Goal: Task Accomplishment & Management: Manage account settings

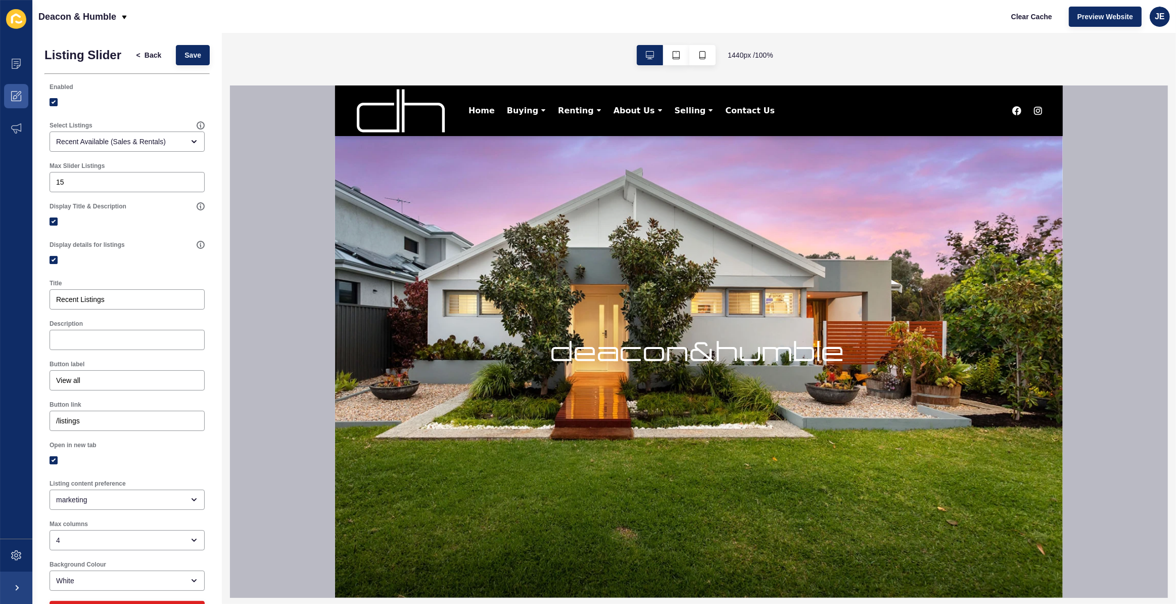
scroll to position [275, 0]
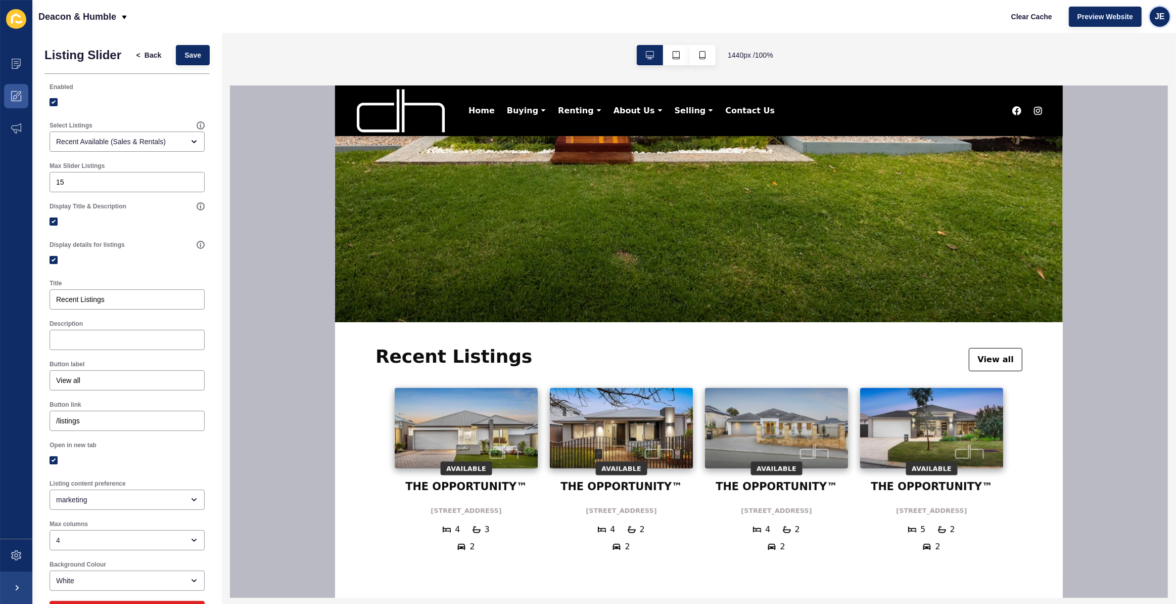
click at [1162, 20] on span "JE" at bounding box center [1160, 17] width 10 height 10
click at [1120, 87] on link "Logout" at bounding box center [1136, 84] width 74 height 22
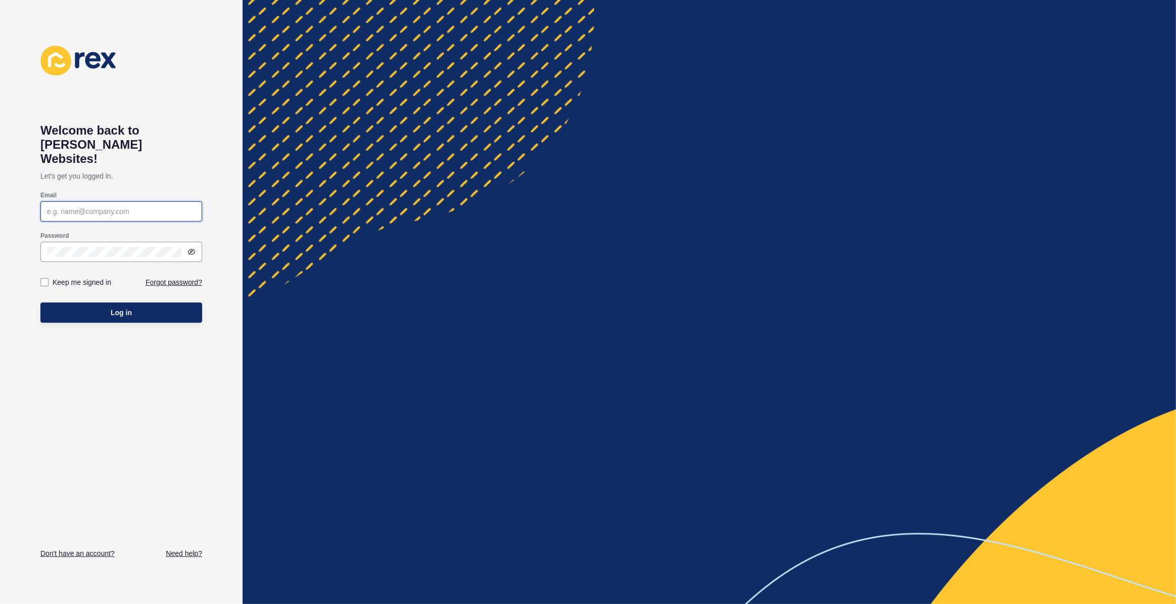
type input "[EMAIL_ADDRESS][PERSON_NAME][DOMAIN_NAME]"
type input "justine.espinosa@rexsoftware.com.au"
click at [79, 277] on label "Keep me signed in" at bounding box center [82, 282] width 59 height 10
click at [49, 279] on input "Keep me signed in" at bounding box center [45, 282] width 7 height 7
click at [80, 277] on label "Keep me signed in" at bounding box center [82, 282] width 59 height 10
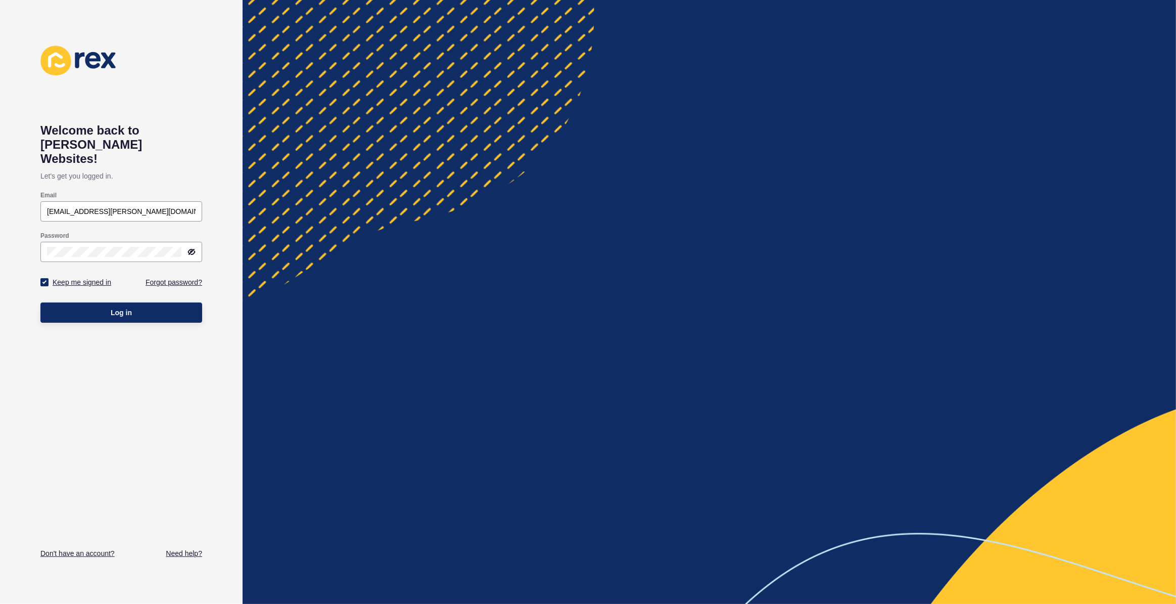
click at [49, 279] on input "Keep me signed in" at bounding box center [45, 282] width 7 height 7
checkbox input "false"
click at [88, 302] on button "Log in" at bounding box center [121, 312] width 162 height 20
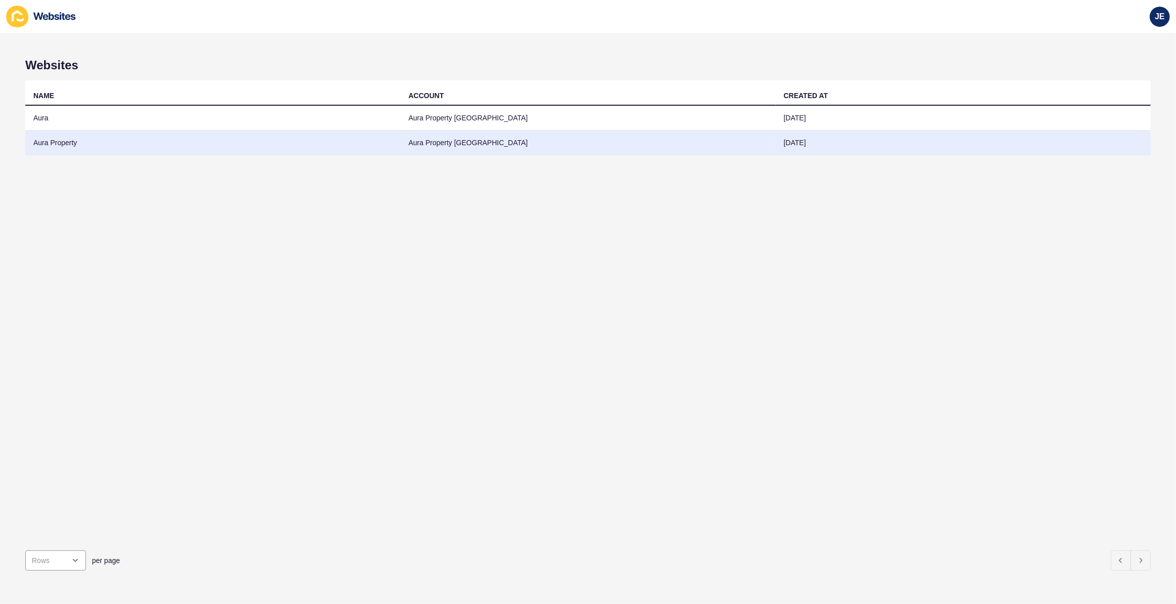
click at [63, 143] on td "Aura Property" at bounding box center [212, 142] width 375 height 25
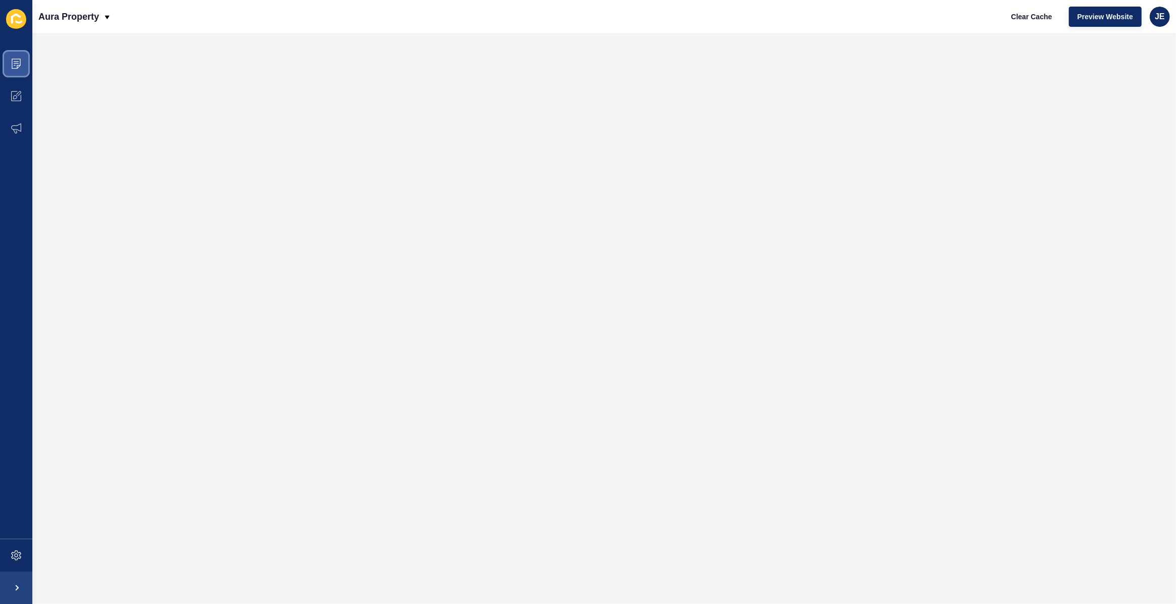
click at [25, 67] on span at bounding box center [16, 64] width 32 height 32
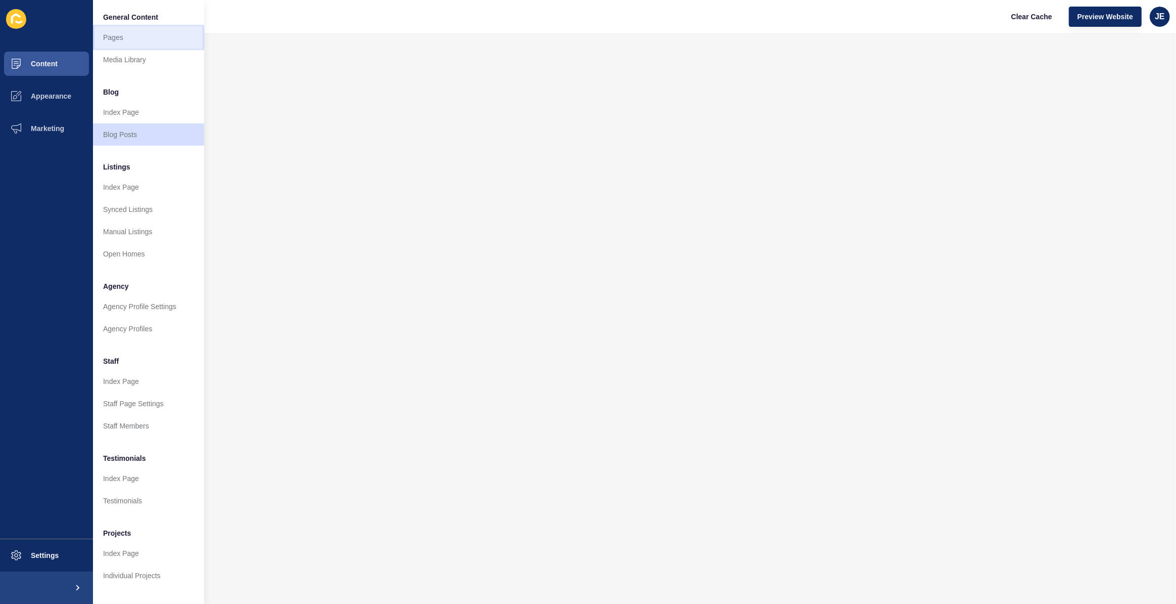
click at [123, 40] on link "Pages" at bounding box center [148, 37] width 111 height 22
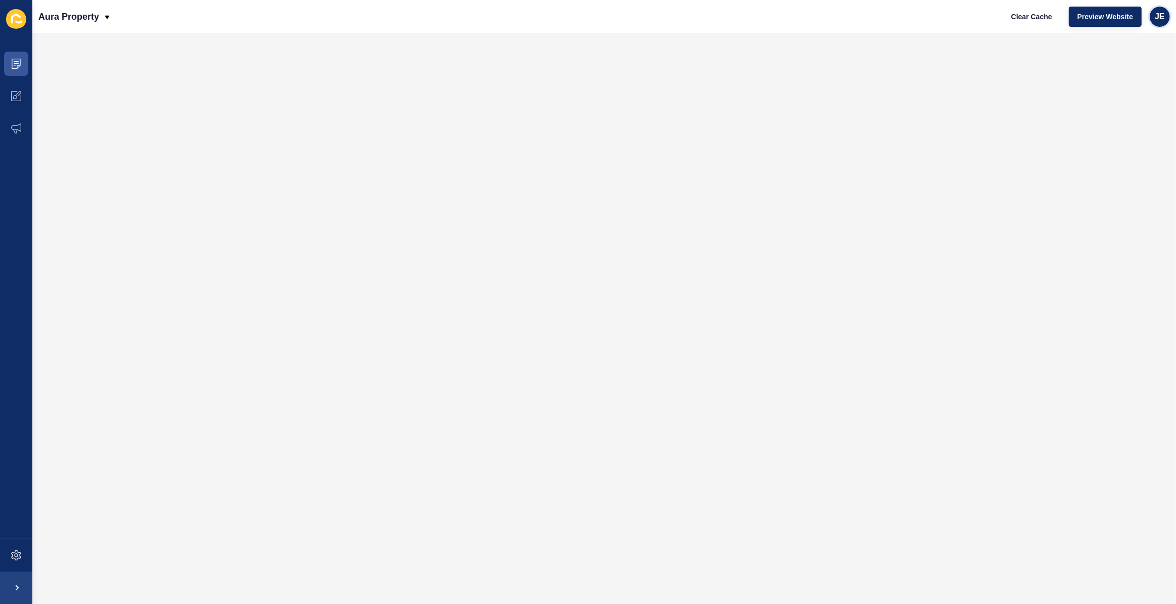
click at [1165, 20] on div "JE" at bounding box center [1160, 17] width 20 height 20
click at [1119, 82] on link "Logout" at bounding box center [1136, 84] width 74 height 22
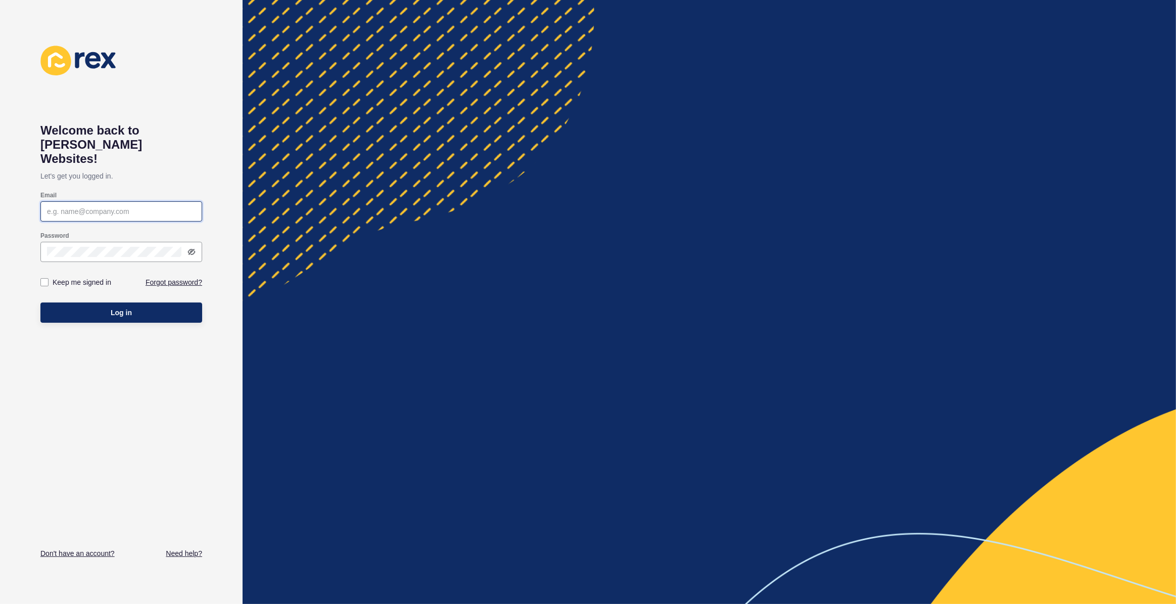
type input "[EMAIL_ADDRESS][PERSON_NAME][DOMAIN_NAME]"
type input "justine.espinosa@rexsoftware.com.au"
click at [89, 303] on button "Log in" at bounding box center [121, 312] width 162 height 20
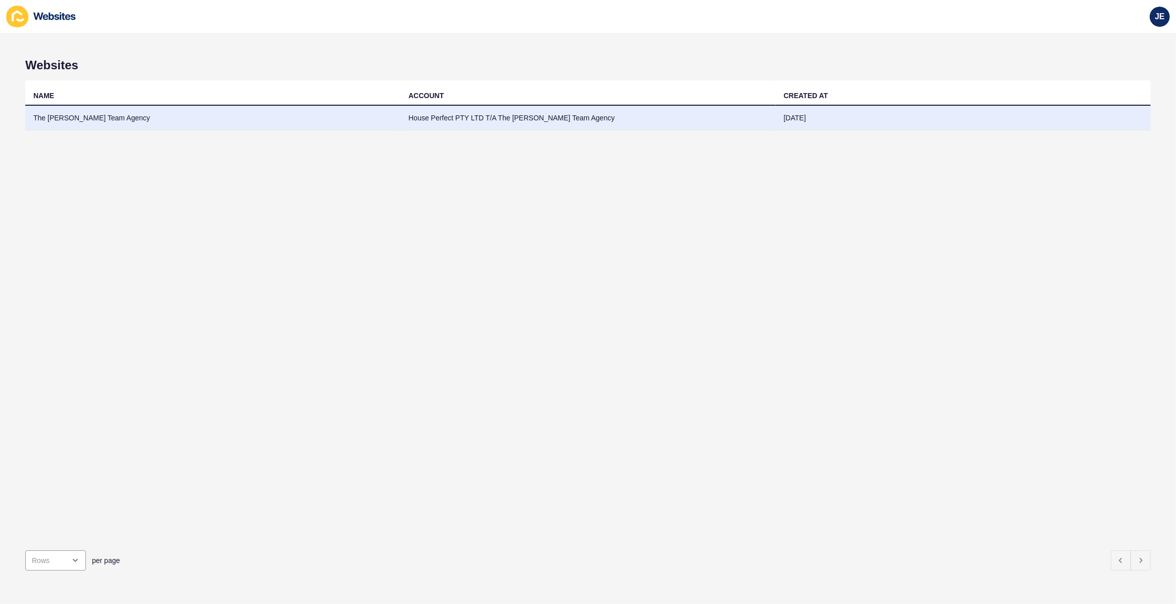
click at [393, 113] on td "The [PERSON_NAME] Team Agency" at bounding box center [212, 118] width 375 height 25
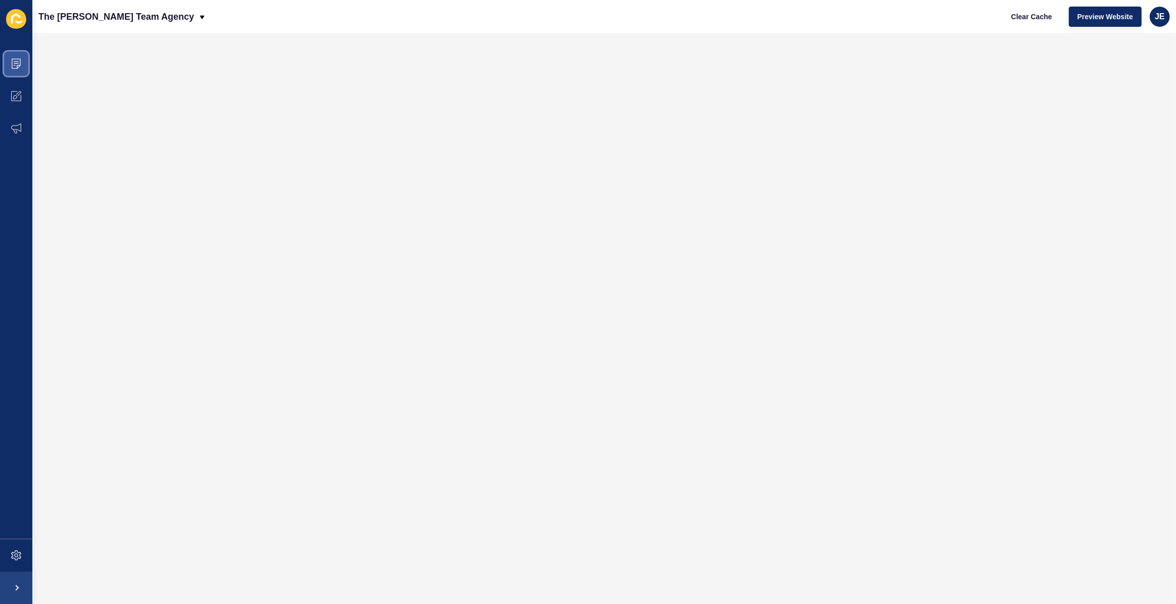
click at [20, 61] on icon at bounding box center [16, 64] width 9 height 10
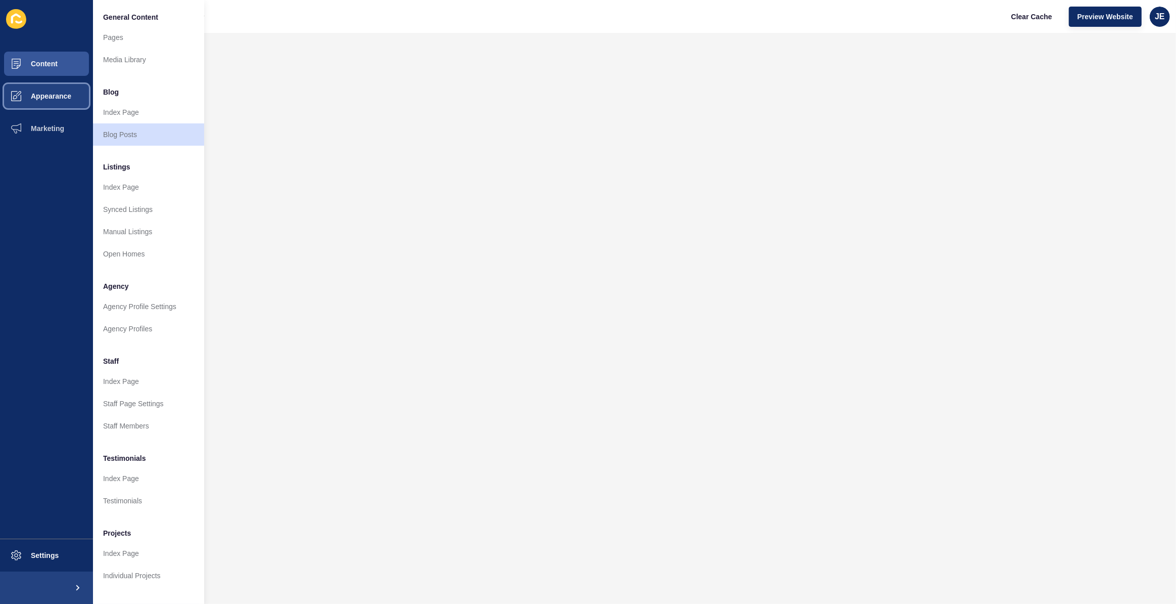
click at [58, 95] on span "Appearance" at bounding box center [34, 96] width 73 height 8
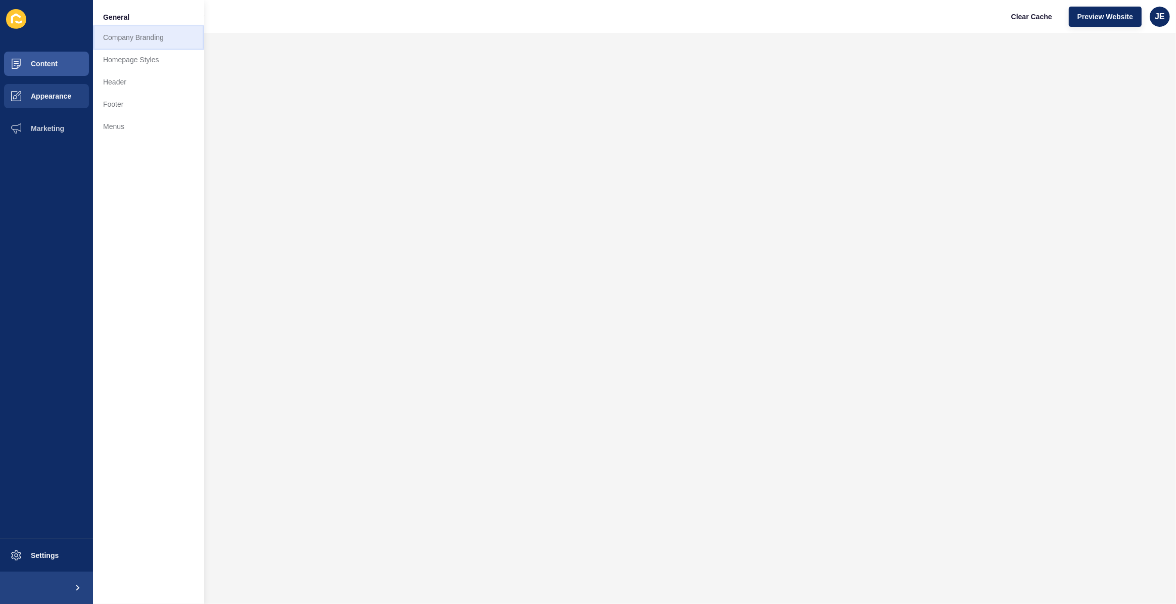
click at [143, 35] on link "Company Branding" at bounding box center [148, 37] width 111 height 22
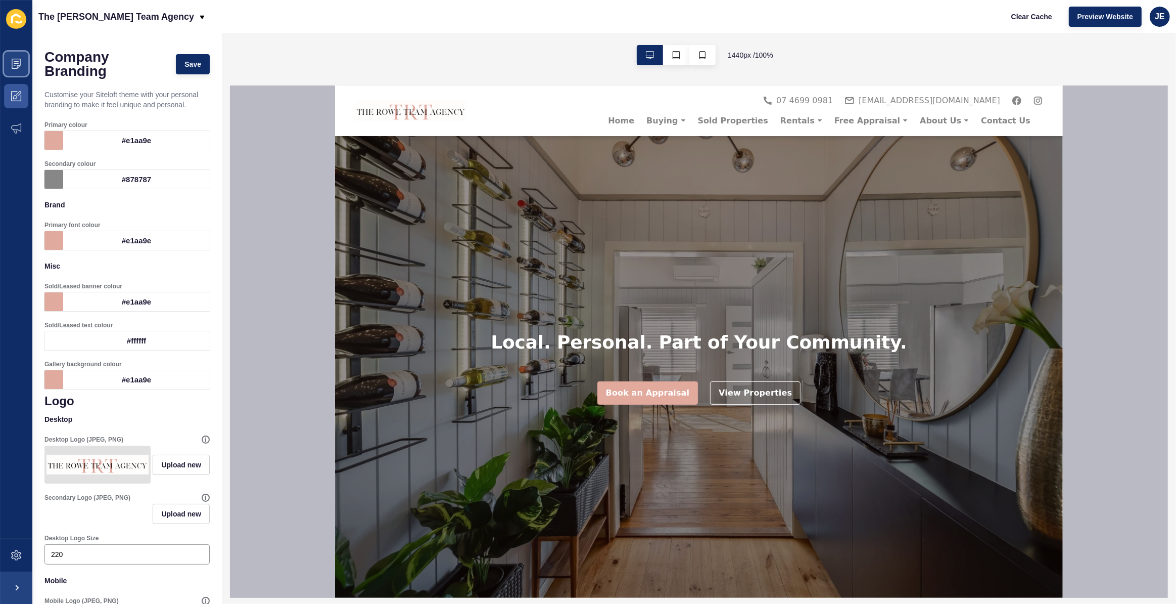
click at [7, 66] on span at bounding box center [16, 64] width 32 height 32
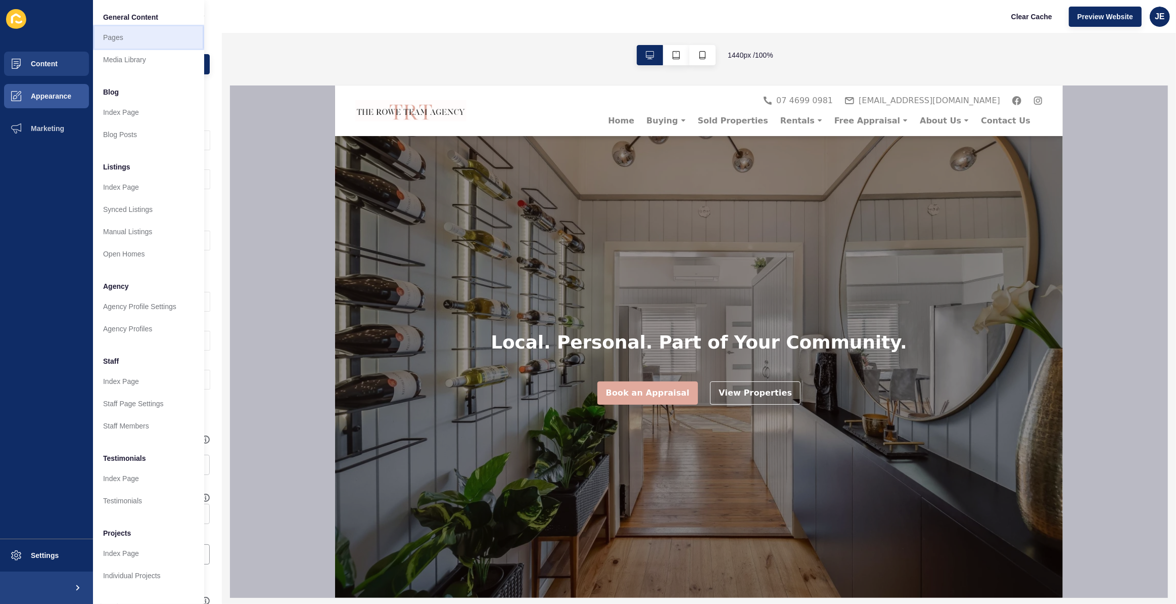
click at [128, 38] on link "Pages" at bounding box center [148, 37] width 111 height 22
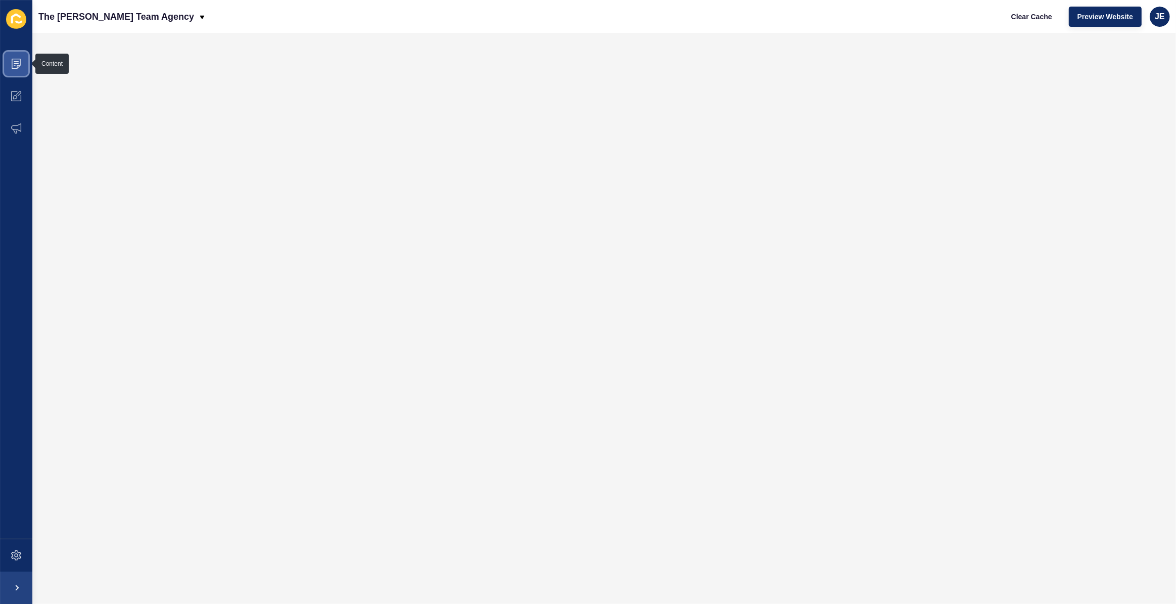
click at [16, 67] on icon at bounding box center [16, 64] width 10 height 10
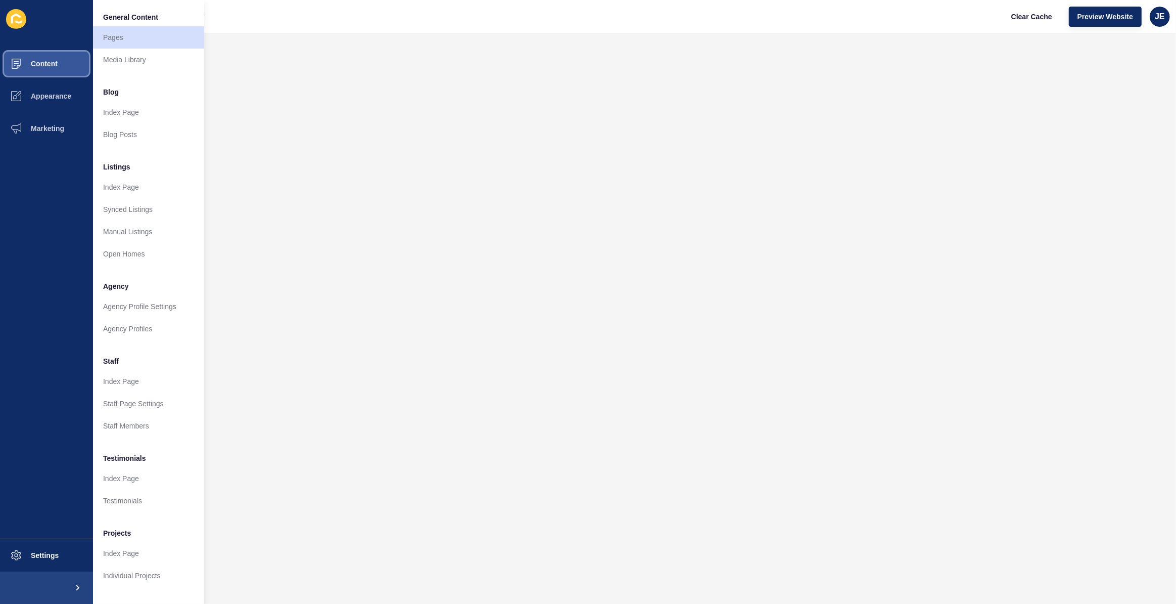
click at [17, 67] on span "Content" at bounding box center [27, 64] width 59 height 8
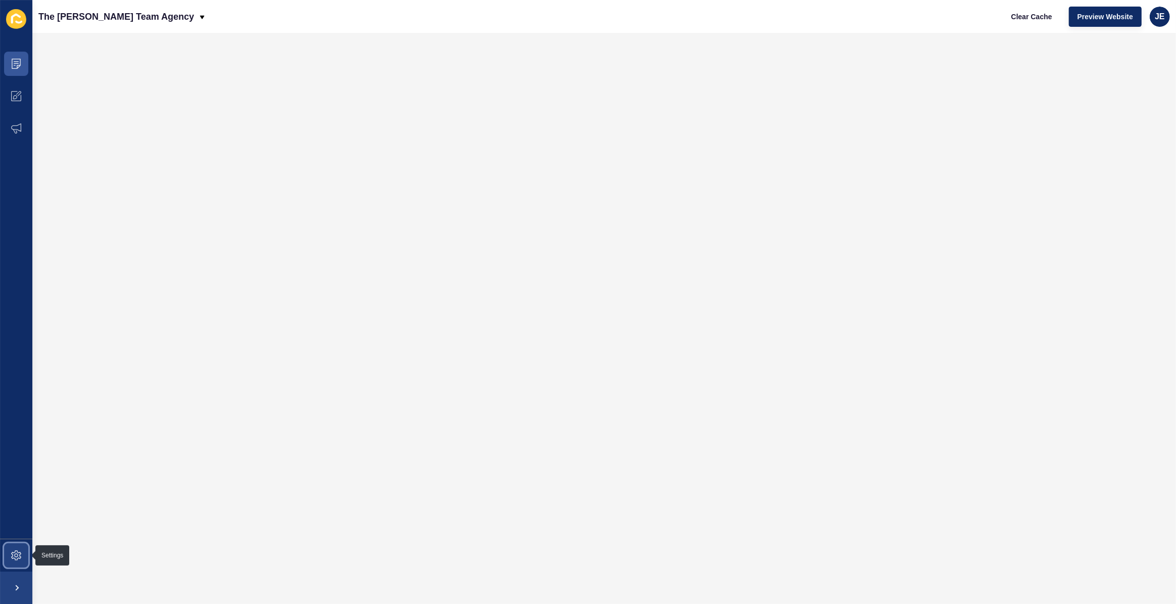
click at [11, 558] on span at bounding box center [16, 555] width 32 height 32
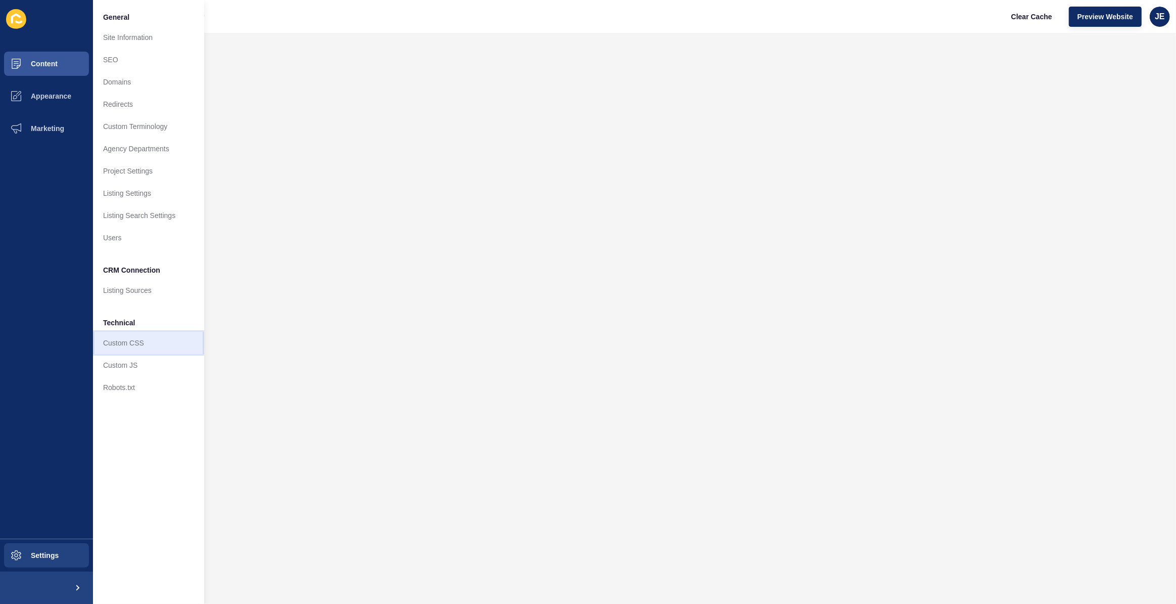
click at [131, 340] on link "Custom CSS" at bounding box center [148, 343] width 111 height 22
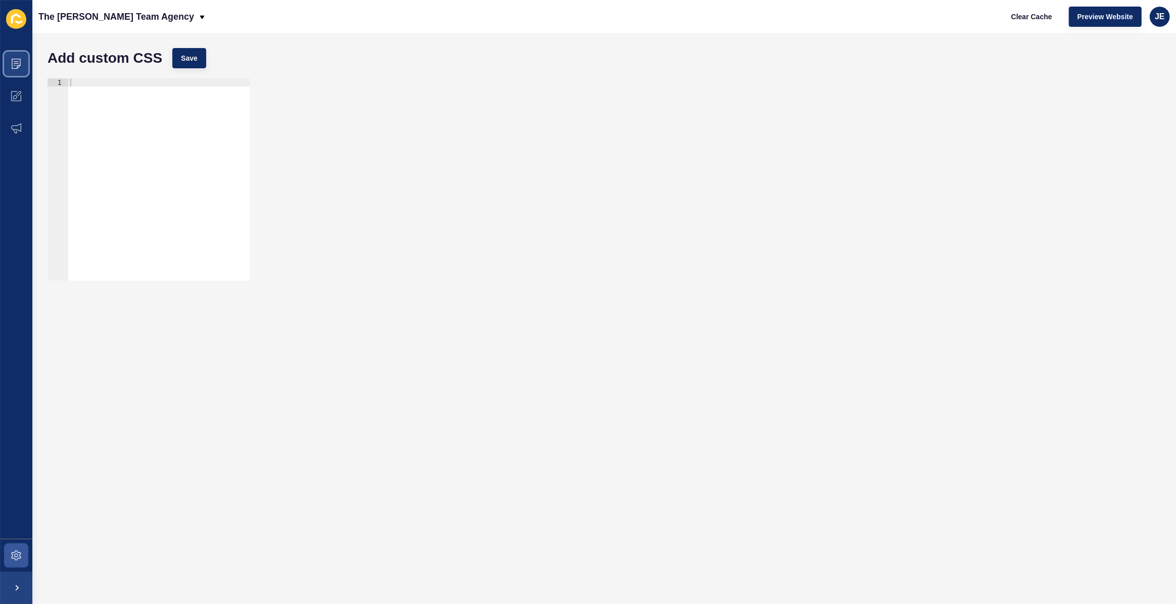
click at [12, 64] on span at bounding box center [16, 64] width 32 height 32
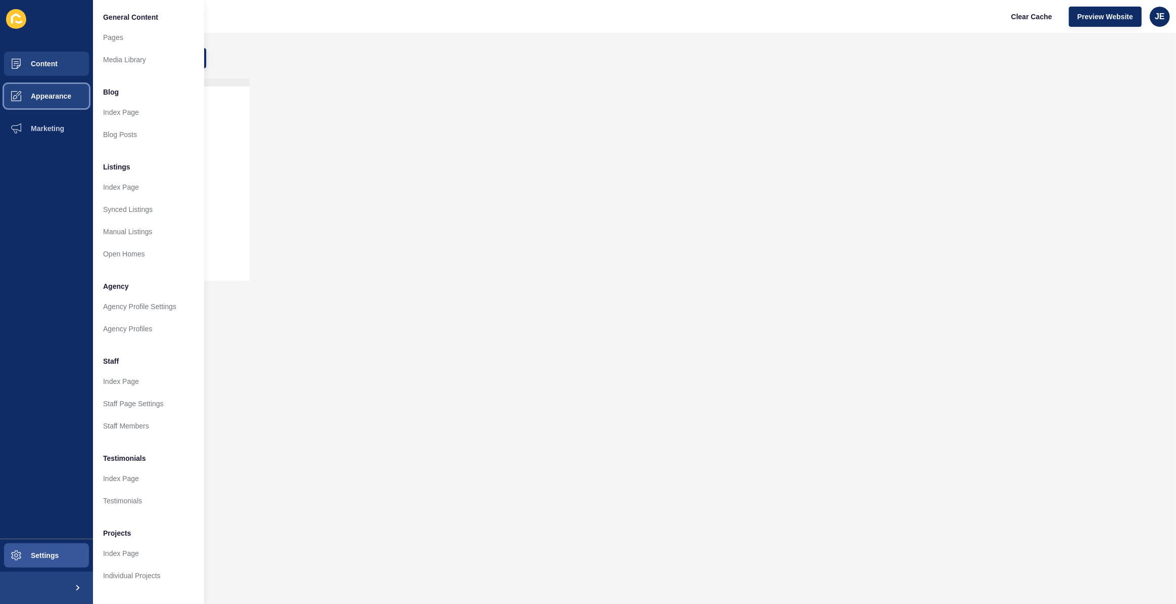
click at [62, 102] on button "Appearance" at bounding box center [46, 96] width 93 height 32
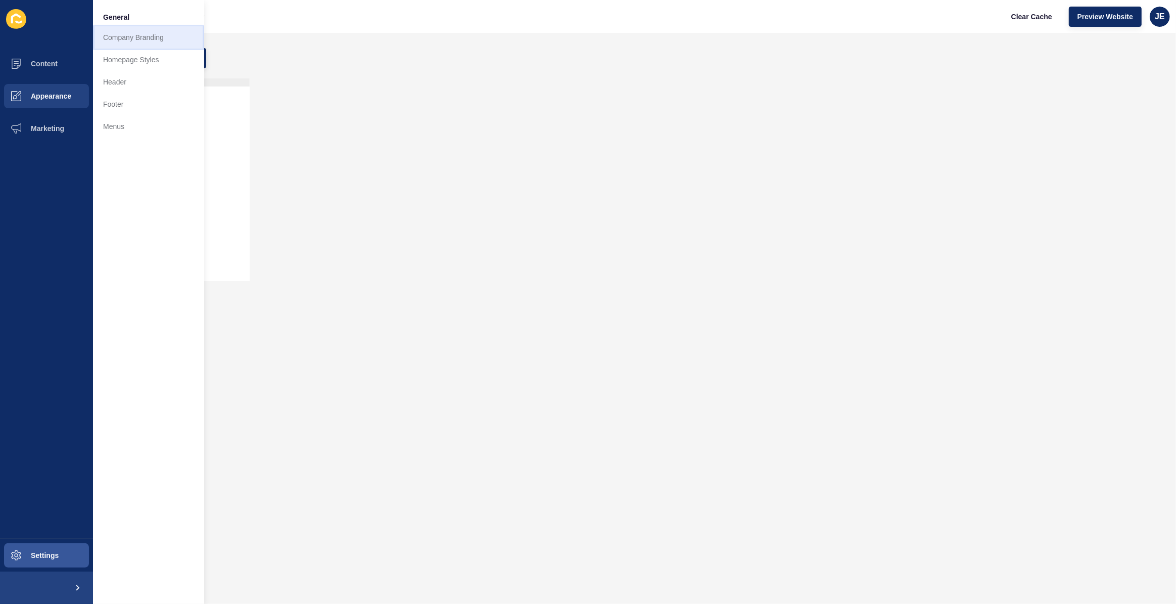
click at [143, 34] on link "Company Branding" at bounding box center [148, 37] width 111 height 22
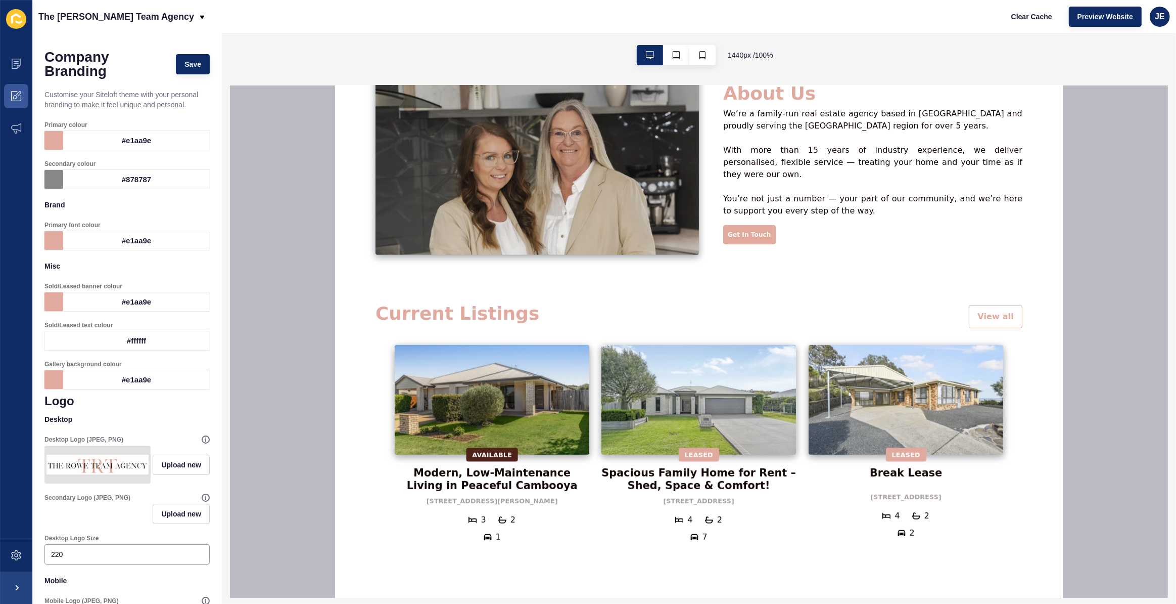
scroll to position [551, 0]
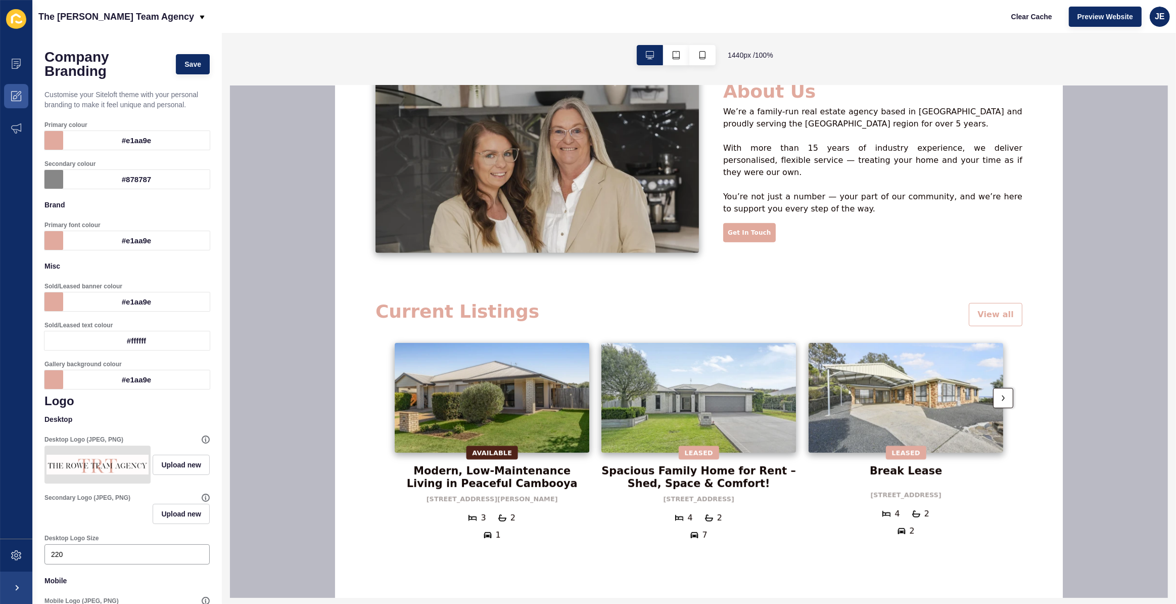
click at [1006, 393] on div at bounding box center [1003, 397] width 20 height 20
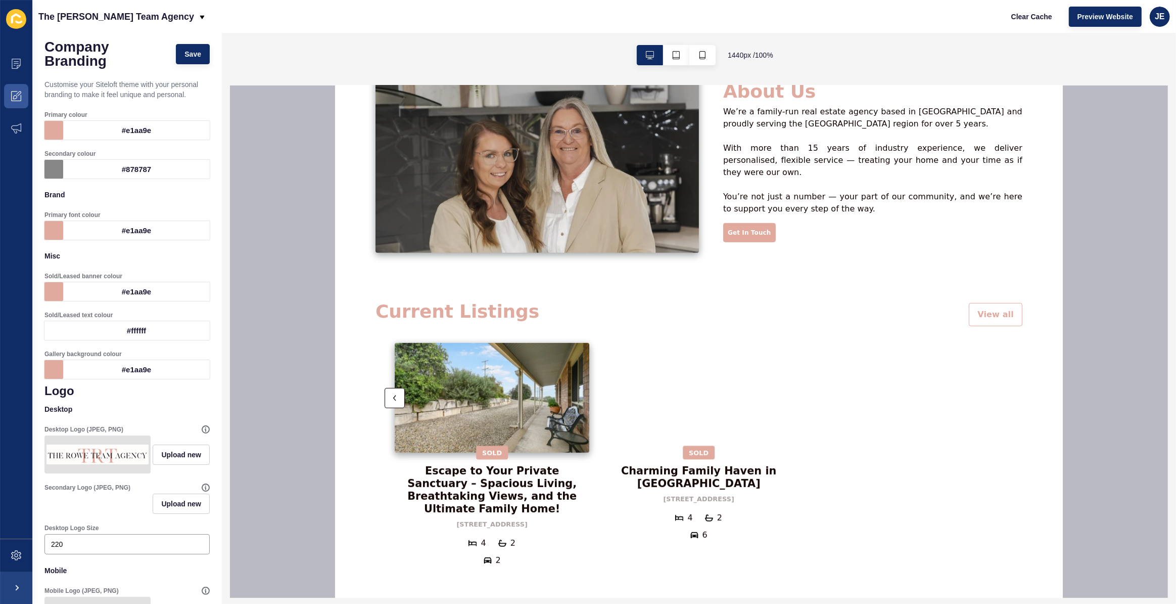
scroll to position [0, 0]
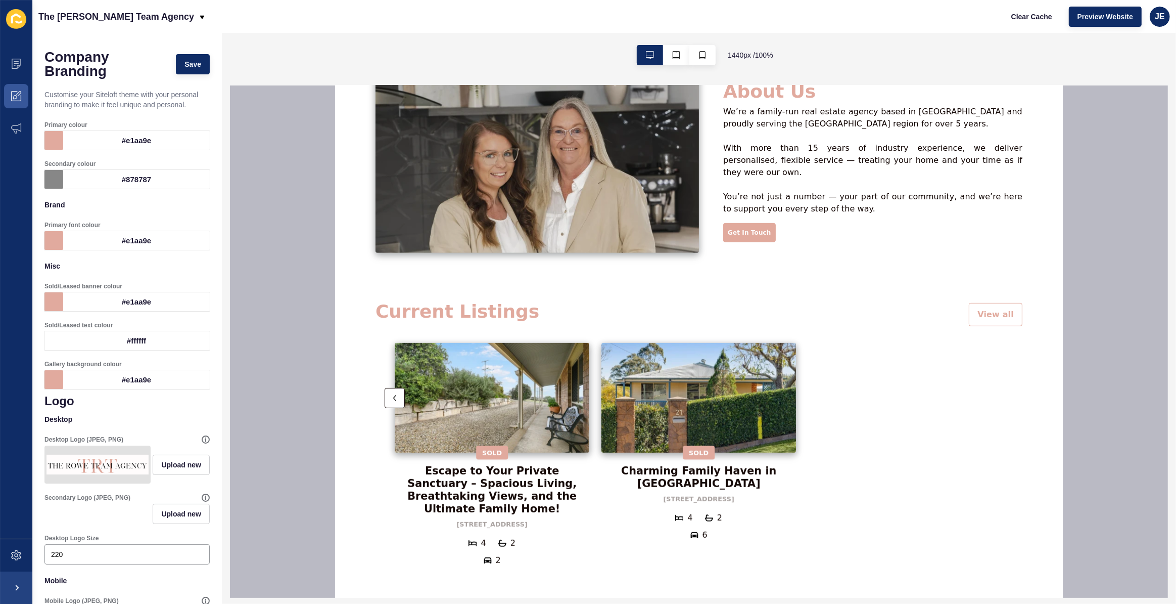
drag, startPoint x: 136, startPoint y: 240, endPoint x: 129, endPoint y: 238, distance: 7.4
click at [129, 238] on div "#e1aa9e" at bounding box center [136, 240] width 147 height 19
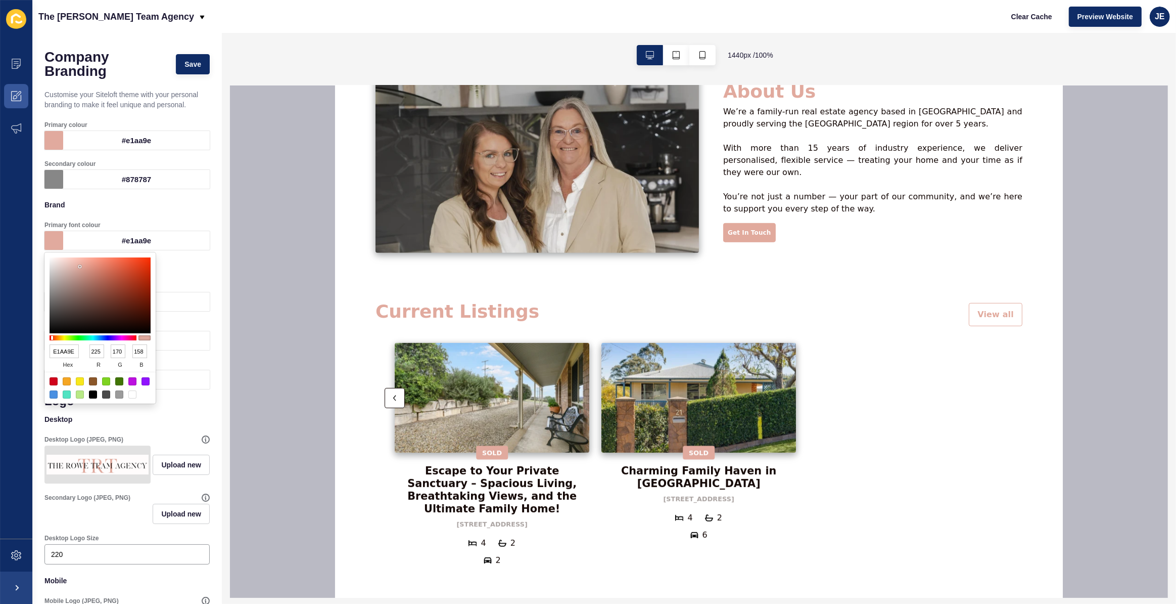
click at [69, 350] on input "E1AA9E" at bounding box center [64, 351] width 29 height 14
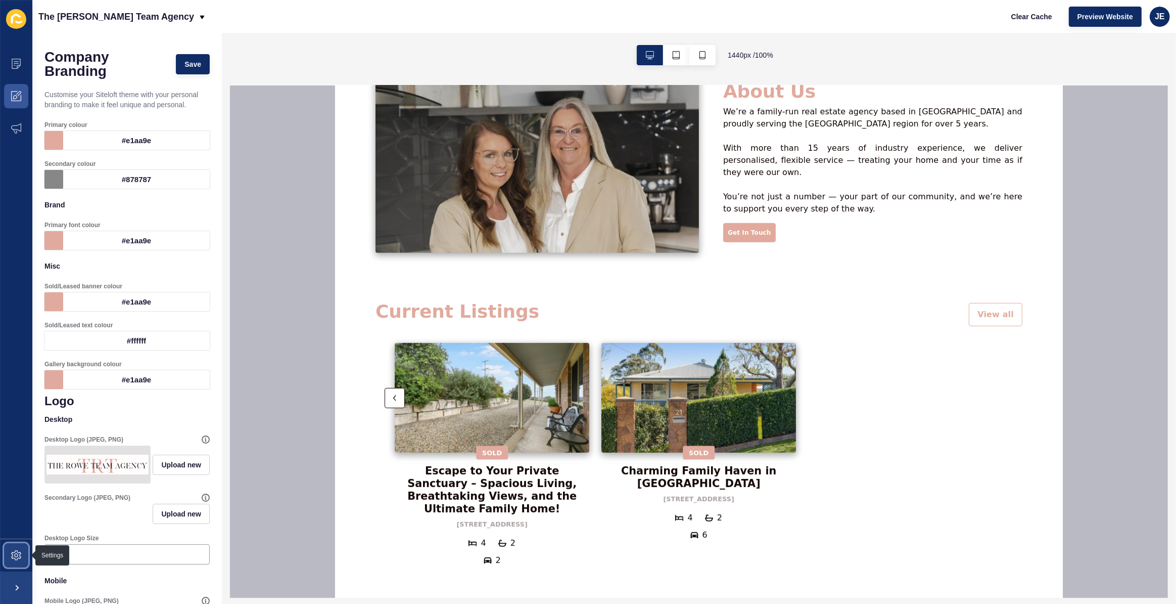
click at [12, 555] on icon at bounding box center [16, 555] width 10 height 10
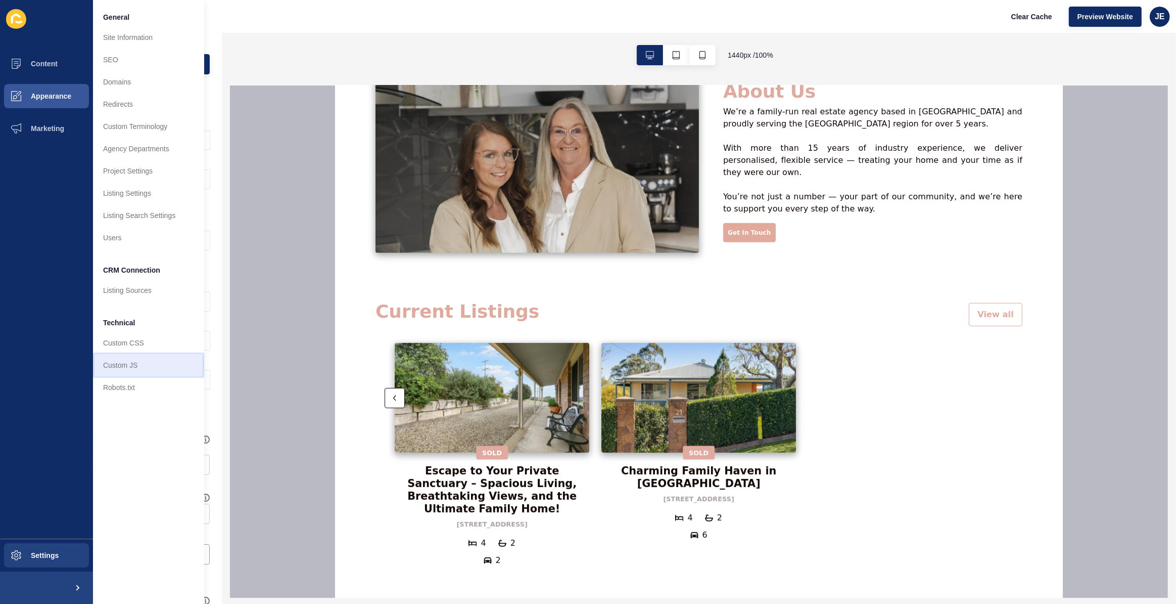
click at [113, 361] on link "Custom JS" at bounding box center [148, 365] width 111 height 22
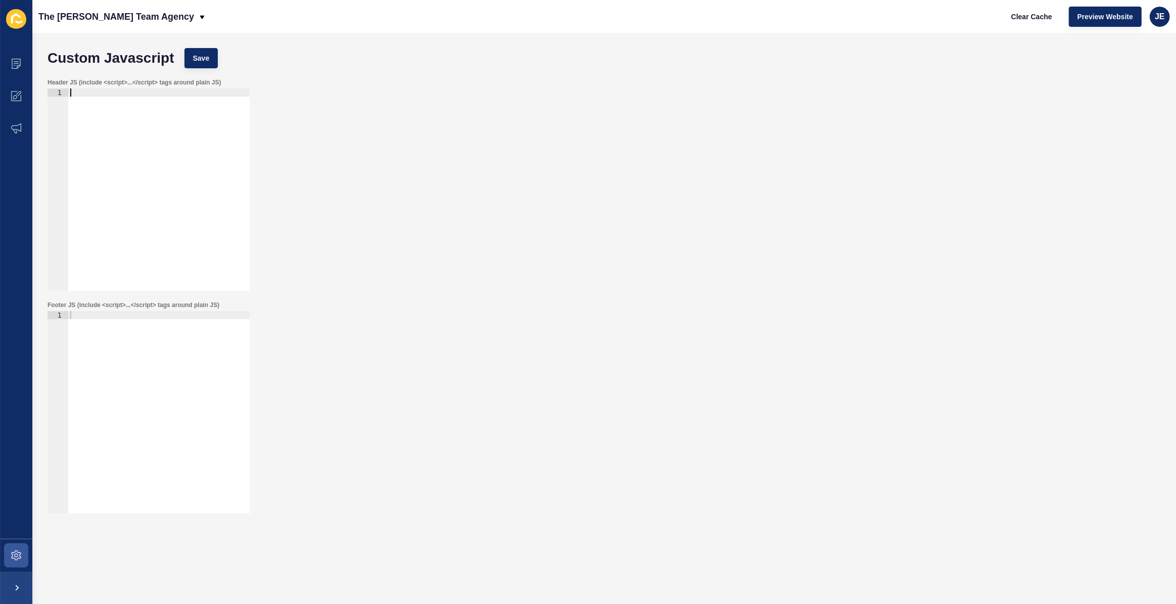
click at [155, 192] on div at bounding box center [158, 197] width 181 height 218
paste textarea "});"
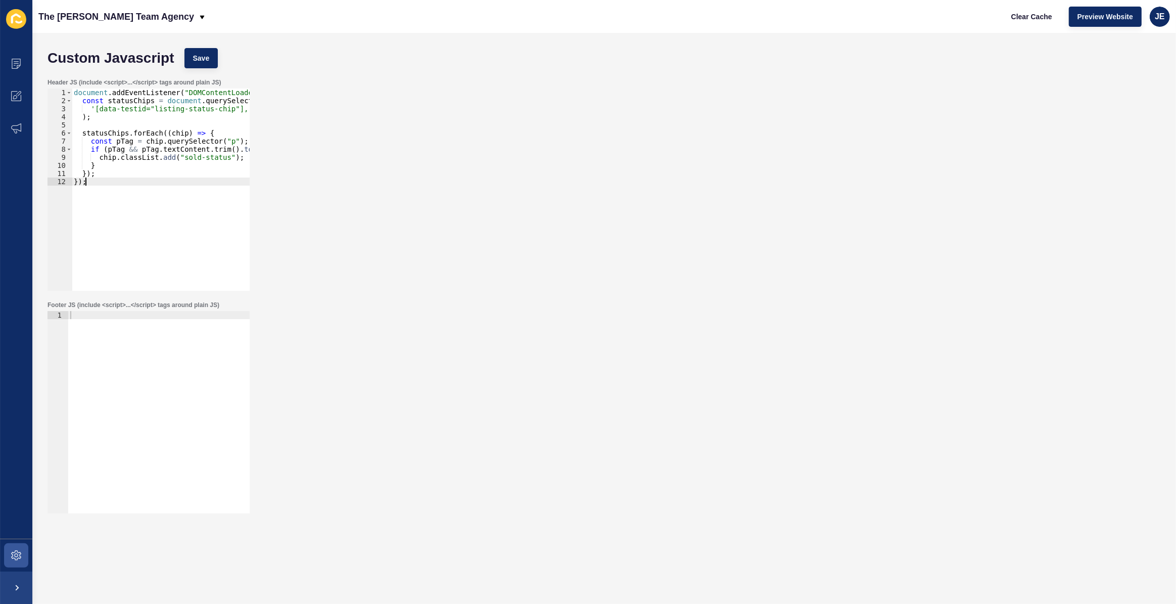
type textarea "}); });"
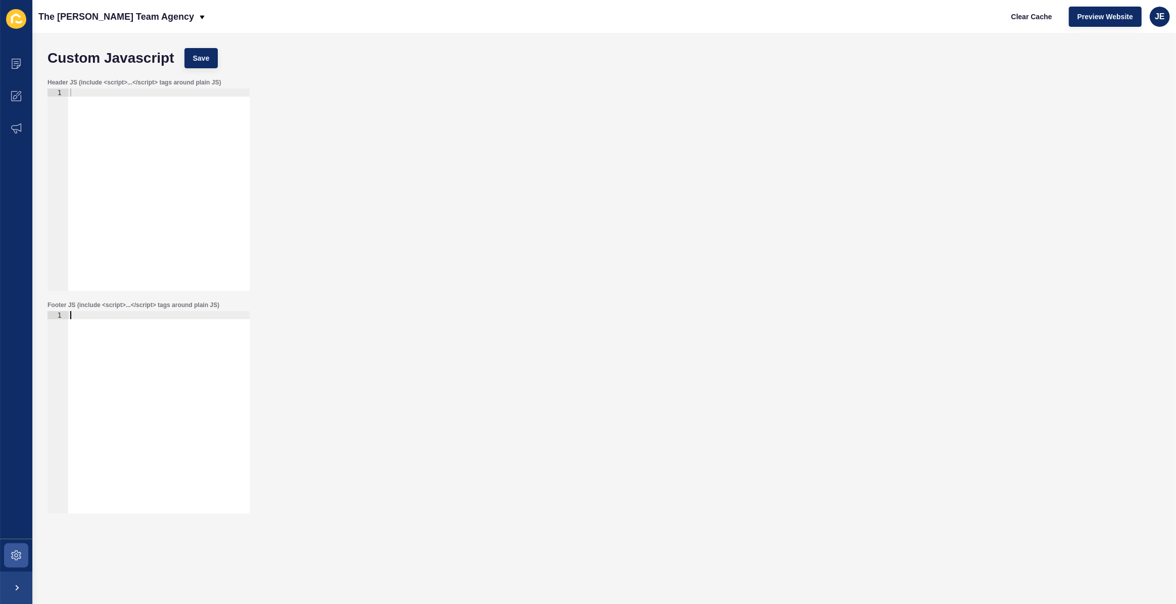
click at [140, 334] on div at bounding box center [158, 420] width 181 height 218
type textarea "<script>"
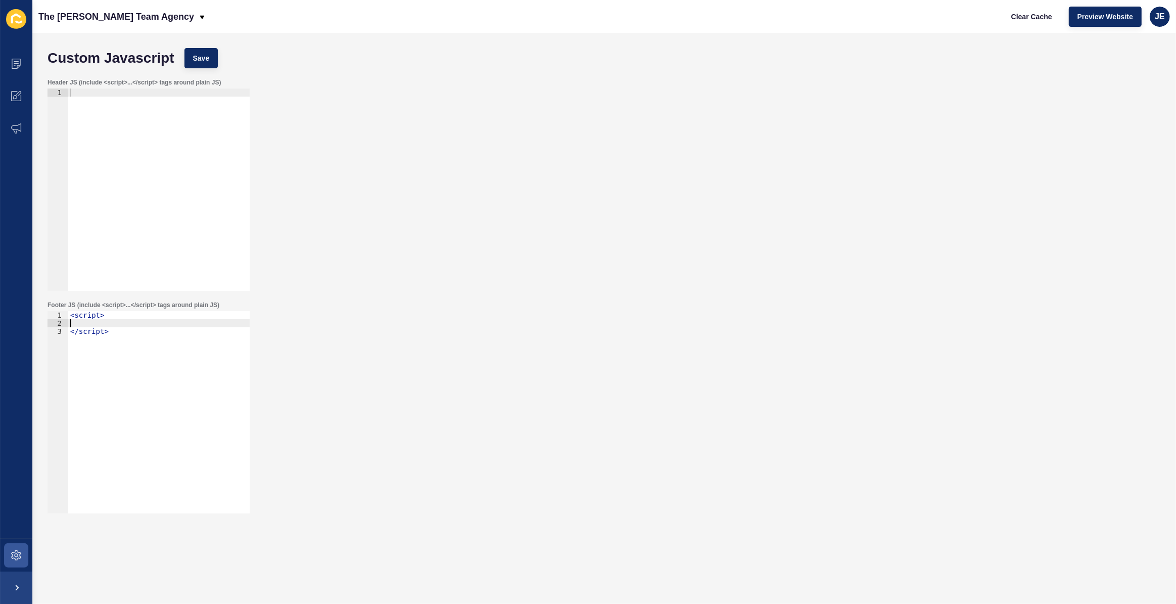
scroll to position [0, 0]
paste textarea "});"
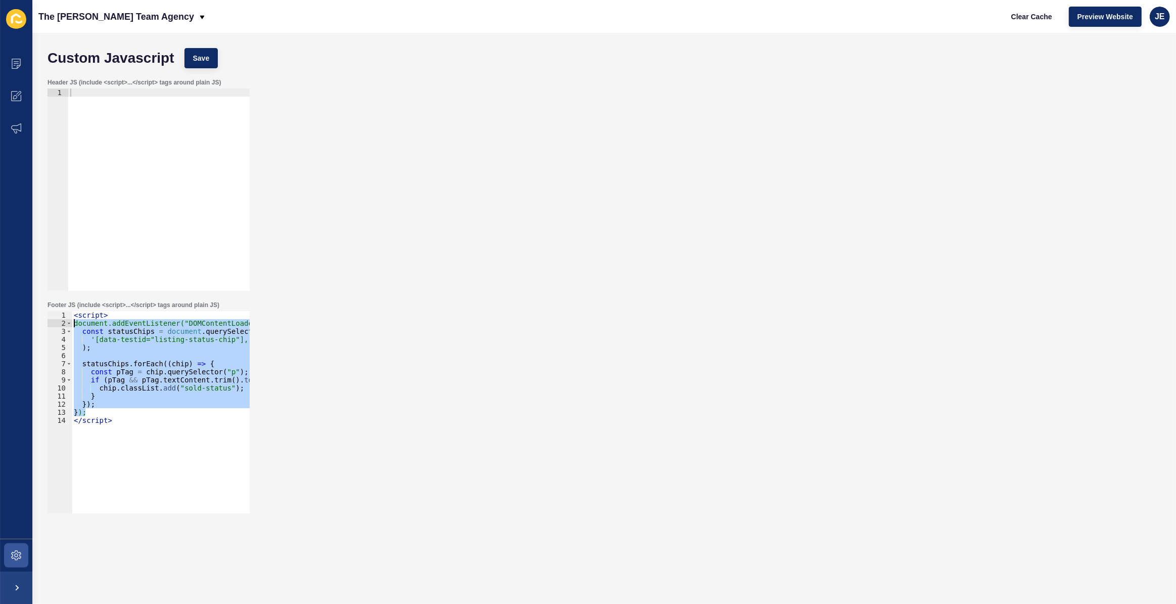
drag, startPoint x: 89, startPoint y: 411, endPoint x: 56, endPoint y: 320, distance: 96.6
click at [56, 320] on div "}); 1 2 3 4 5 6 7 8 9 10 11 12 13 14 < script > document.addEventListener("DOMC…" at bounding box center [149, 412] width 202 height 202
type textarea "document.addEventListener("DOMContentLoaded", () => { const statusChips = docum…"
click at [200, 63] on button "Save" at bounding box center [202, 58] width 34 height 20
click at [20, 554] on icon at bounding box center [16, 555] width 10 height 10
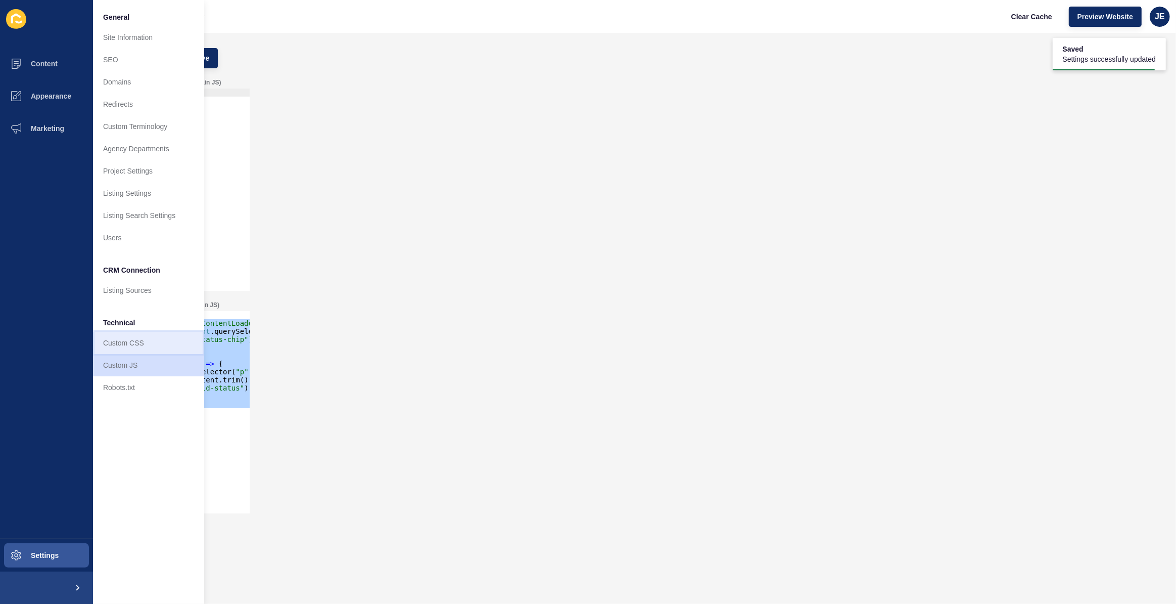
click at [113, 343] on link "Custom CSS" at bounding box center [148, 343] width 111 height 22
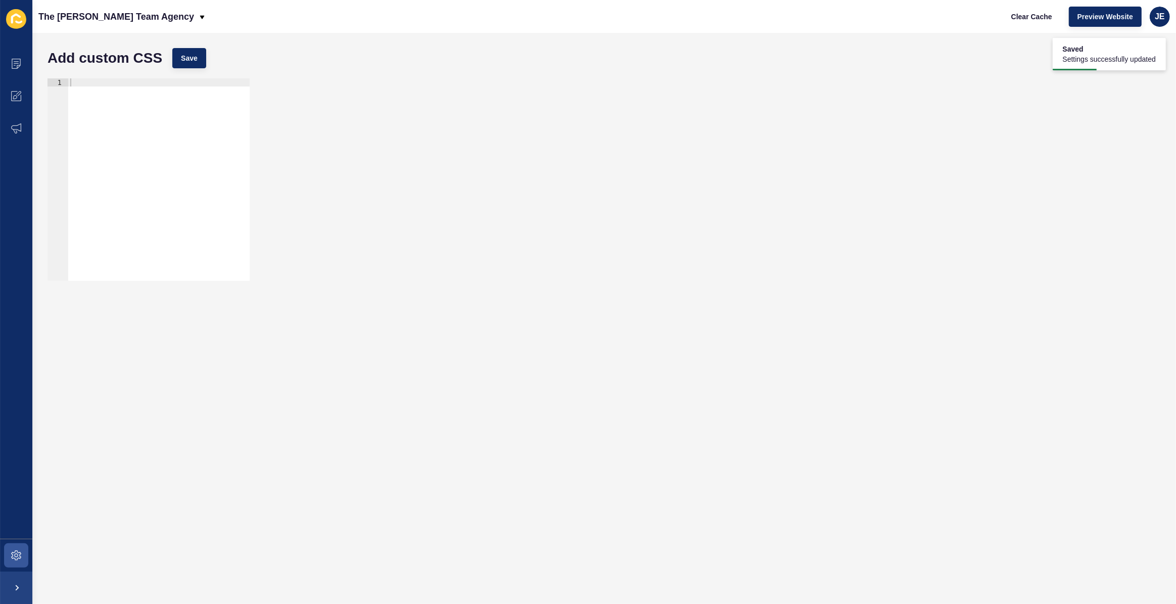
click at [170, 124] on div at bounding box center [158, 187] width 181 height 218
paste textarea "}"
click at [193, 50] on button "Save" at bounding box center [189, 58] width 34 height 20
click at [1046, 20] on span "Clear Cache" at bounding box center [1031, 17] width 41 height 10
drag, startPoint x: 162, startPoint y: 88, endPoint x: 237, endPoint y: 87, distance: 74.8
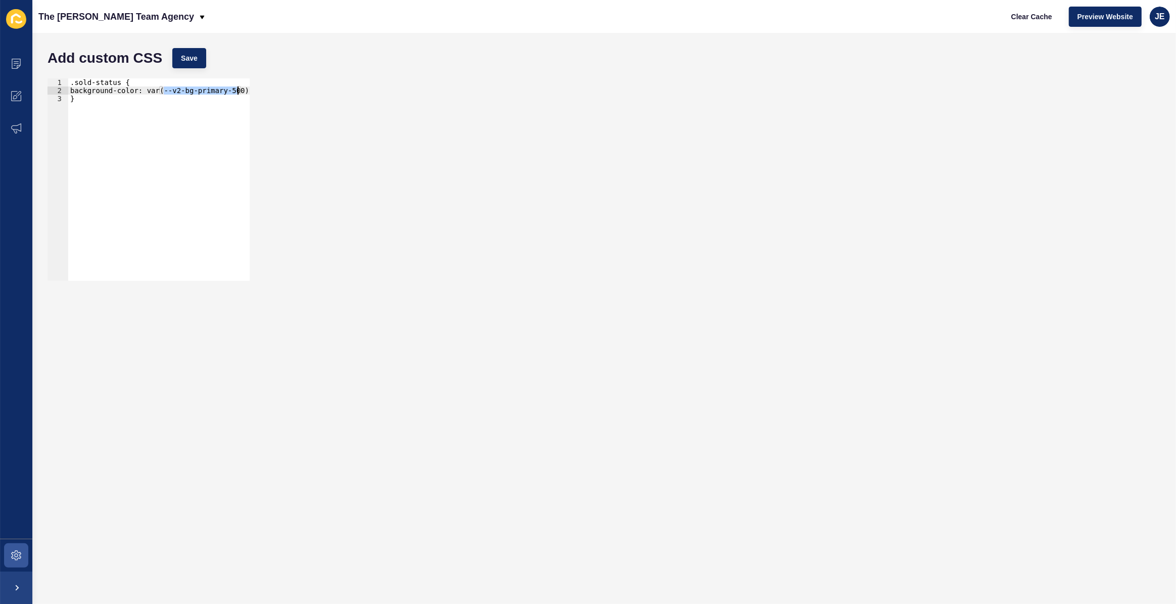
click at [237, 87] on div ".sold-status { background-color: var(--v2-bg-primary-500) !important; }" at bounding box center [179, 183] width 222 height 211
paste textarea "color-"
click at [196, 59] on span "Save" at bounding box center [189, 58] width 17 height 10
click at [175, 143] on div ".sold-status { background-color: var(--color--primary-500) !important; }" at bounding box center [181, 183] width 226 height 211
click at [203, 61] on button "Save" at bounding box center [189, 58] width 34 height 20
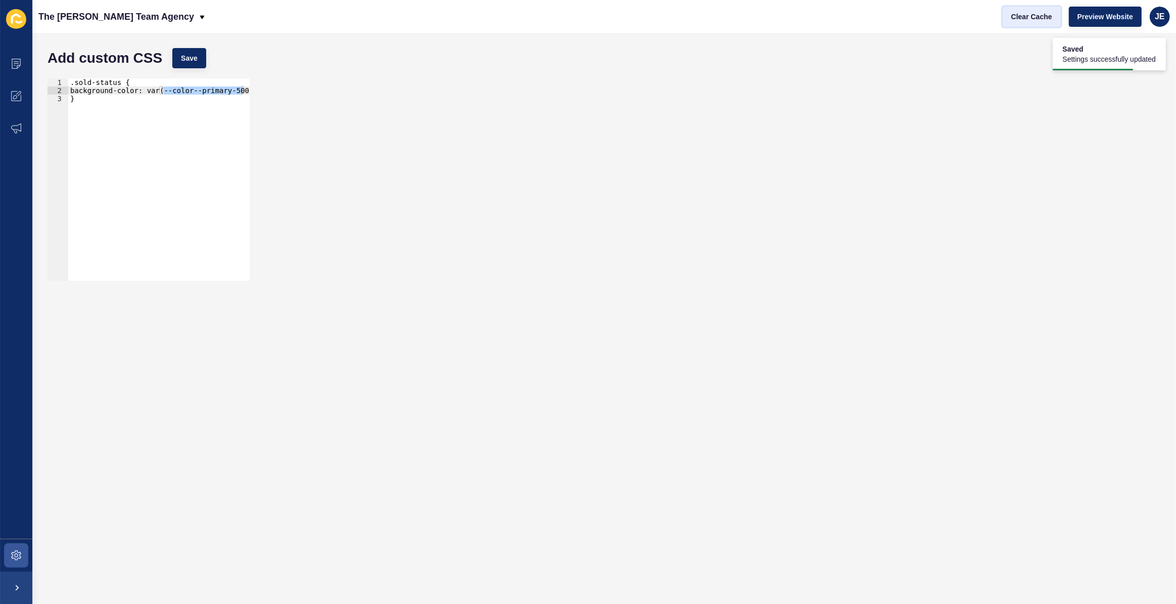
click at [1021, 13] on span "Clear Cache" at bounding box center [1031, 17] width 41 height 10
type textarea "}"
click at [195, 109] on div ".sold-status { background-color: var(--color--primary-500) !important; }" at bounding box center [181, 183] width 226 height 211
drag, startPoint x: 13, startPoint y: 125, endPoint x: 8, endPoint y: 193, distance: 67.9
click at [8, 193] on ul "Content Appearance Marketing" at bounding box center [16, 293] width 32 height 491
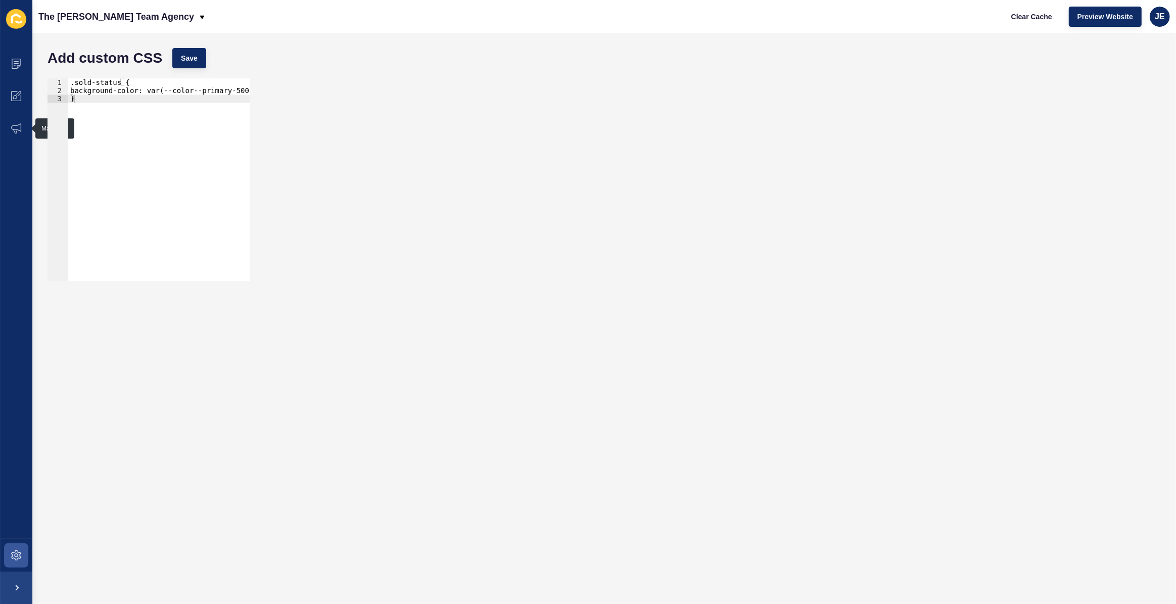
click at [8, 193] on ul "Content Appearance Marketing" at bounding box center [16, 293] width 32 height 491
click at [13, 547] on span at bounding box center [16, 555] width 32 height 32
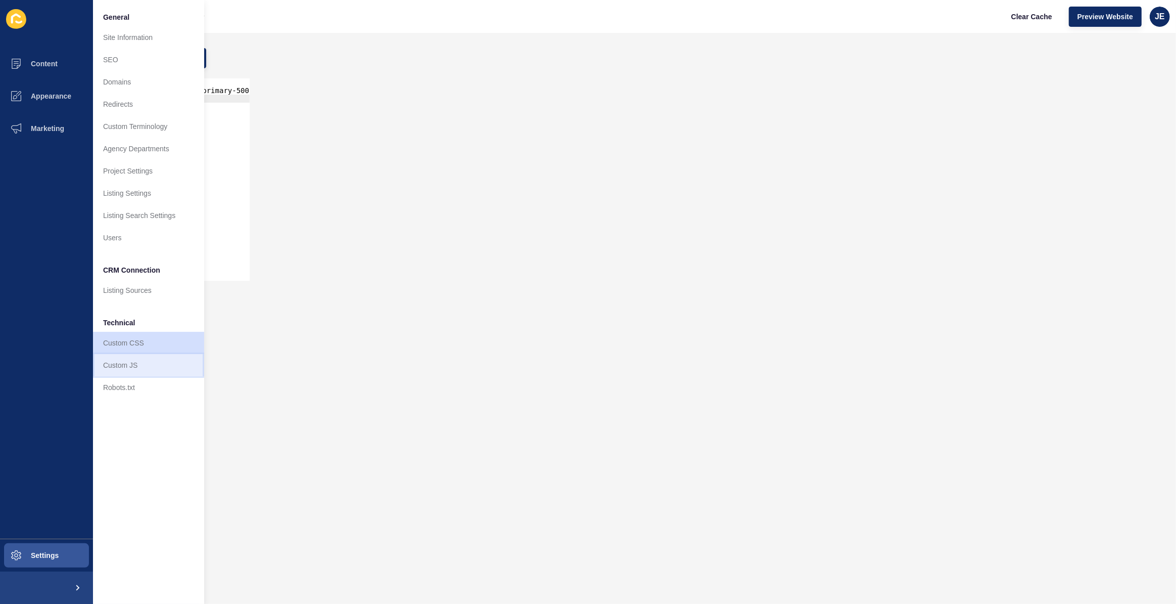
click at [142, 359] on link "Custom JS" at bounding box center [148, 365] width 111 height 22
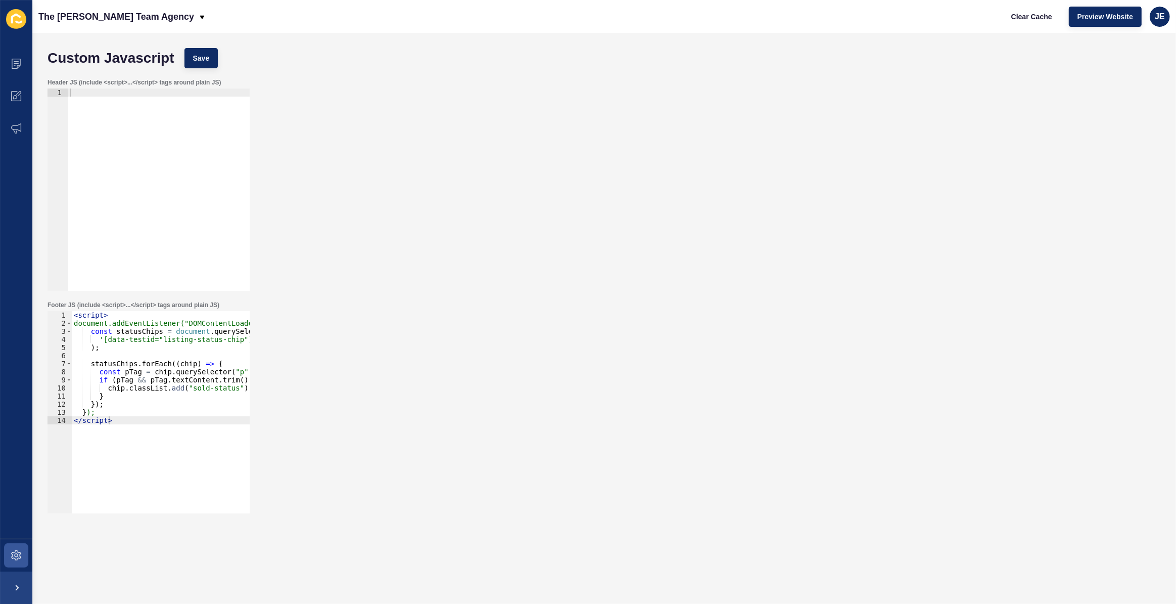
click at [115, 365] on div "< script > document.addEventListener("DOMContentLoaded", () => { const statusCh…" at bounding box center [208, 416] width 272 height 211
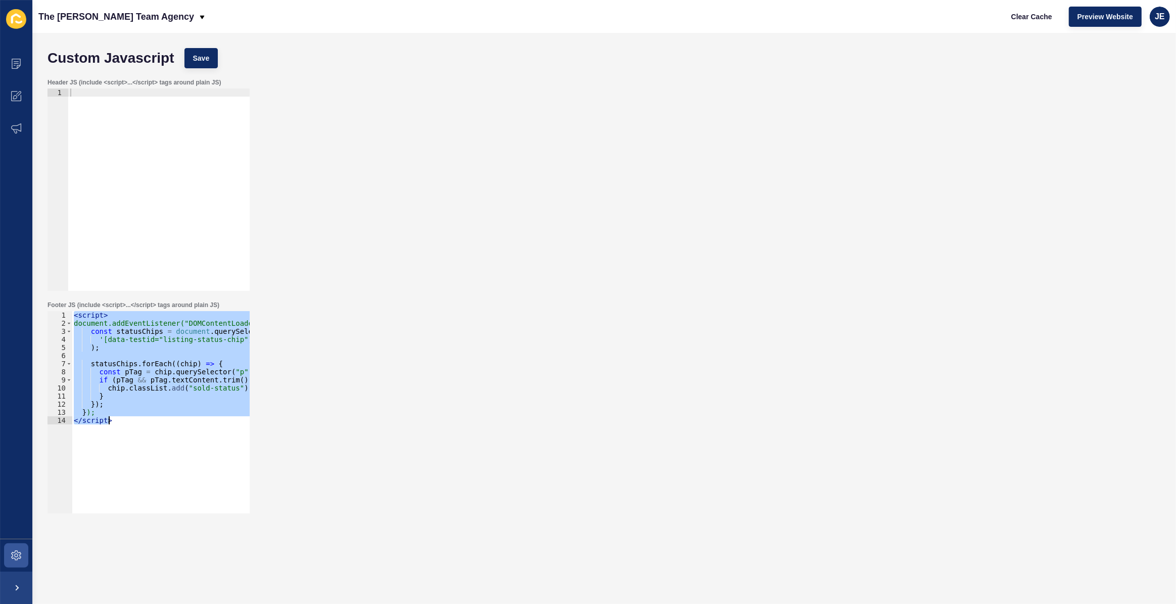
type textarea "// }); // </script>"
click at [208, 48] on button "Save" at bounding box center [202, 58] width 34 height 20
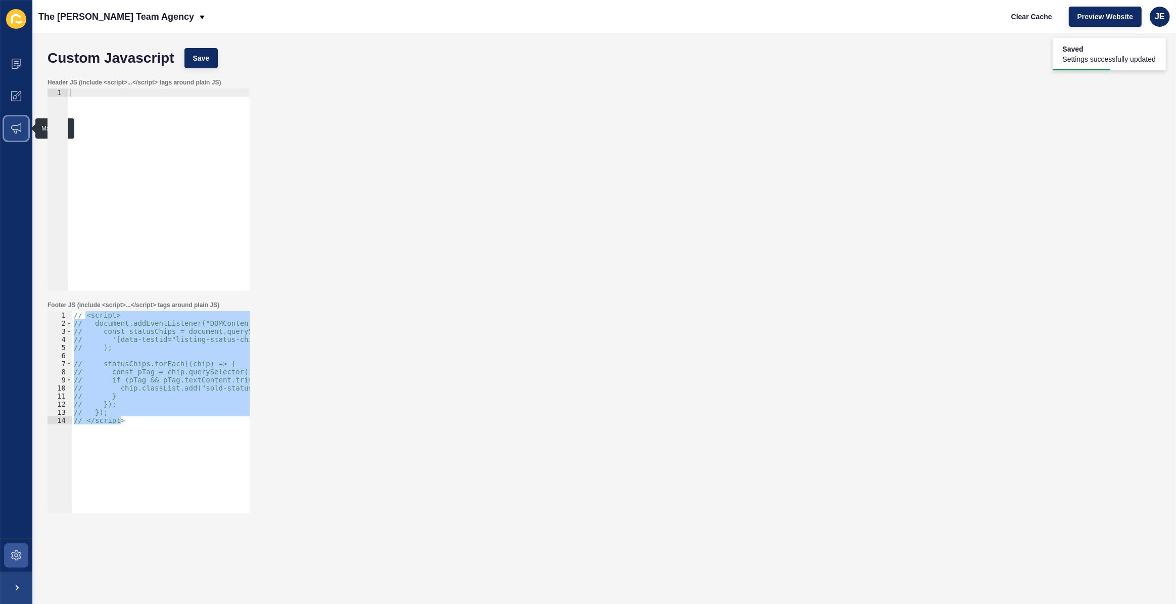
click at [20, 127] on icon at bounding box center [16, 128] width 10 height 10
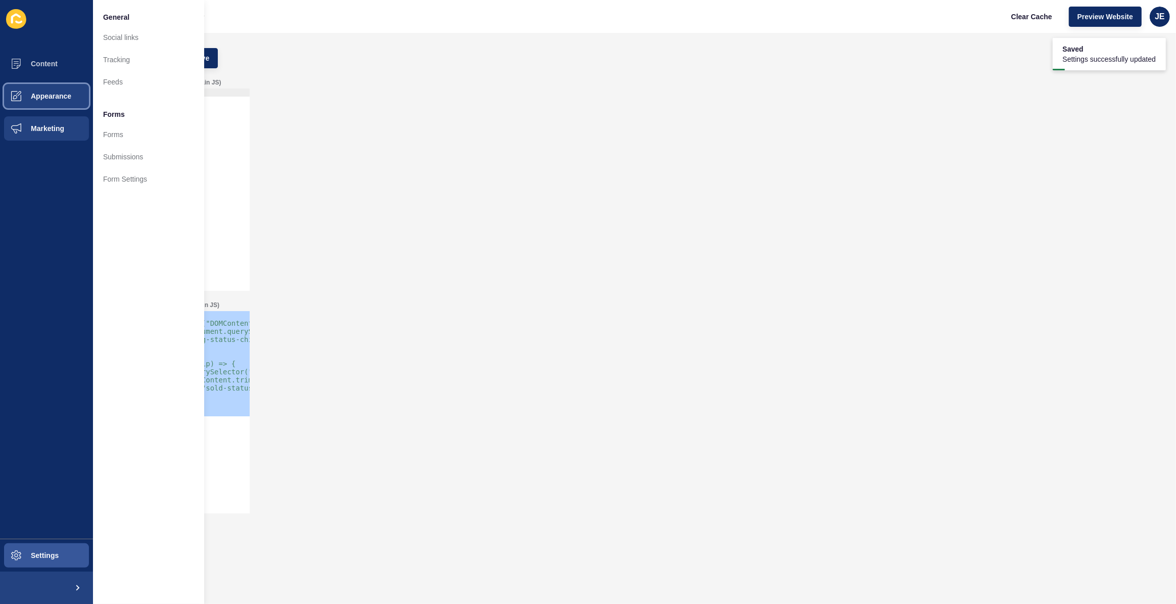
click at [37, 97] on span "Appearance" at bounding box center [34, 96] width 73 height 8
click at [26, 551] on span "Settings" at bounding box center [28, 555] width 60 height 8
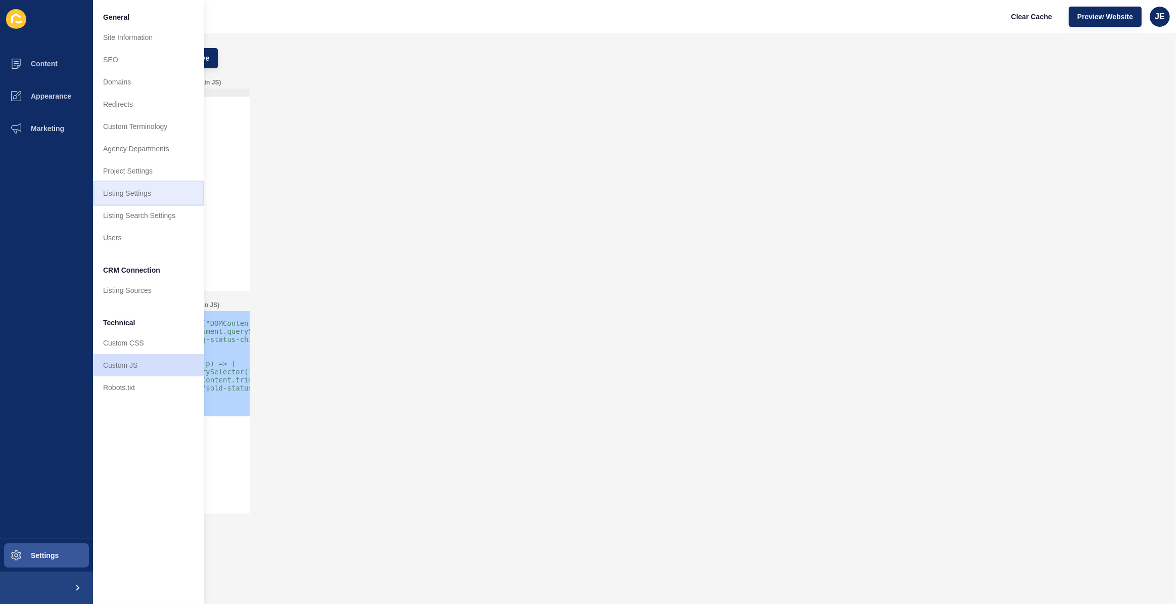
click at [157, 190] on link "Listing Settings" at bounding box center [148, 193] width 111 height 22
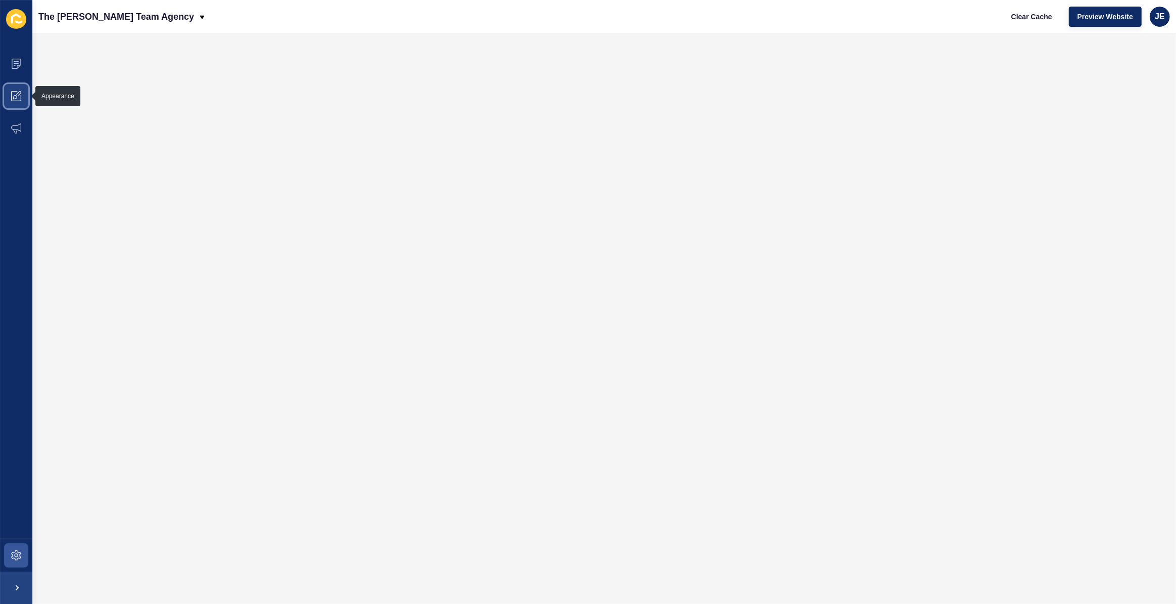
click at [13, 99] on icon at bounding box center [15, 97] width 4 height 4
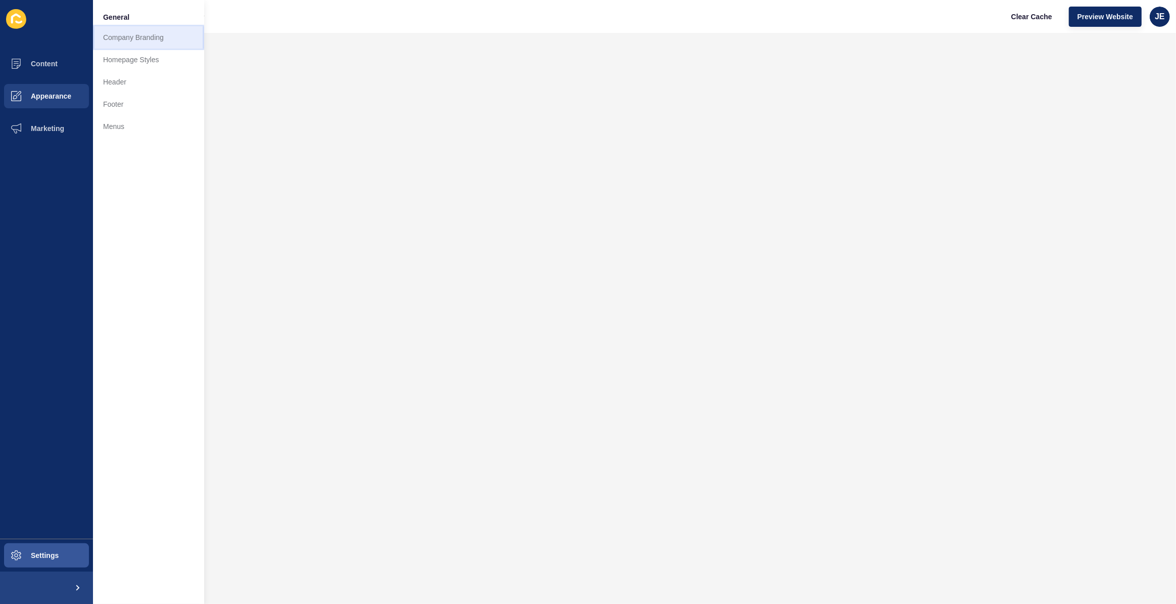
click at [150, 37] on link "Company Branding" at bounding box center [148, 37] width 111 height 22
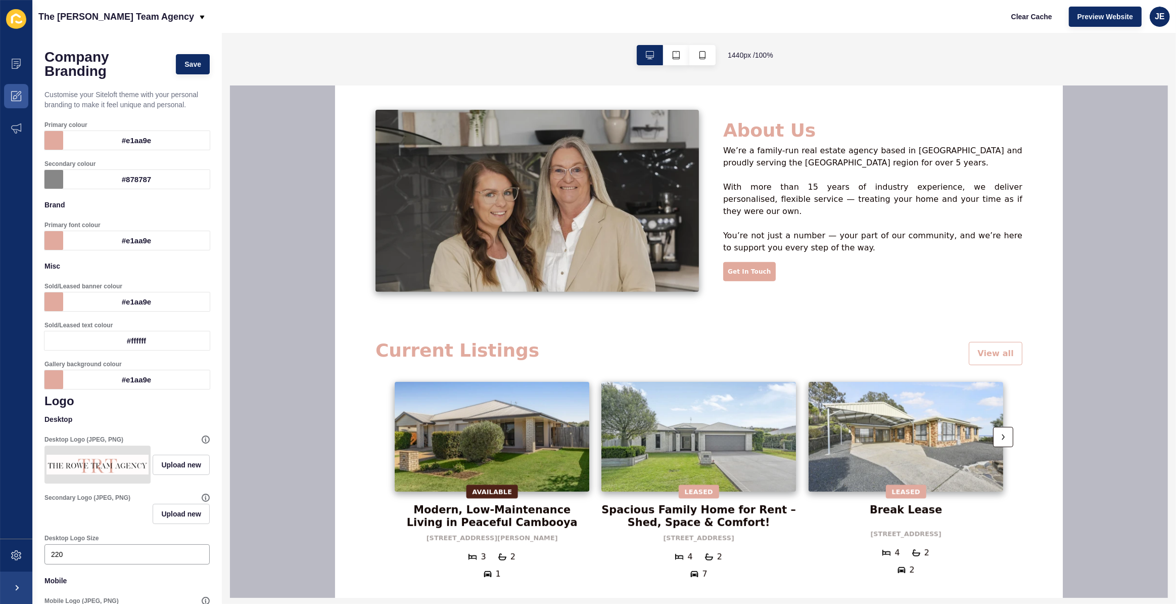
scroll to position [689, 0]
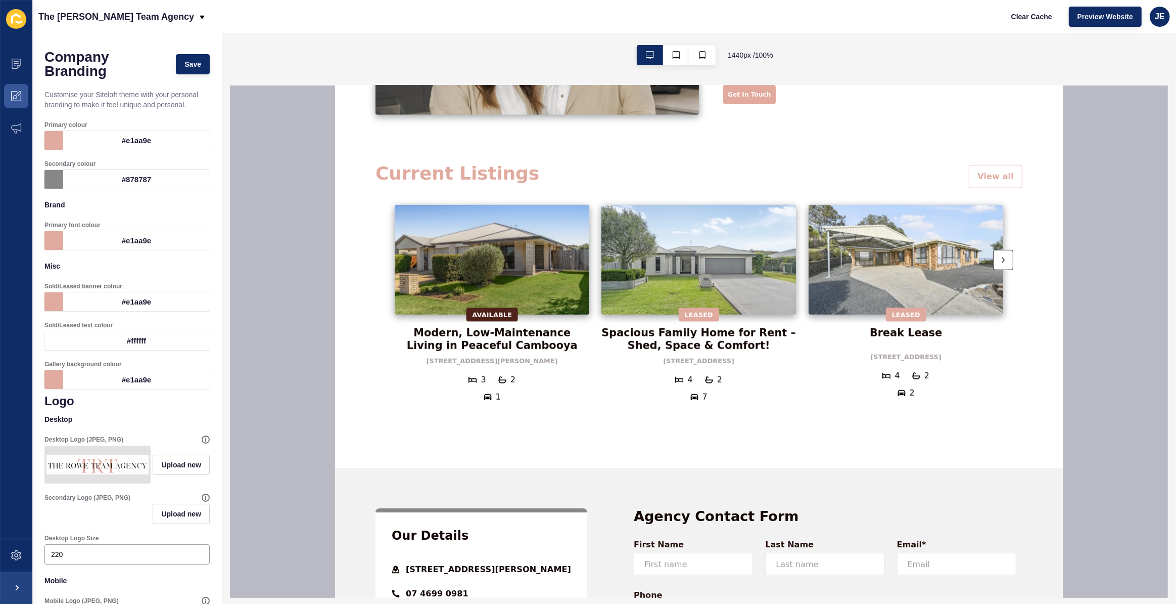
click at [697, 311] on div "Leased" at bounding box center [698, 314] width 40 height 14
click at [487, 312] on div "Available" at bounding box center [492, 314] width 52 height 14
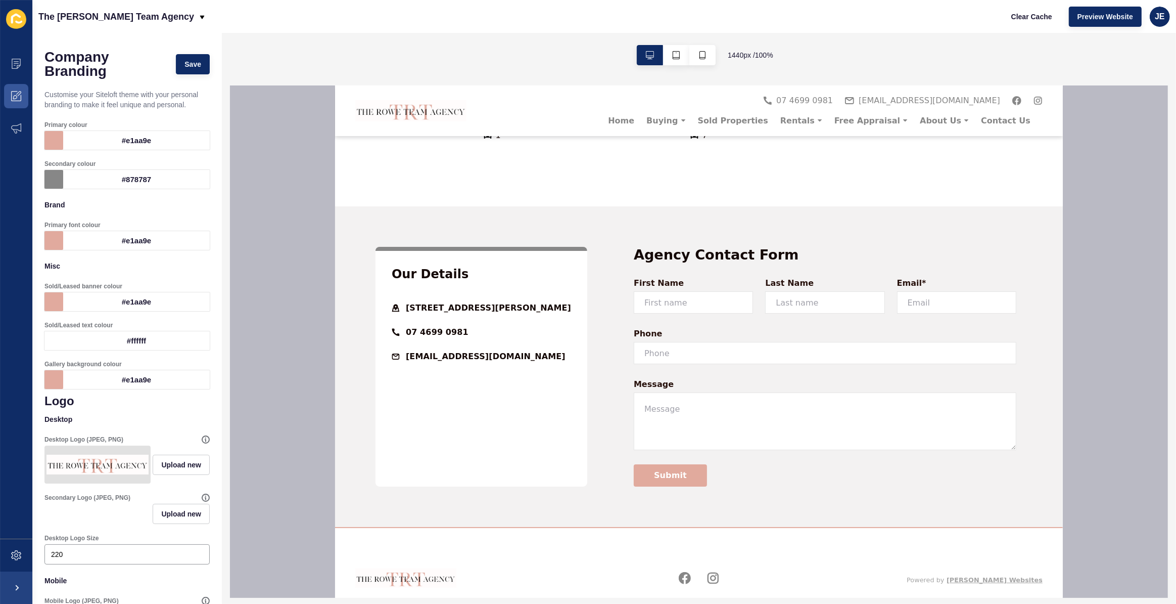
scroll to position [767, 0]
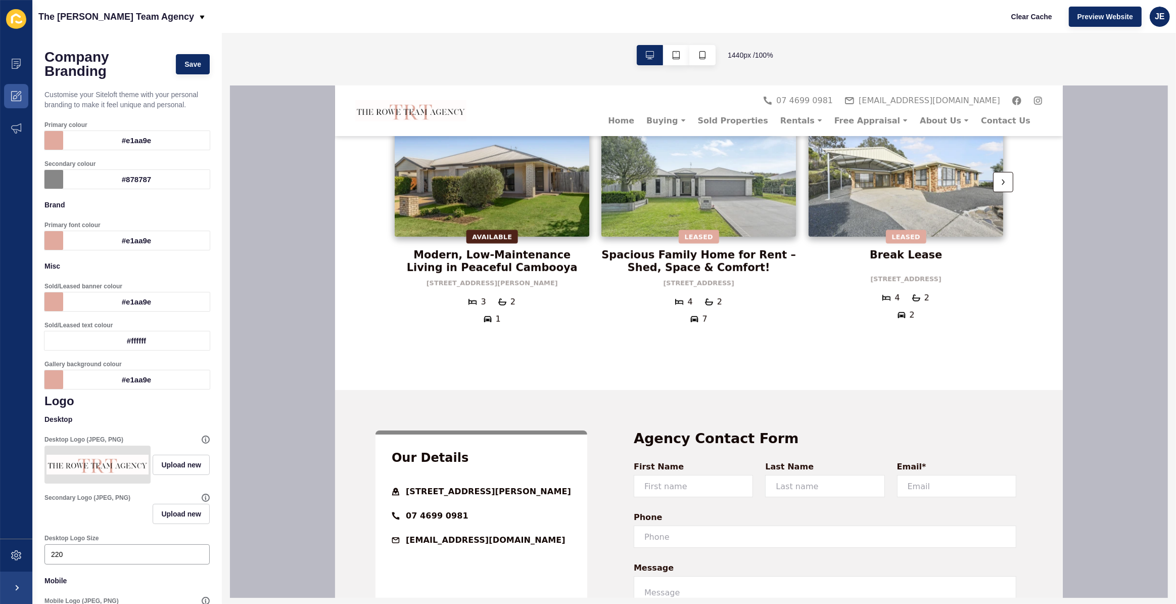
click at [696, 238] on div "Leased" at bounding box center [698, 236] width 40 height 14
click at [24, 125] on span at bounding box center [16, 128] width 32 height 32
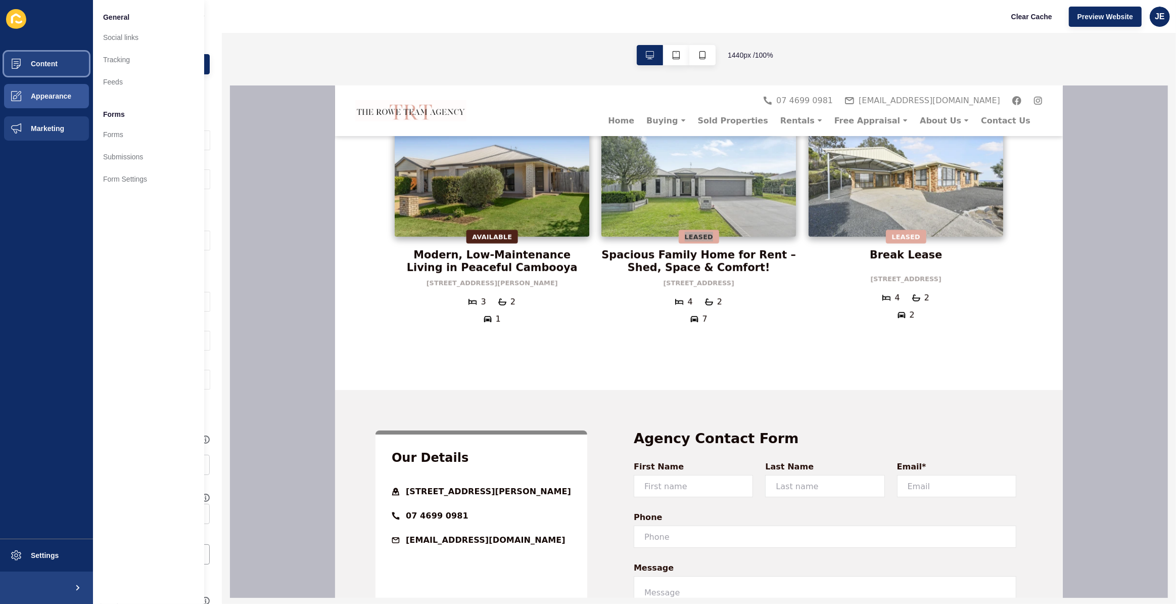
click at [54, 70] on button "Content" at bounding box center [46, 64] width 93 height 32
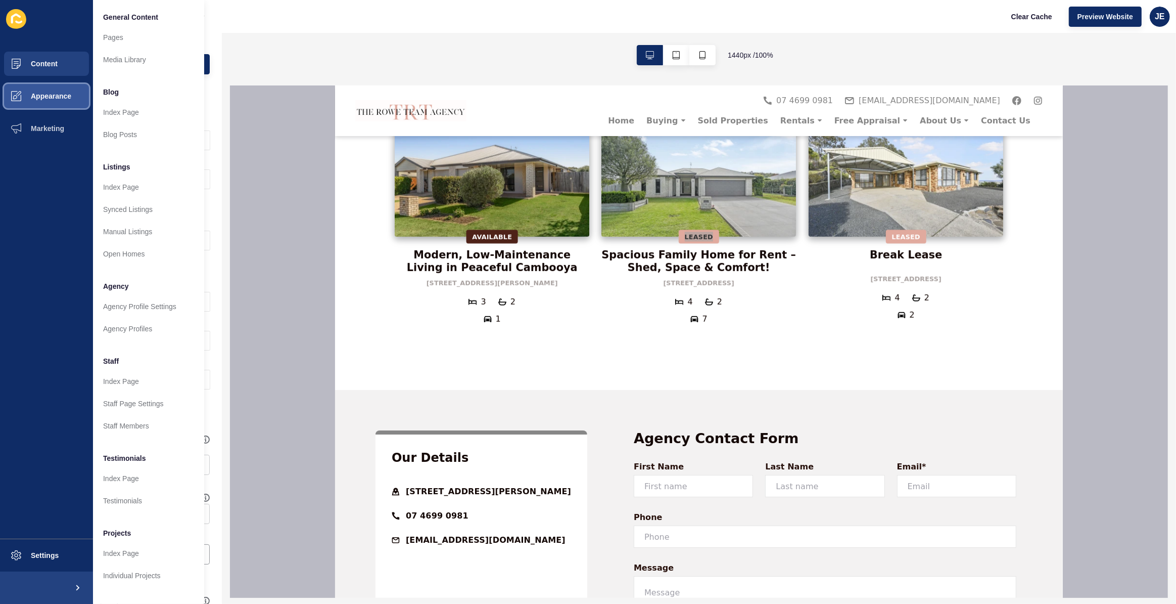
click at [44, 93] on span "Appearance" at bounding box center [34, 96] width 73 height 8
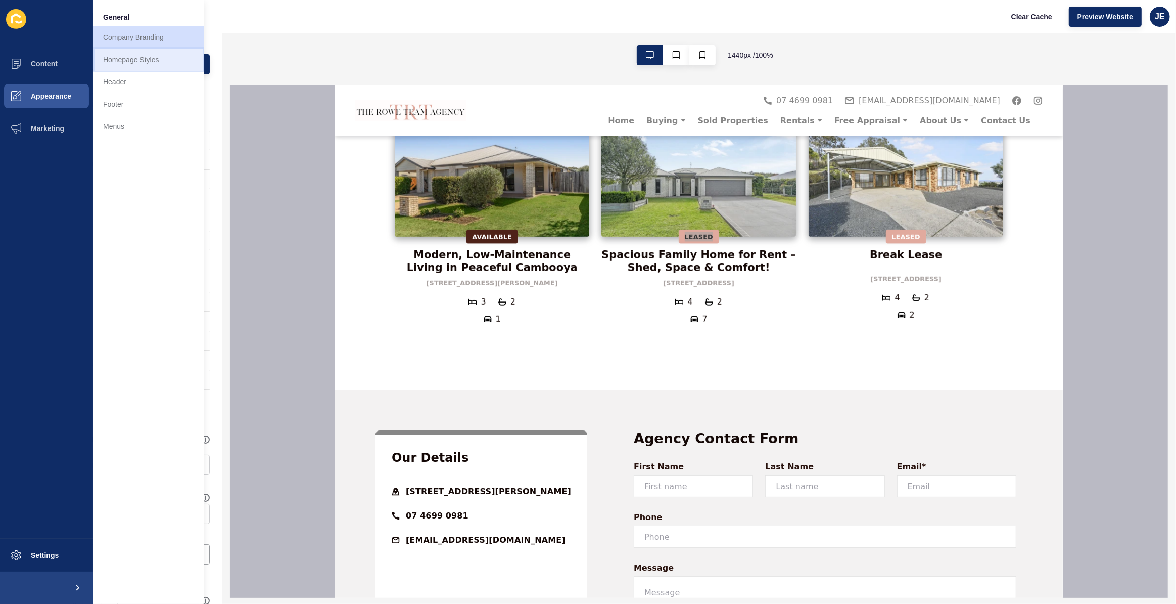
click at [135, 59] on link "Homepage Styles" at bounding box center [148, 60] width 111 height 22
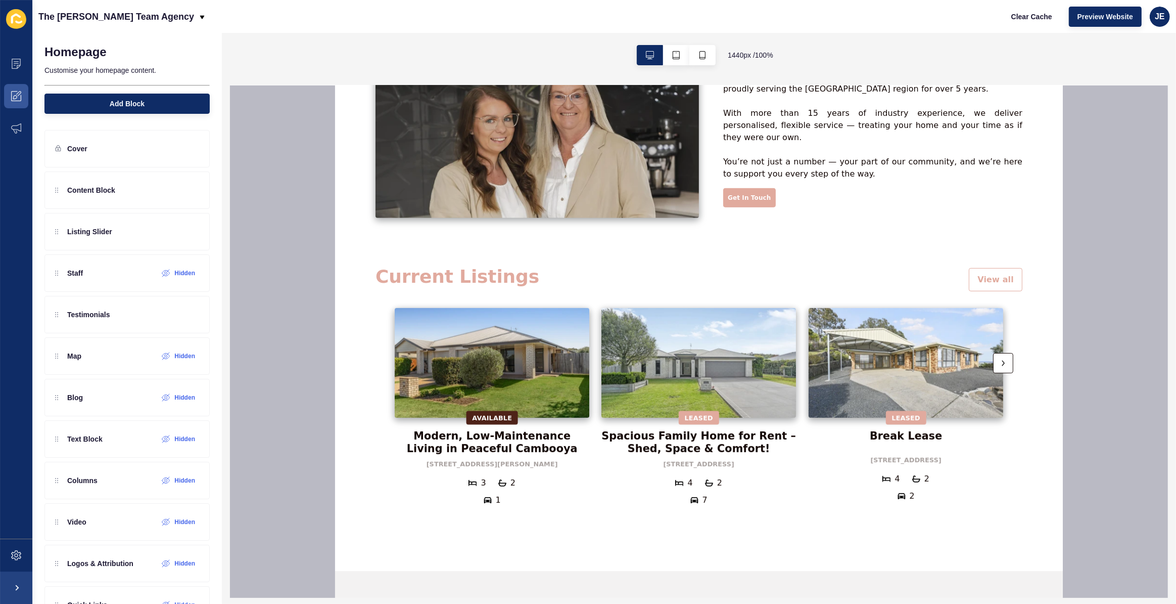
scroll to position [597, 0]
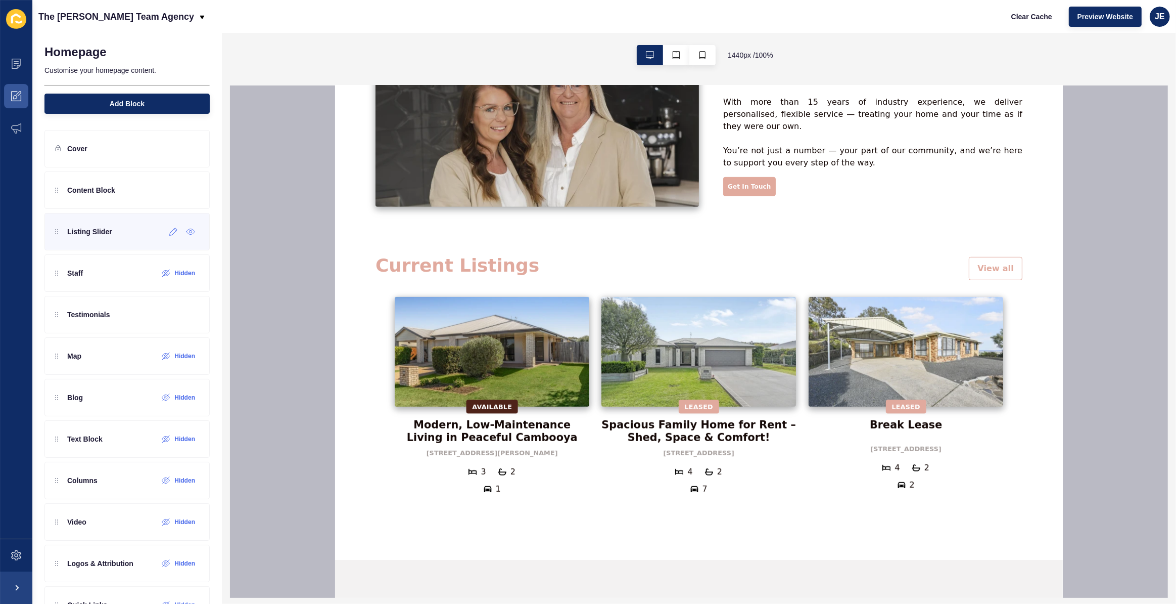
click at [101, 236] on p "Listing Slider" at bounding box center [89, 231] width 45 height 10
click at [165, 237] on div at bounding box center [173, 231] width 17 height 16
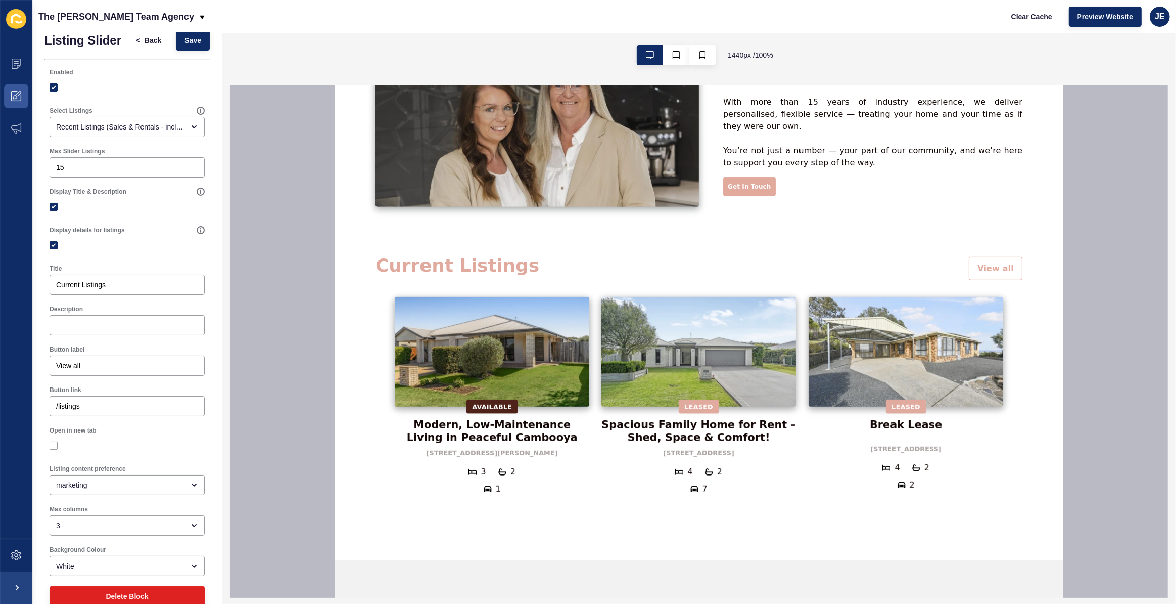
scroll to position [0, 0]
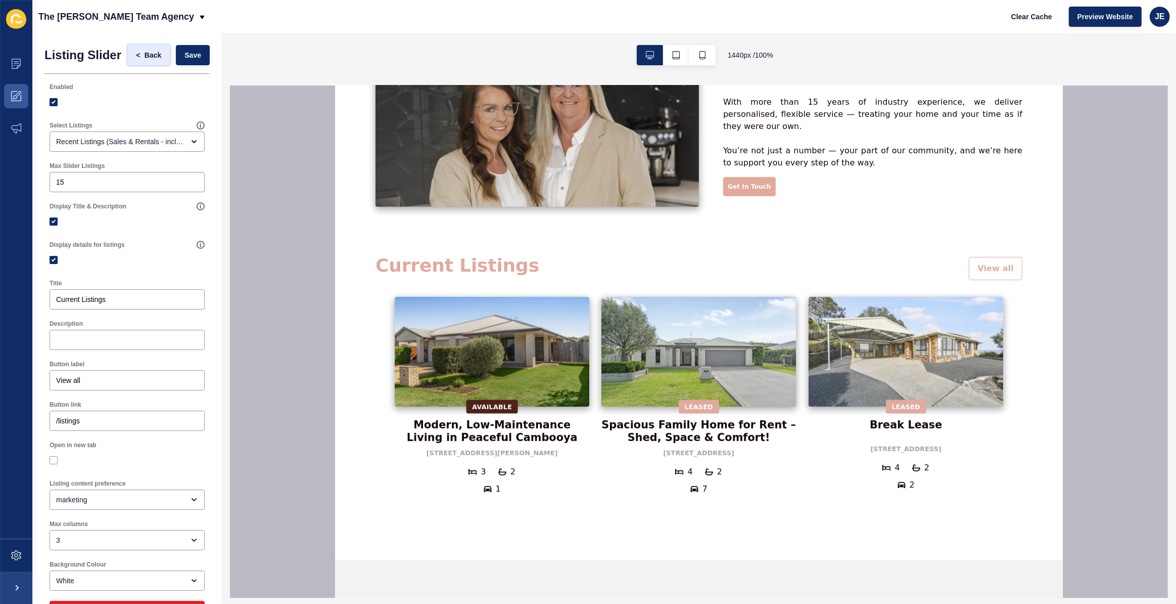
click at [136, 56] on span "<" at bounding box center [140, 55] width 8 height 10
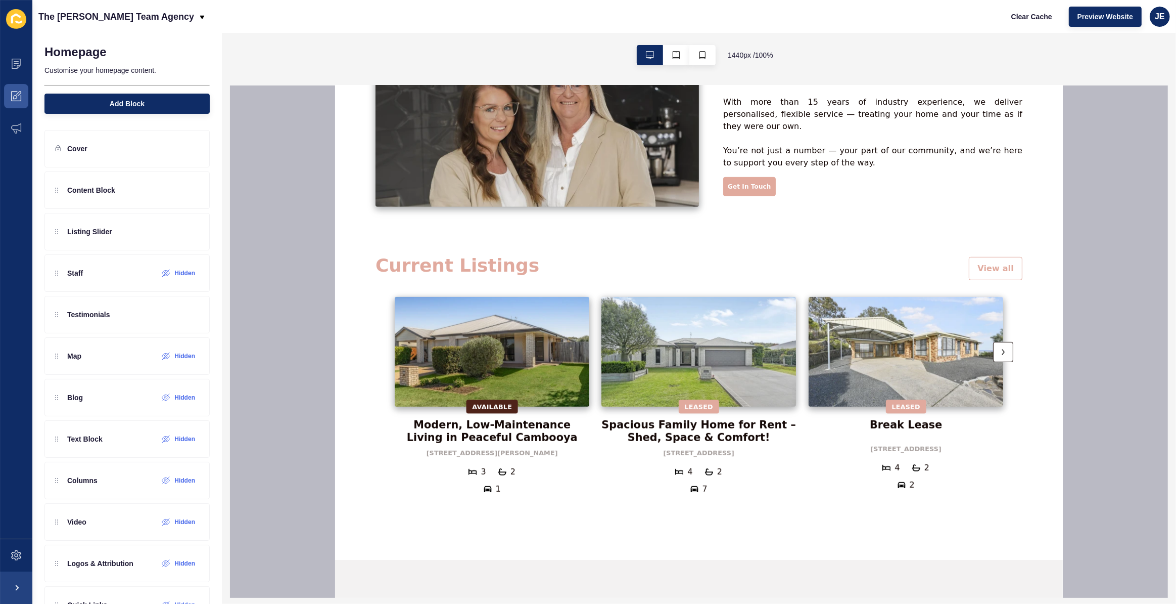
click at [709, 352] on img at bounding box center [698, 351] width 195 height 110
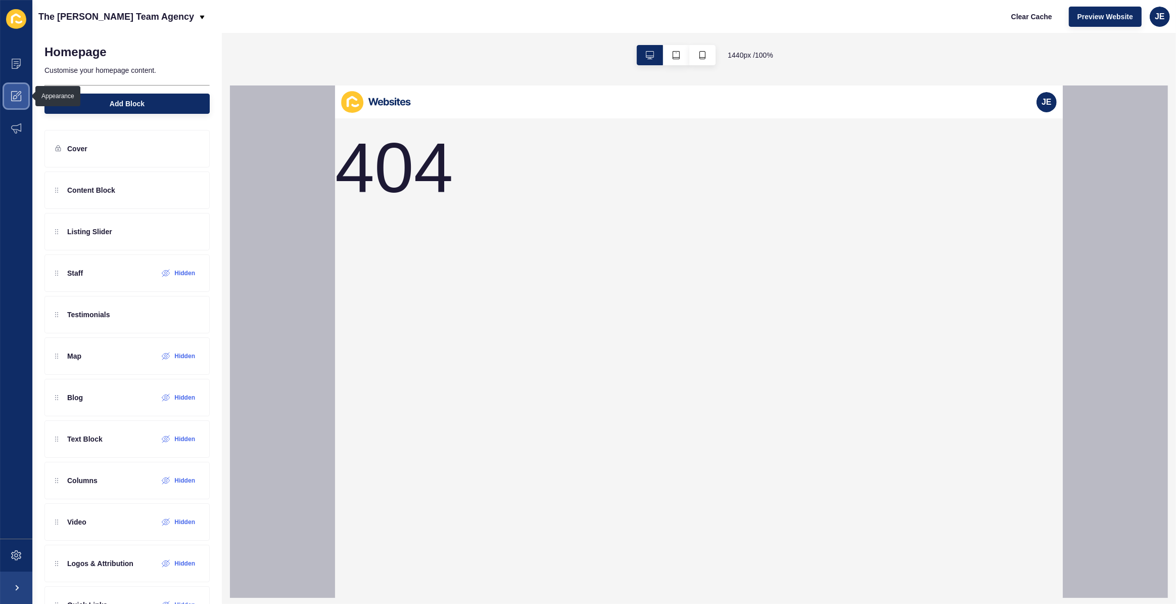
click at [19, 100] on icon at bounding box center [16, 96] width 10 height 10
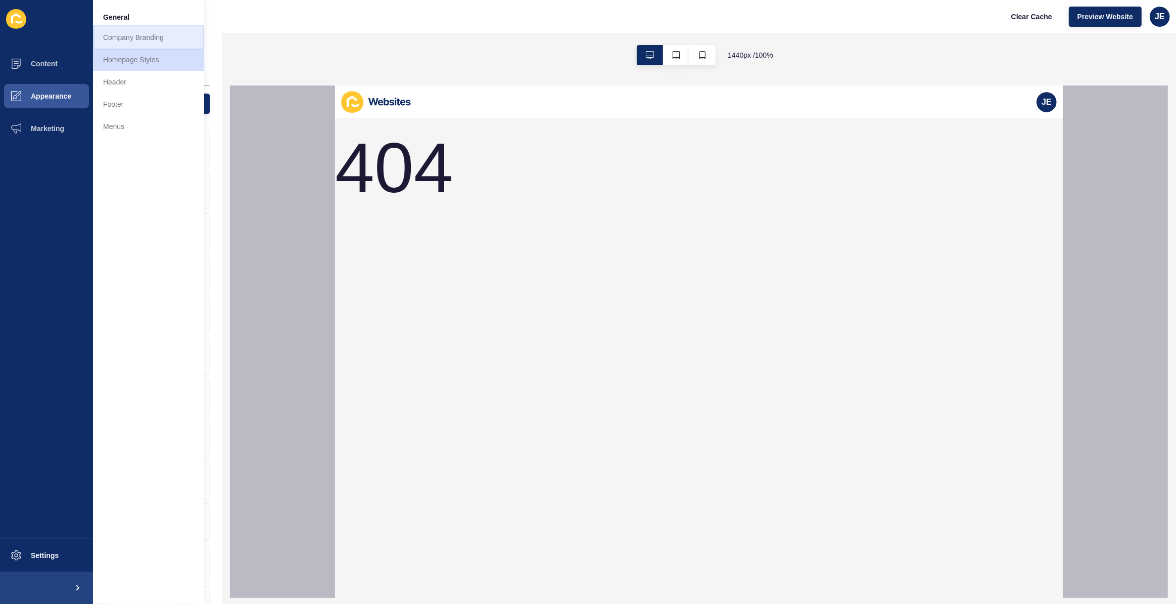
click at [152, 40] on link "Company Branding" at bounding box center [148, 37] width 111 height 22
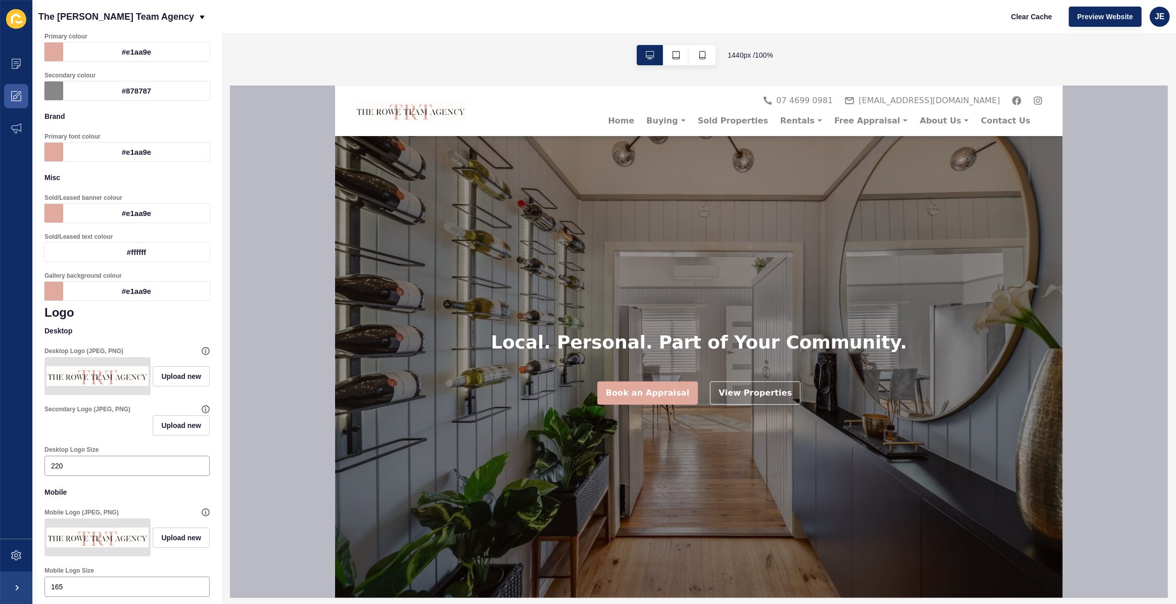
scroll to position [45, 0]
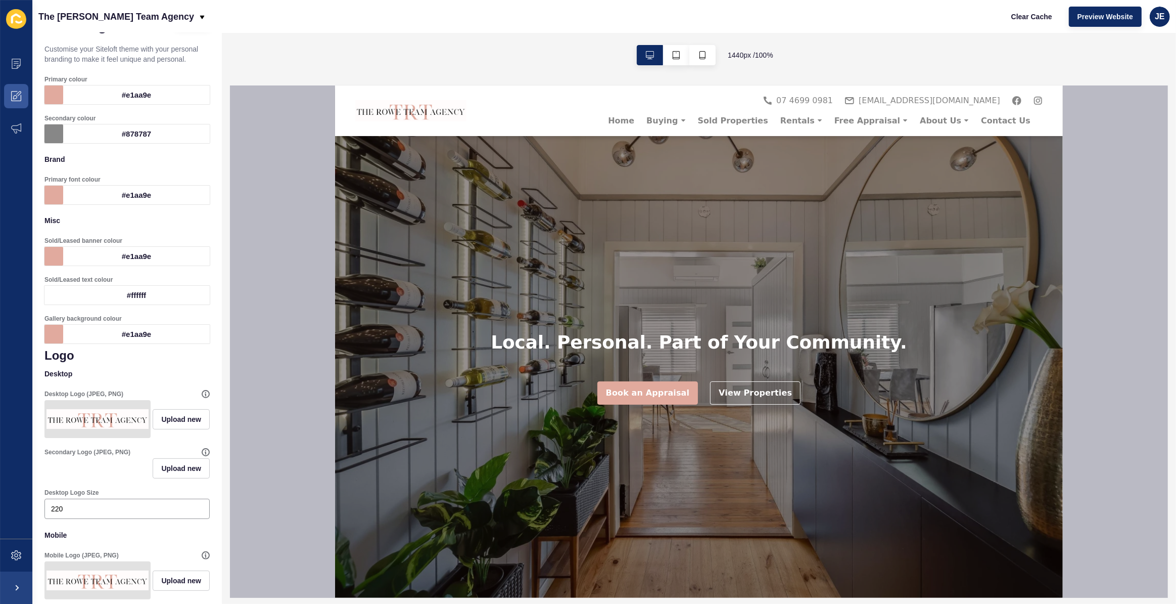
click at [129, 250] on div "#e1aa9e" at bounding box center [136, 256] width 147 height 19
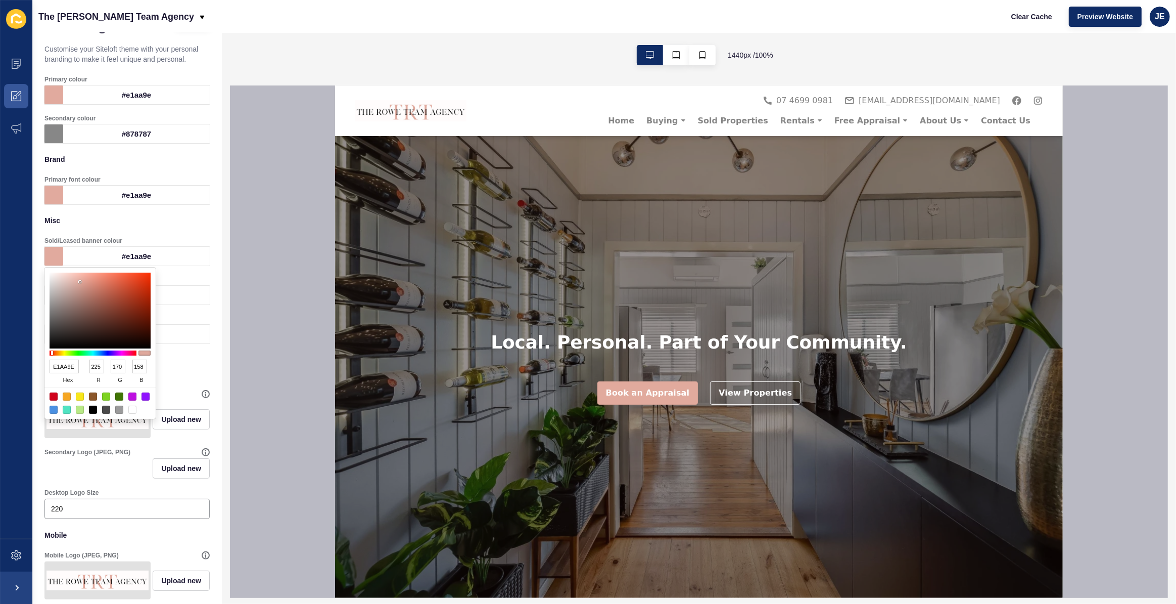
click at [62, 367] on input "E1AA9E" at bounding box center [64, 366] width 29 height 14
click at [20, 563] on span at bounding box center [16, 555] width 32 height 32
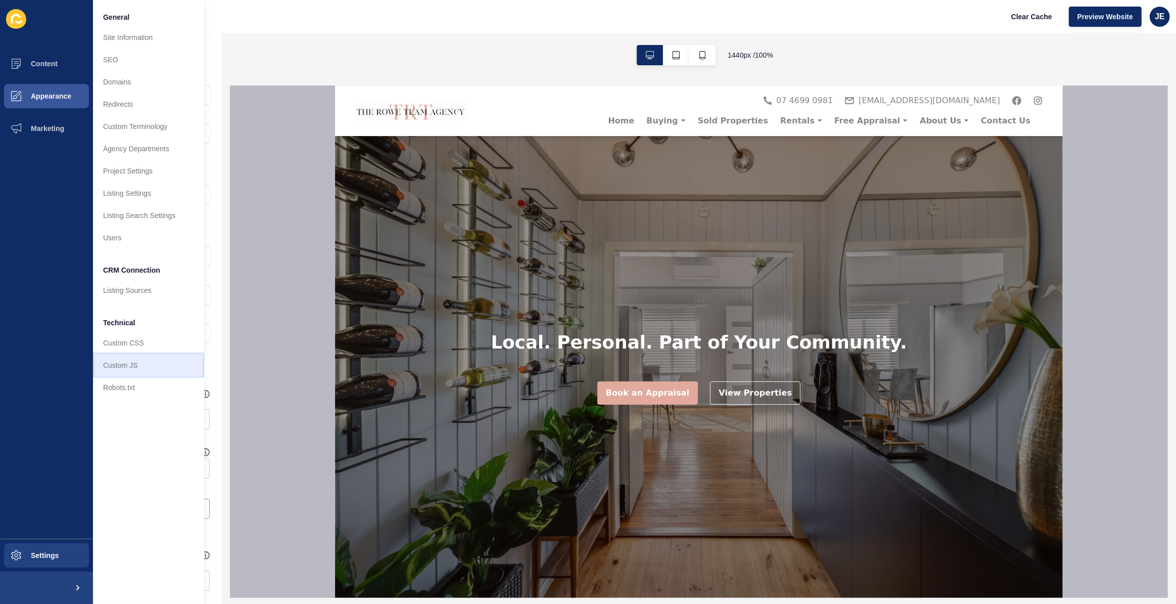
click at [131, 363] on link "Custom JS" at bounding box center [148, 365] width 111 height 22
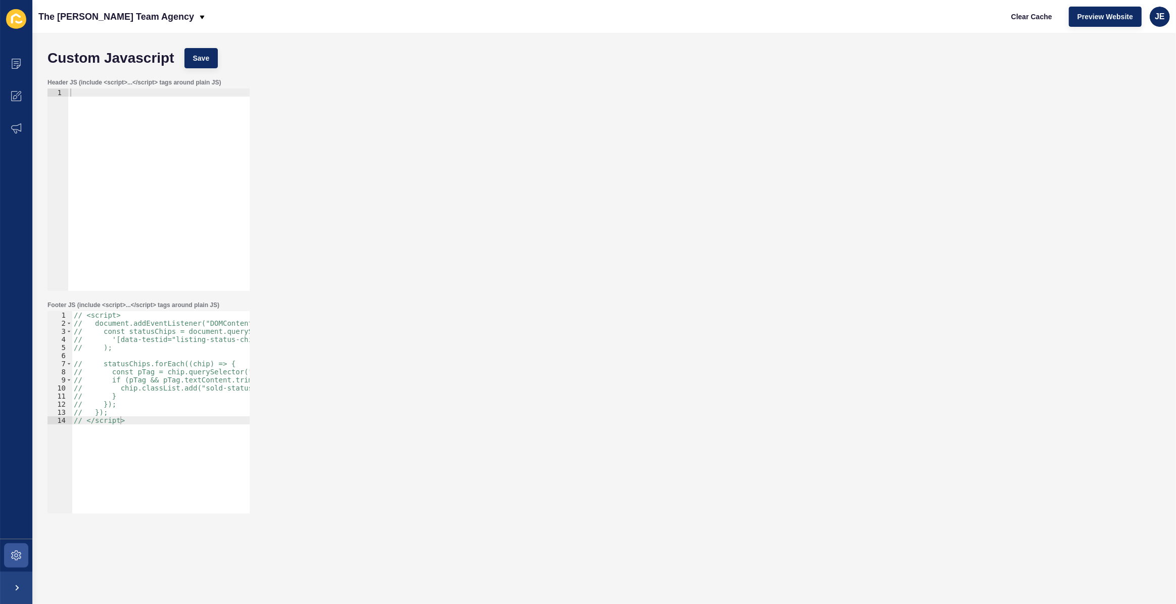
click at [165, 356] on div "// <script> // document.addEventListener("DOMContentLoaded", () => { // const s…" at bounding box center [214, 416] width 284 height 211
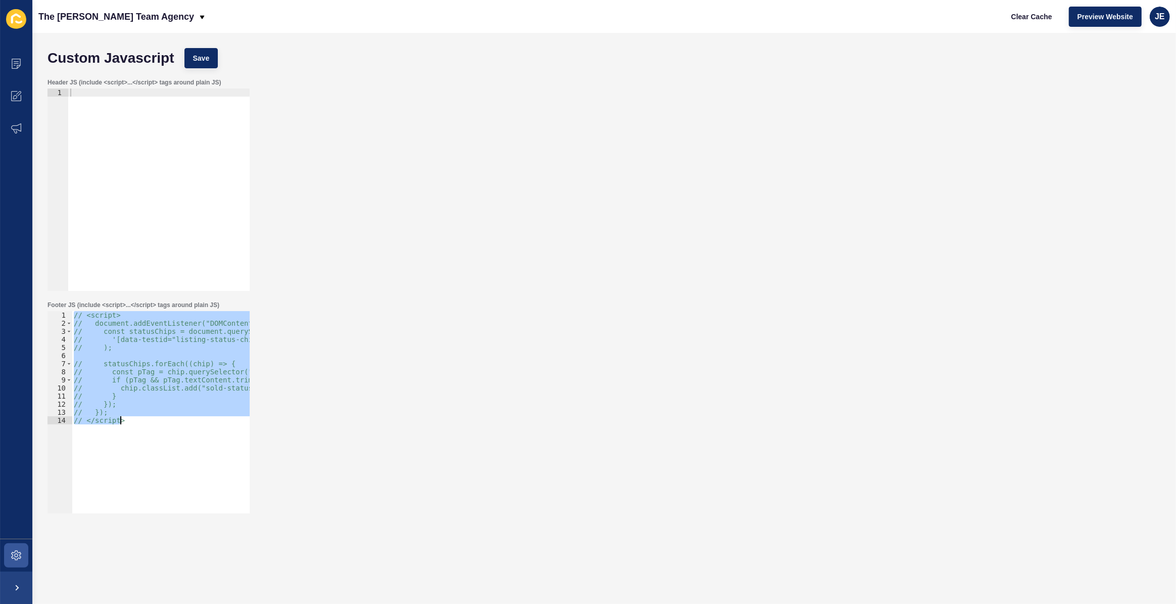
type textarea "}); </script>"
drag, startPoint x: 197, startPoint y: 56, endPoint x: 141, endPoint y: 142, distance: 102.4
click at [197, 56] on span "Save" at bounding box center [201, 58] width 17 height 10
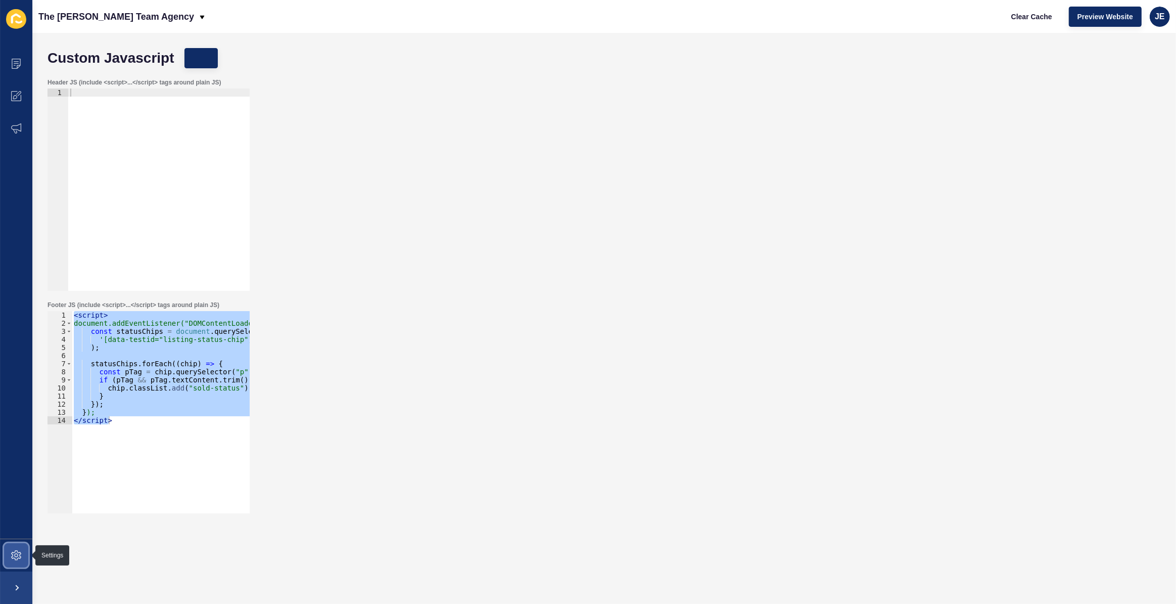
click at [16, 550] on icon at bounding box center [16, 555] width 10 height 10
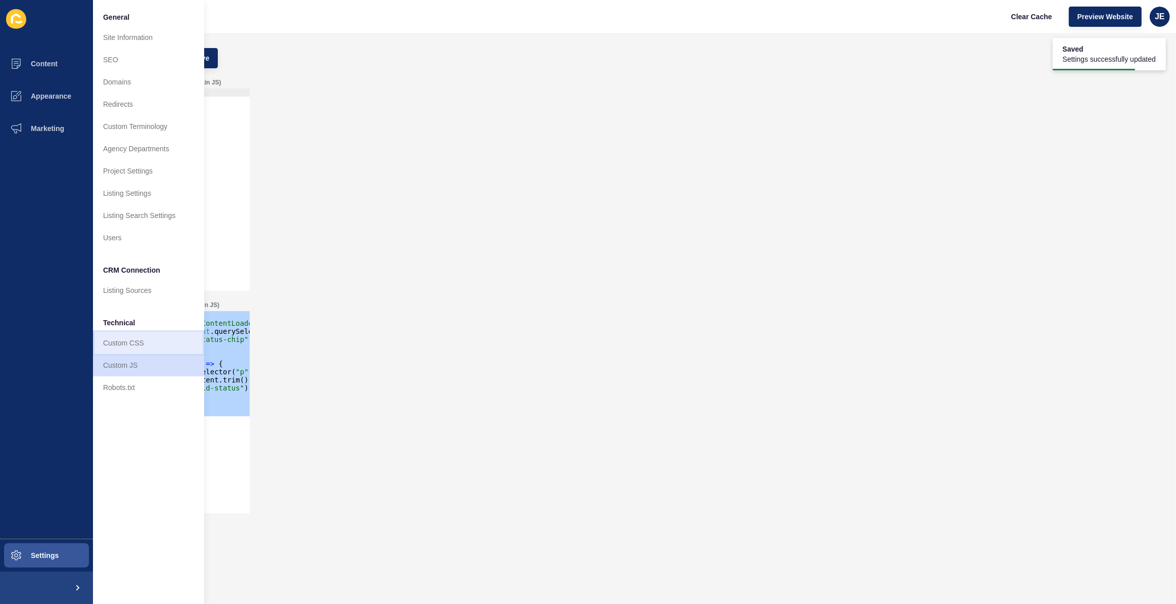
click at [131, 344] on link "Custom CSS" at bounding box center [148, 343] width 111 height 22
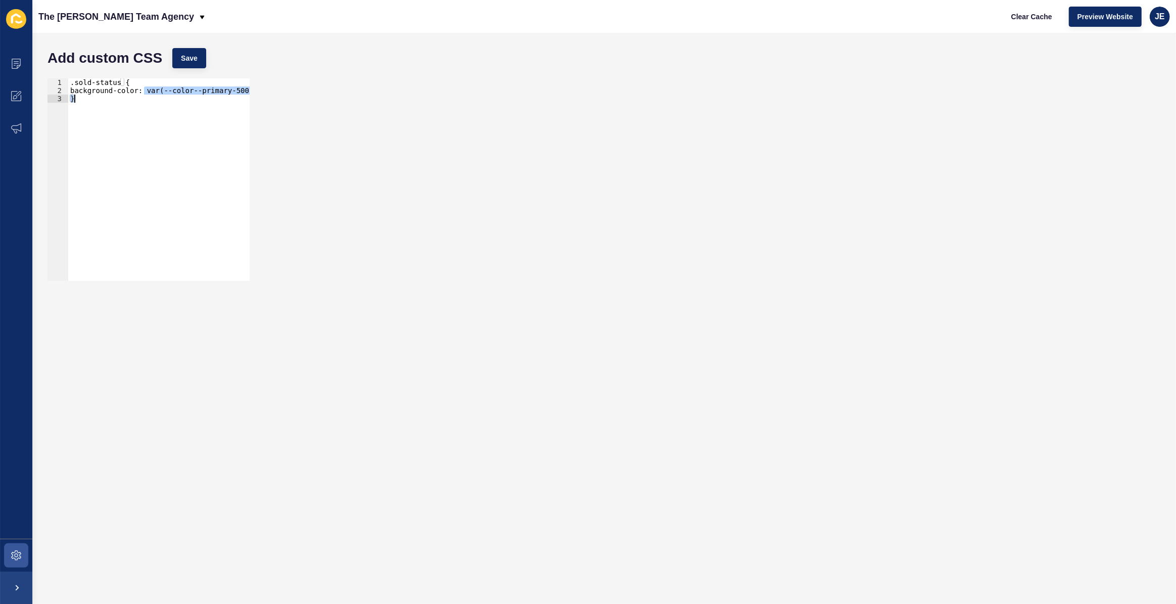
scroll to position [0, 15]
drag, startPoint x: 147, startPoint y: 90, endPoint x: 231, endPoint y: 93, distance: 83.9
click at [231, 93] on div ".sold-status { background-color: var(--color--primary-500) !important; }" at bounding box center [167, 183] width 226 height 211
paste textarea "E1AA9E"
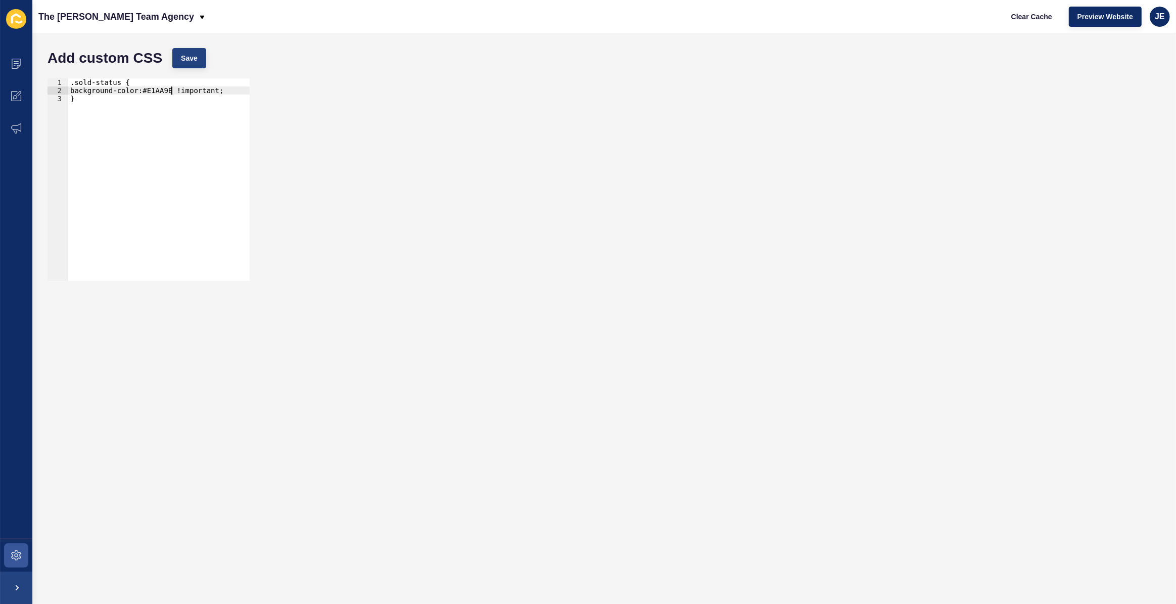
type textarea "background-color:#E1AA9E !important;"
click at [194, 66] on button "Save" at bounding box center [189, 58] width 34 height 20
click at [1038, 13] on span "Clear Cache" at bounding box center [1031, 17] width 41 height 10
click at [21, 557] on span at bounding box center [16, 555] width 32 height 32
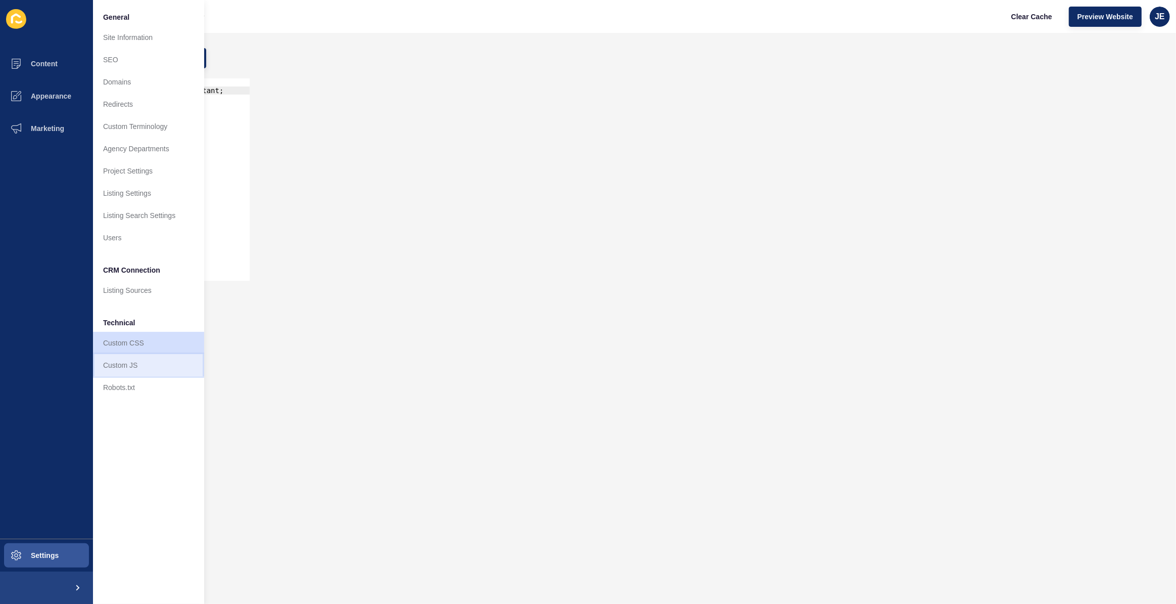
click at [125, 361] on link "Custom JS" at bounding box center [148, 365] width 111 height 22
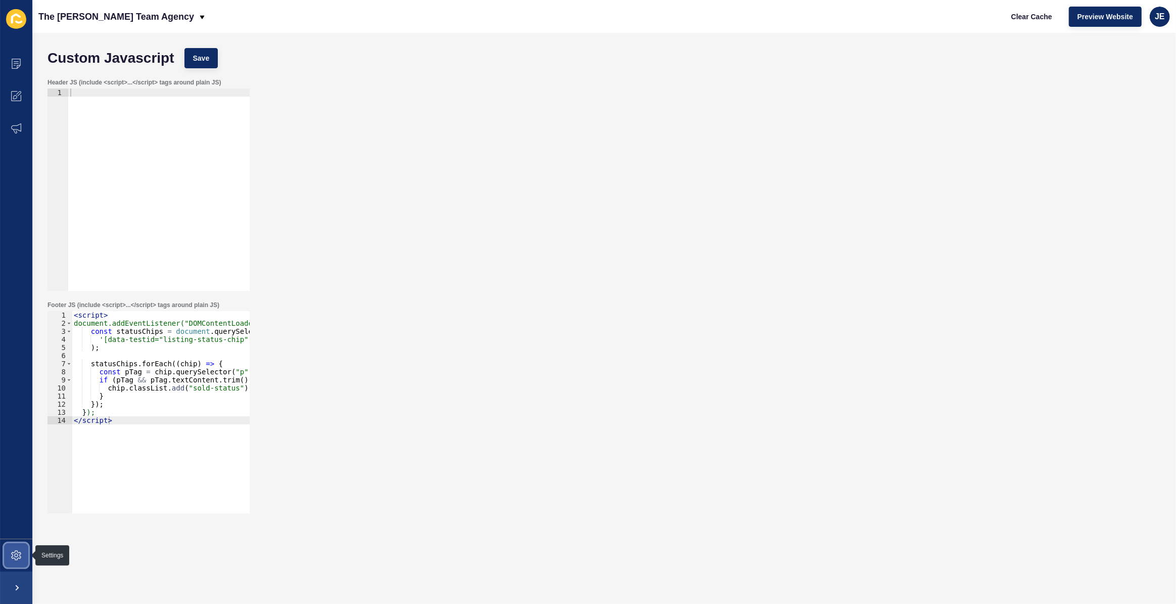
click at [11, 547] on span at bounding box center [16, 555] width 32 height 32
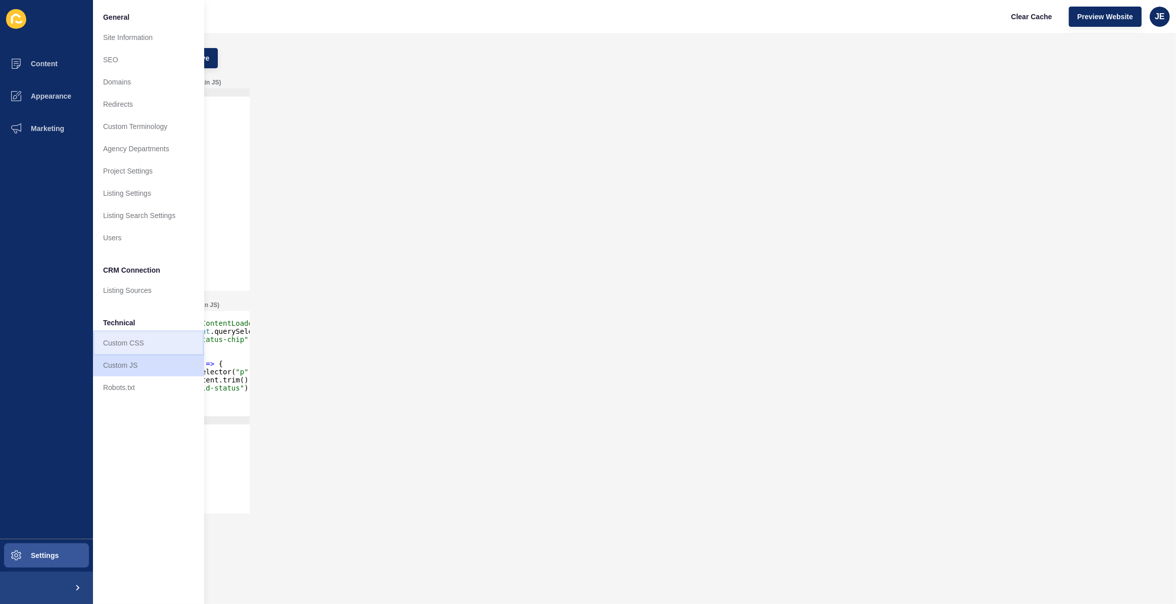
click at [155, 343] on link "Custom CSS" at bounding box center [148, 343] width 111 height 22
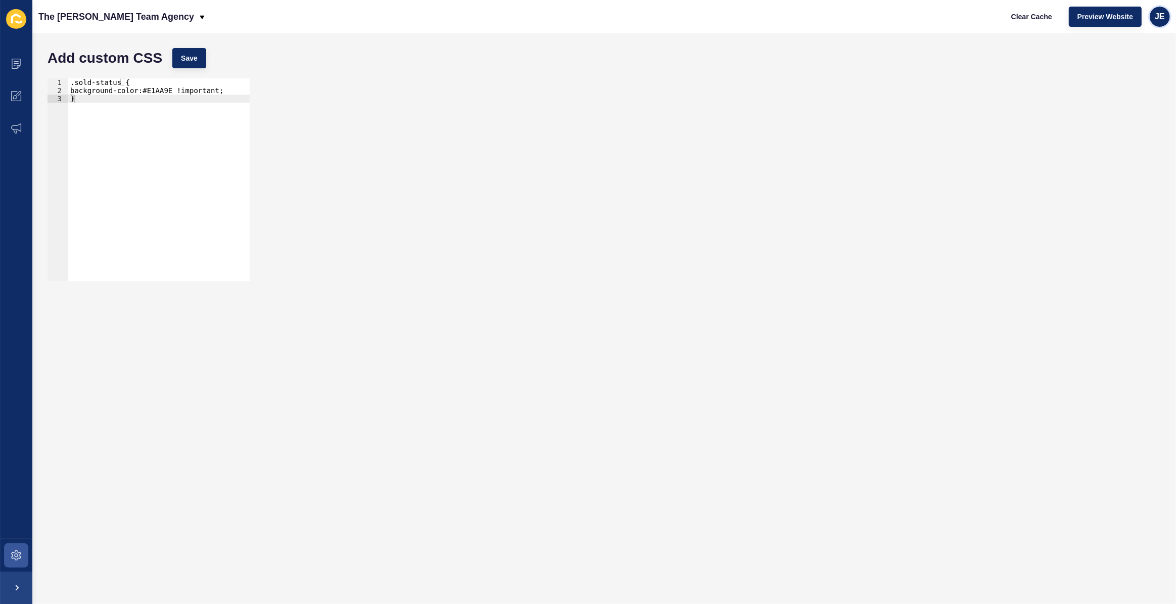
click at [1154, 20] on div "JE" at bounding box center [1160, 17] width 20 height 20
click at [1127, 89] on link "Logout" at bounding box center [1136, 84] width 74 height 22
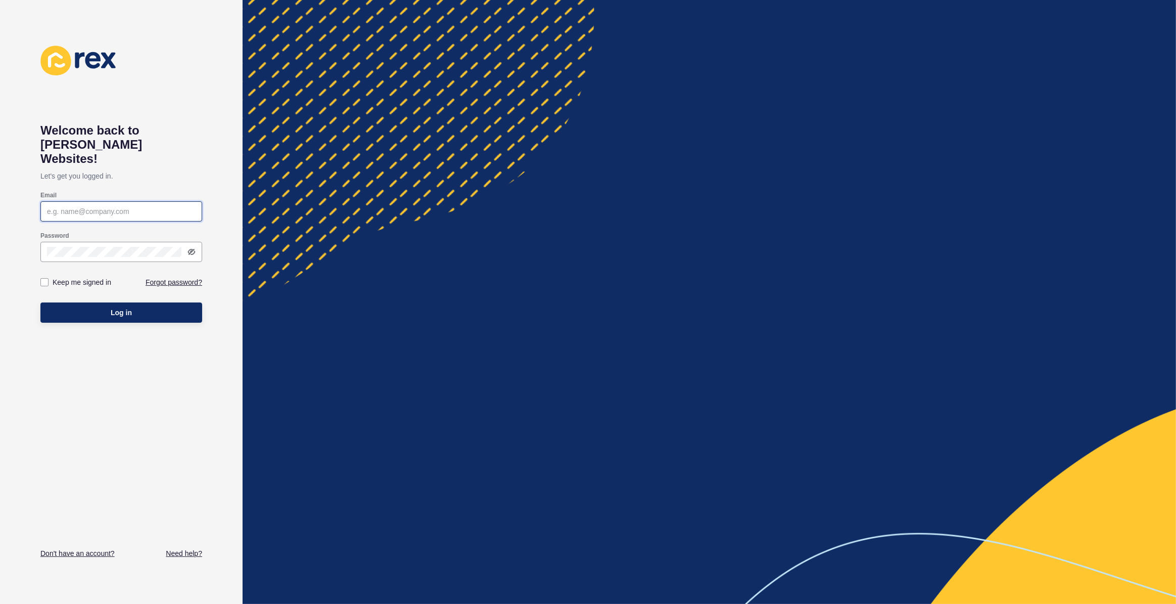
type input "justine.espinosa@rexsoftware.com.au"
click at [156, 302] on button "Log in" at bounding box center [121, 312] width 162 height 20
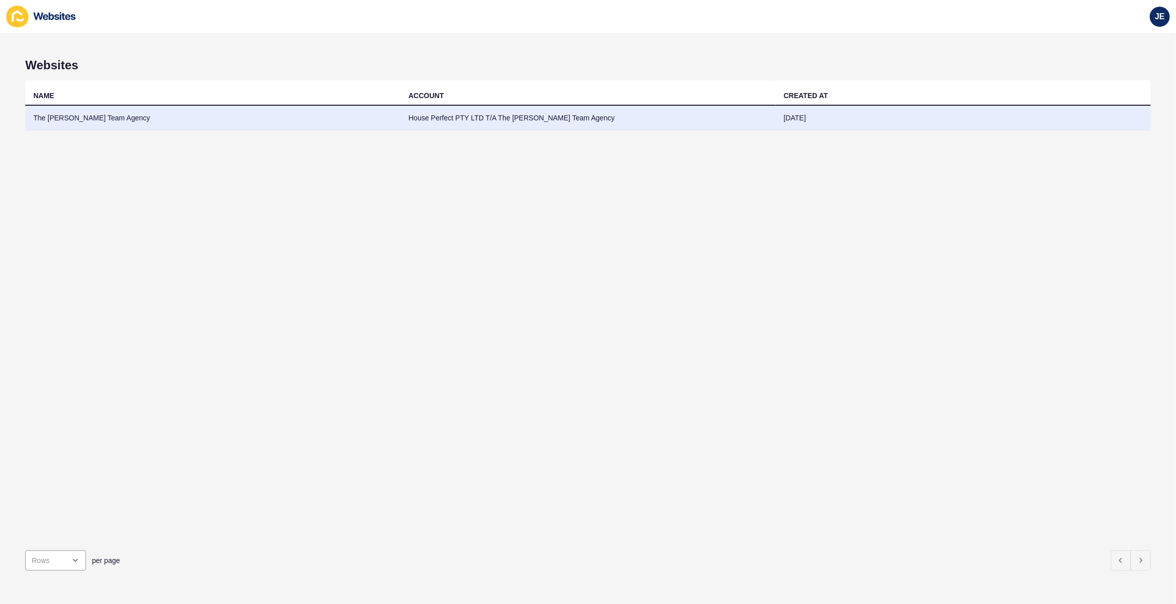
click at [90, 123] on td "The [PERSON_NAME] Team Agency" at bounding box center [212, 118] width 375 height 25
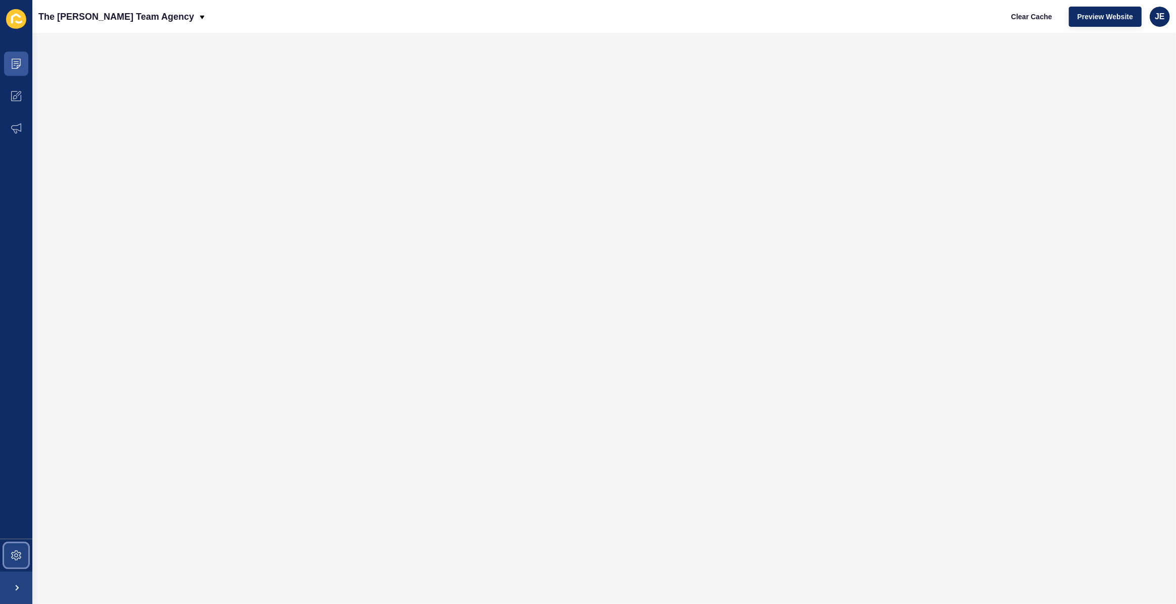
click at [12, 551] on icon at bounding box center [16, 555] width 10 height 10
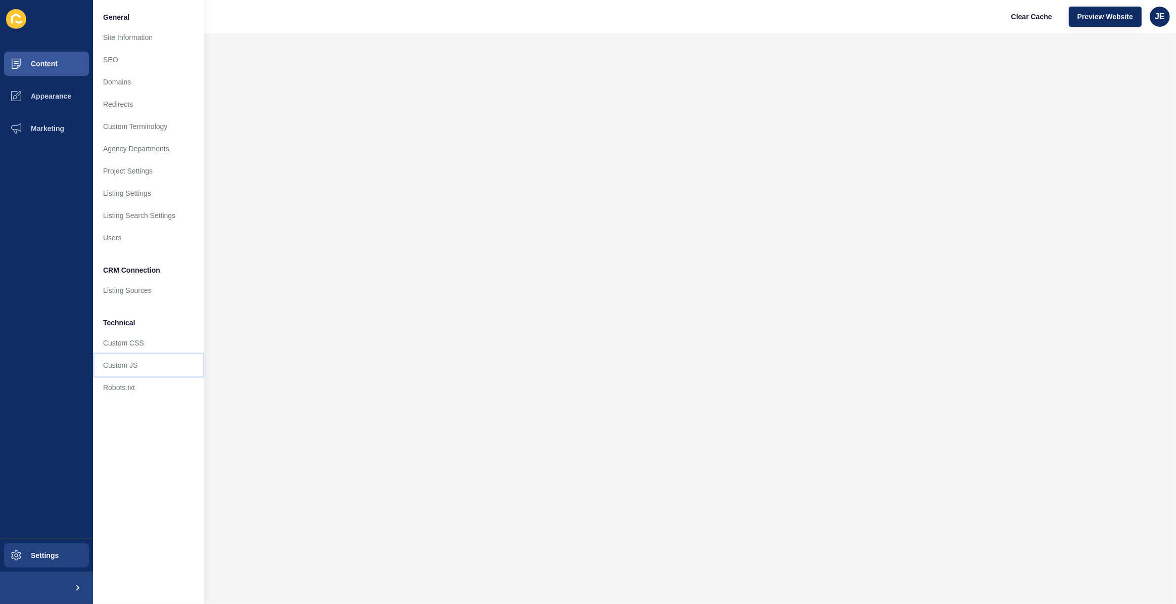
click at [119, 362] on link "Custom JS" at bounding box center [148, 365] width 111 height 22
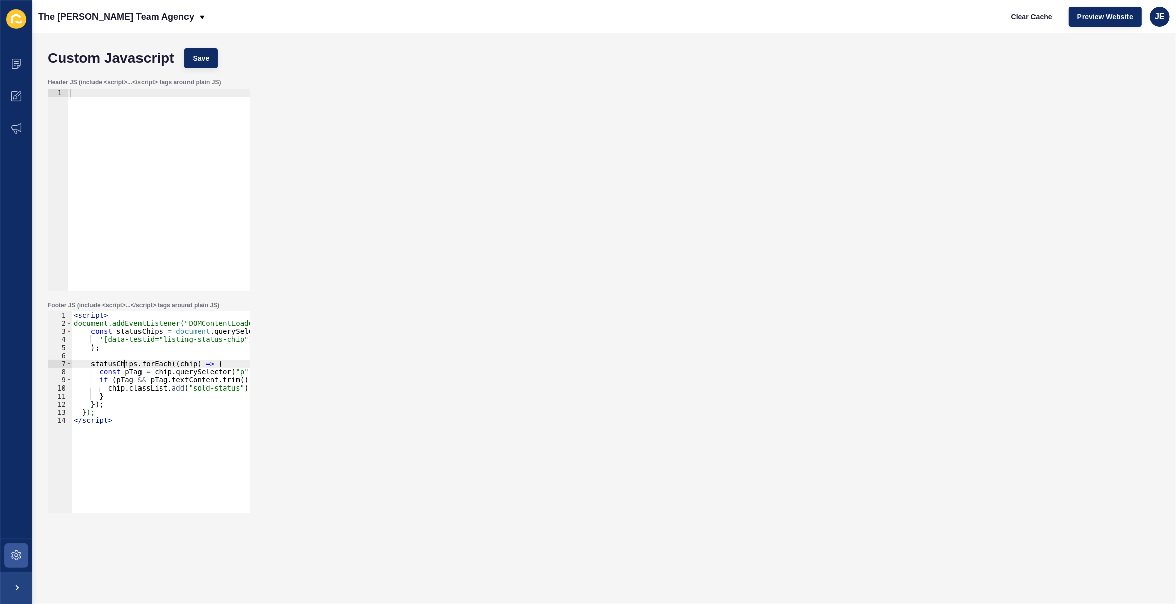
click at [125, 364] on div "< script > document.addEventListener("DOMContentLoaded", () => { const statusCh…" at bounding box center [208, 416] width 272 height 211
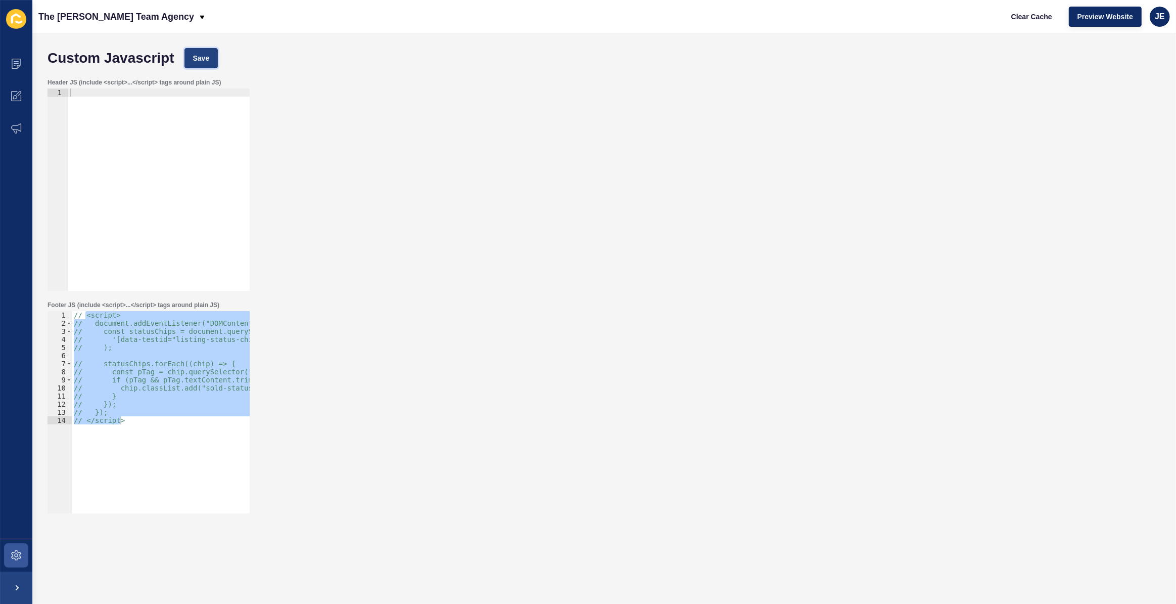
click at [214, 51] on button "Save" at bounding box center [202, 58] width 34 height 20
click at [19, 555] on icon at bounding box center [16, 555] width 10 height 10
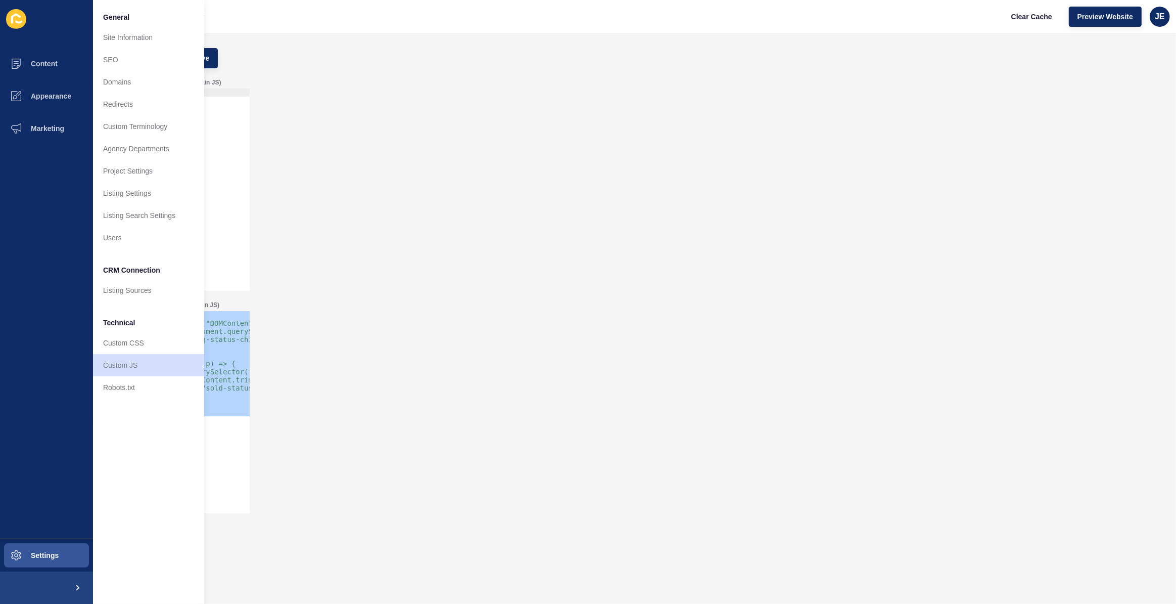
click at [222, 403] on div "// <script> // document.addEventListener("DOMContentLoaded", () => { // const s…" at bounding box center [161, 412] width 178 height 202
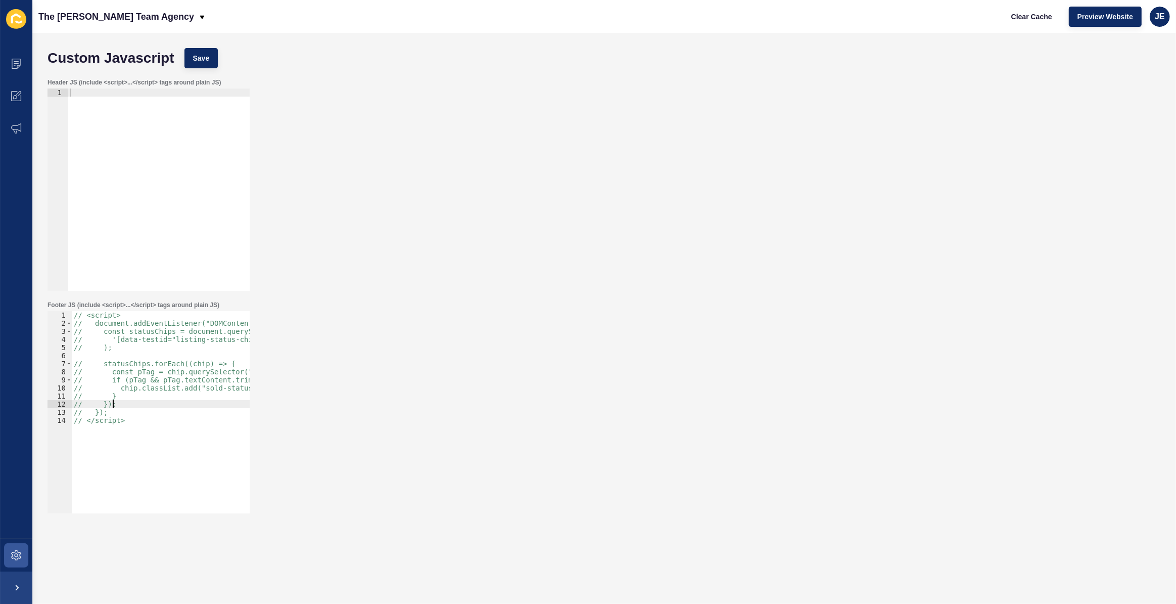
click at [119, 404] on div "// <script> // document.addEventListener("DOMContentLoaded", () => { // const s…" at bounding box center [214, 416] width 284 height 211
type textarea "// }); // </script>"
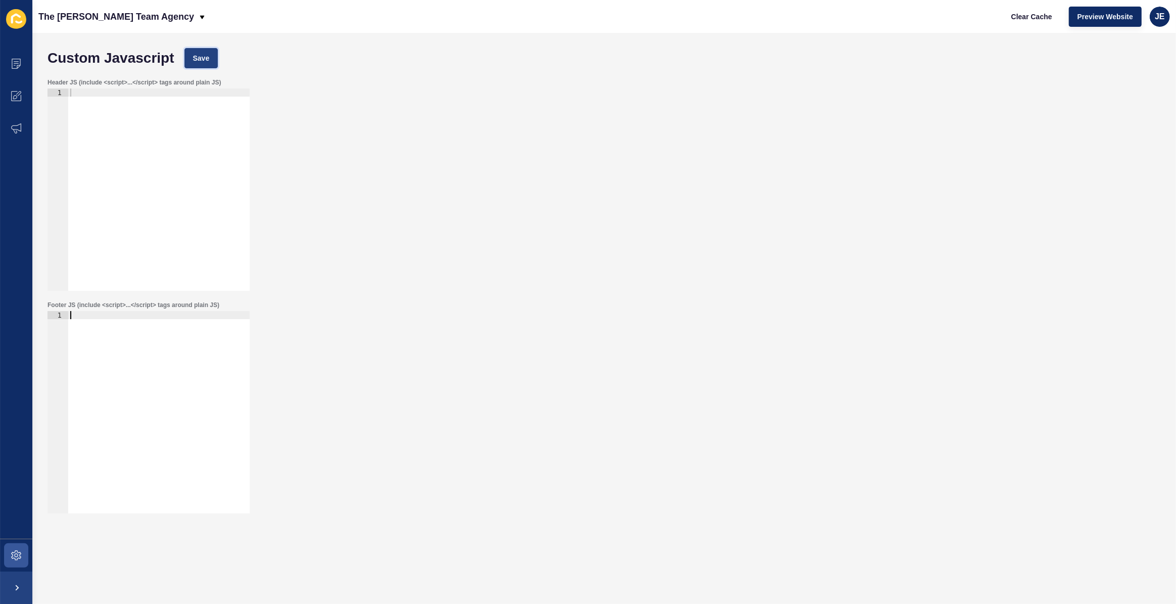
click at [205, 65] on button "Save" at bounding box center [202, 58] width 34 height 20
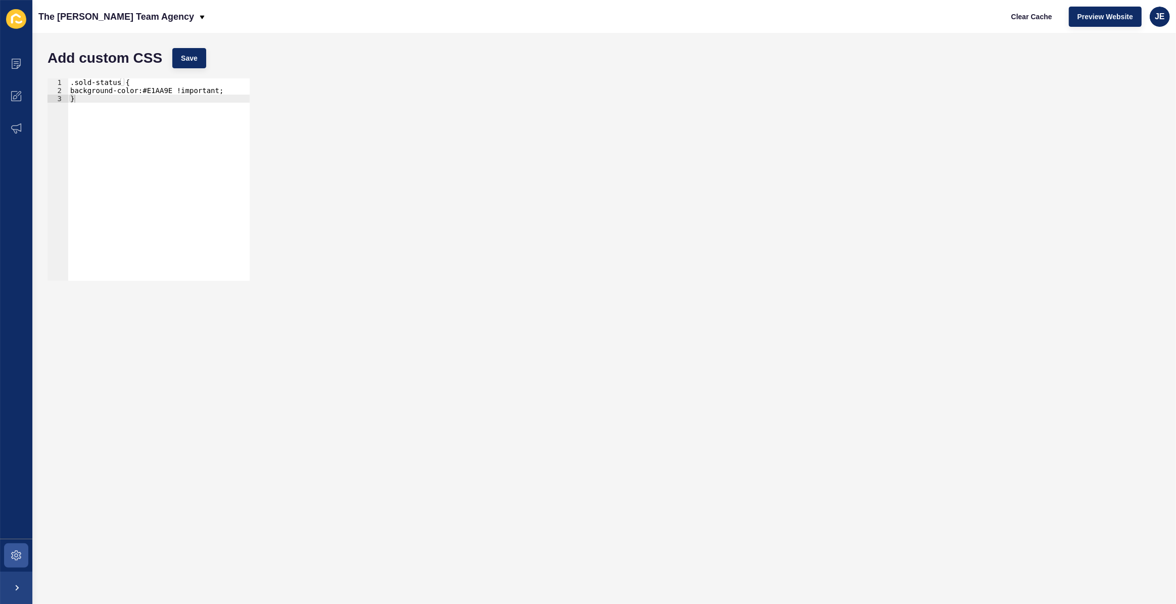
type textarea "}"
click at [116, 114] on div ".sold-status { background-color:#E1AA9E !important; }" at bounding box center [158, 187] width 181 height 218
paste textarea "}"
click at [102, 92] on div ".sold-status { background-color:#E1AA9E !important; } [data-testid="listing-sta…" at bounding box center [182, 183] width 229 height 211
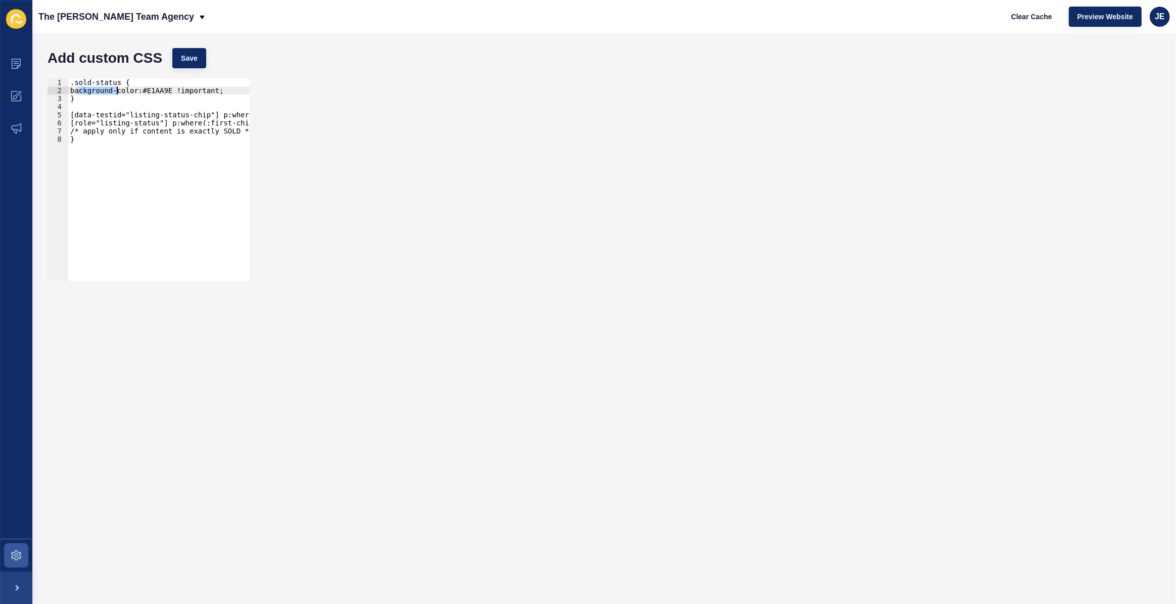
click at [102, 92] on div ".sold-status { background-color:#E1AA9E !important; } [data-testid="listing-sta…" at bounding box center [182, 183] width 229 height 211
click at [243, 95] on div ".sold-status { background-color:#E1AA9E !important; } [data-testid="listing-sta…" at bounding box center [158, 179] width 181 height 202
drag, startPoint x: 223, startPoint y: 90, endPoint x: 75, endPoint y: 90, distance: 148.1
click at [75, 90] on div ".sold-status { background-color:#E1AA9E !important; } [data-testid="listing-sta…" at bounding box center [182, 183] width 229 height 211
drag, startPoint x: 75, startPoint y: 132, endPoint x: 262, endPoint y: 128, distance: 187.1
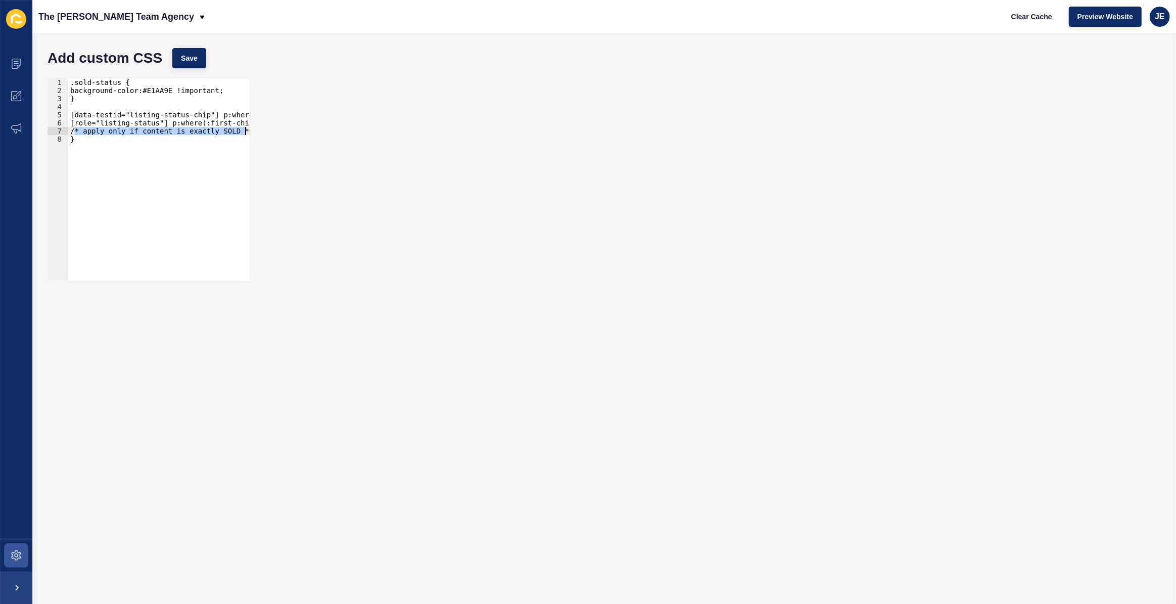
click at [262, 128] on div "background-color:#E1AA9E !important; 1 2 3 4 5 6 7 8 .sold-status { background-…" at bounding box center [604, 179] width 1124 height 212
paste textarea "background-color:#E1AA9E !important;"
drag, startPoint x: 245, startPoint y: 121, endPoint x: 260, endPoint y: 119, distance: 14.8
click at [260, 119] on div "background-color:#E1AA9E !important; 1 2 3 4 5 6 7 8 .sold-status { background-…" at bounding box center [604, 179] width 1124 height 212
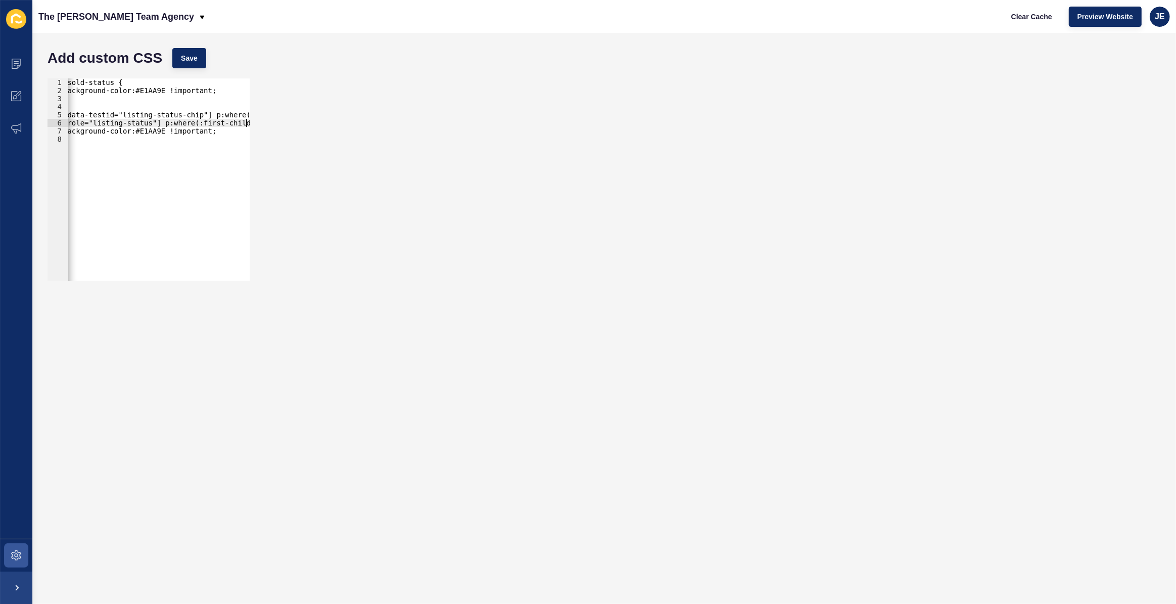
scroll to position [0, 13]
paste textarea "v2-listings-card-status--leased"
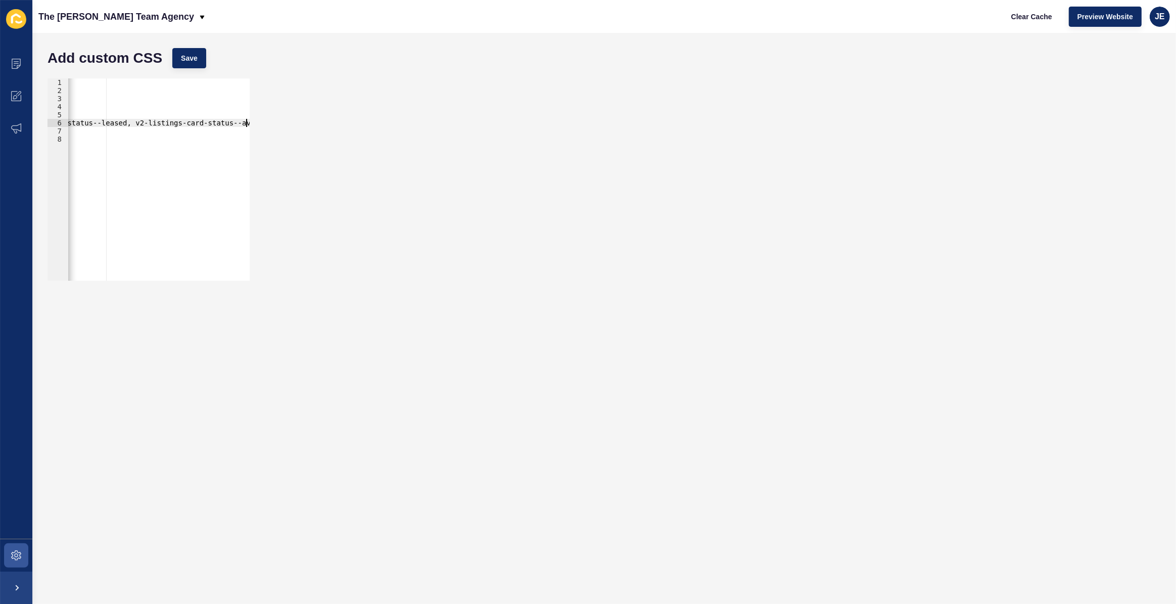
paste textarea "v2-listings-card-status--leased"
click at [208, 123] on div ".sold-status { background-color:#E1AA9E !important; } [data-testid="listing-sta…" at bounding box center [249, 183] width 455 height 211
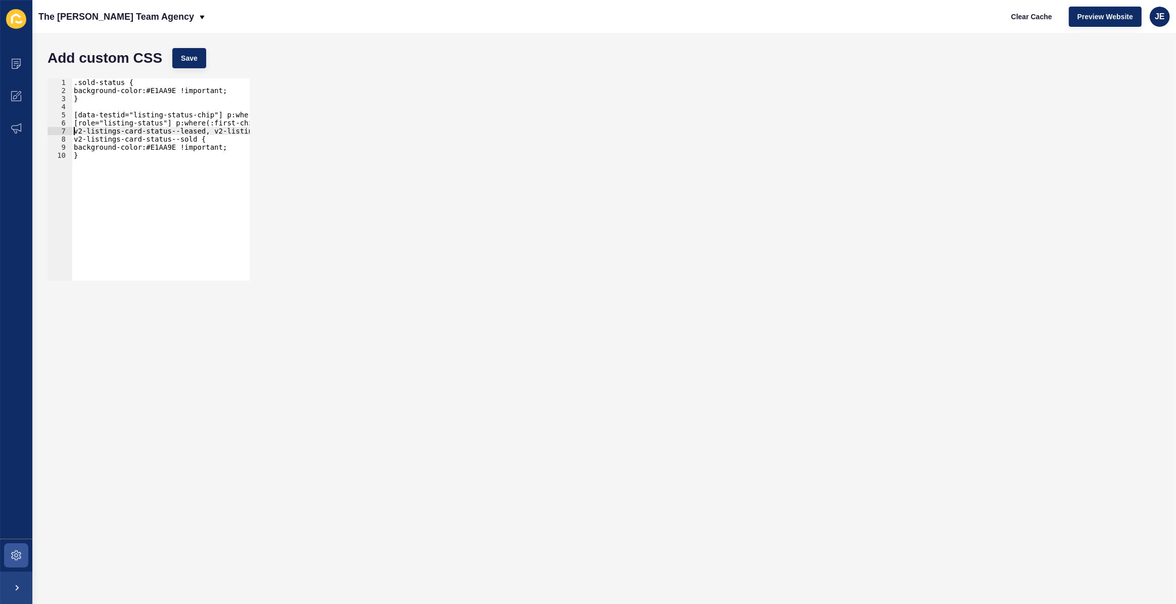
scroll to position [0, 0]
click at [203, 132] on div ".sold-status { background-color:#E1AA9E !important; } [data-testid="listing-sta…" at bounding box center [208, 183] width 272 height 211
click at [194, 53] on span "Save" at bounding box center [189, 58] width 17 height 10
click at [1024, 19] on span "Clear Cache" at bounding box center [1031, 17] width 41 height 10
type textarea "}"
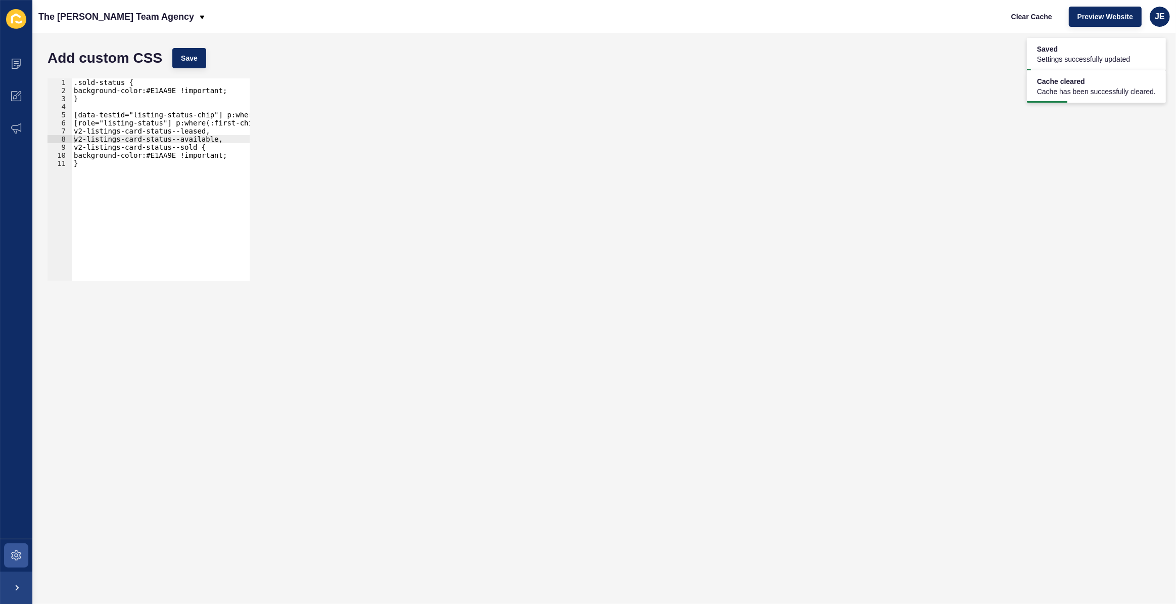
click at [189, 168] on div ".sold-status { background-color:#E1AA9E !important; } [data-testid="listing-sta…" at bounding box center [186, 183] width 229 height 211
click at [191, 60] on span "Save" at bounding box center [189, 58] width 17 height 10
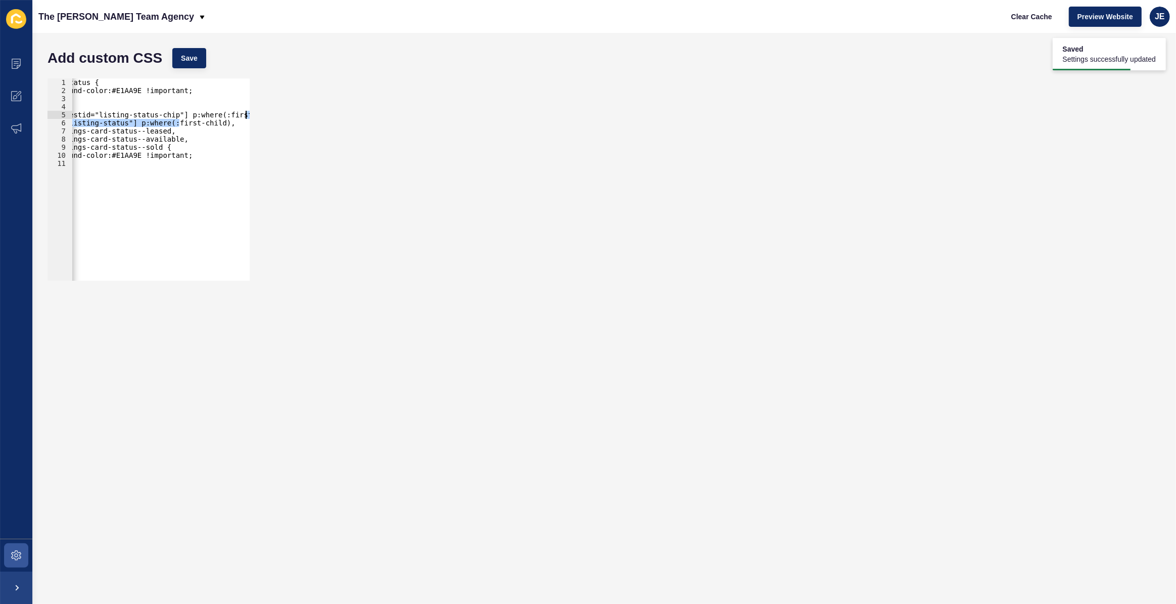
scroll to position [0, 51]
drag, startPoint x: 216, startPoint y: 123, endPoint x: 253, endPoint y: 118, distance: 37.2
click at [253, 118] on div "[role="listing-status"] p:where(:first-child), 1 2 3 4 5 6 7 8 9 10 11 .sold-st…" at bounding box center [604, 179] width 1124 height 212
click at [226, 126] on div ".sold-status { background-color:#E1AA9E !important; } [data-testid="listing-sta…" at bounding box center [134, 183] width 229 height 211
click at [1015, 15] on span "Clear Cache" at bounding box center [1031, 17] width 41 height 10
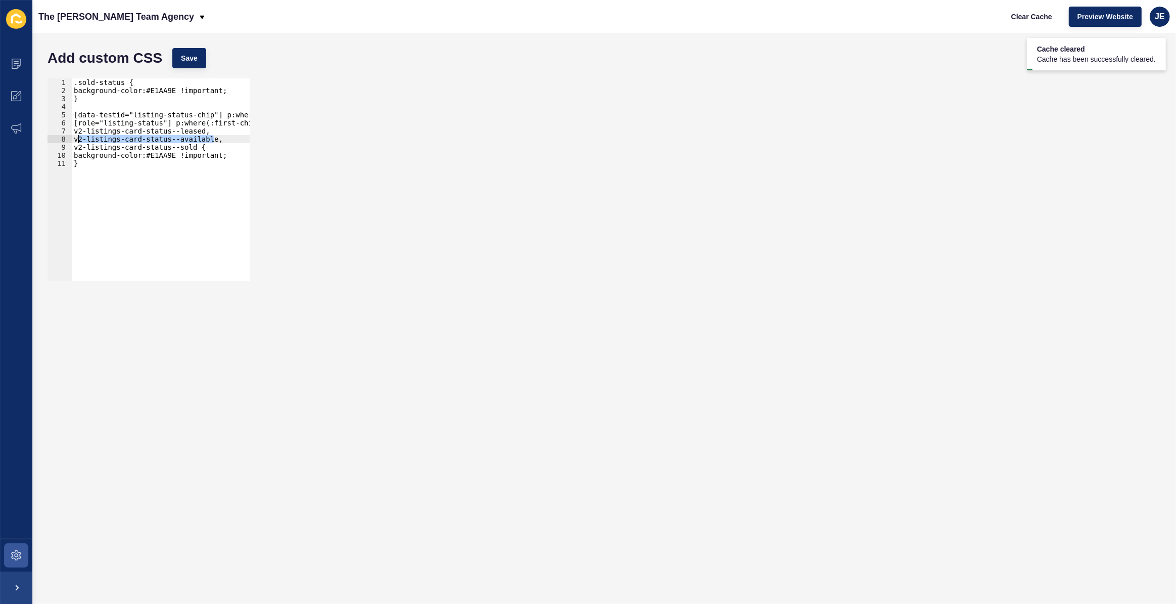
scroll to position [0, 0]
drag, startPoint x: 166, startPoint y: 137, endPoint x: 42, endPoint y: 140, distance: 123.9
click at [42, 140] on div "v2-listings-card-status--available, 1 2 3 4 5 6 7 8 9 10 11 .sold-status { back…" at bounding box center [604, 179] width 1124 height 212
paste textarea
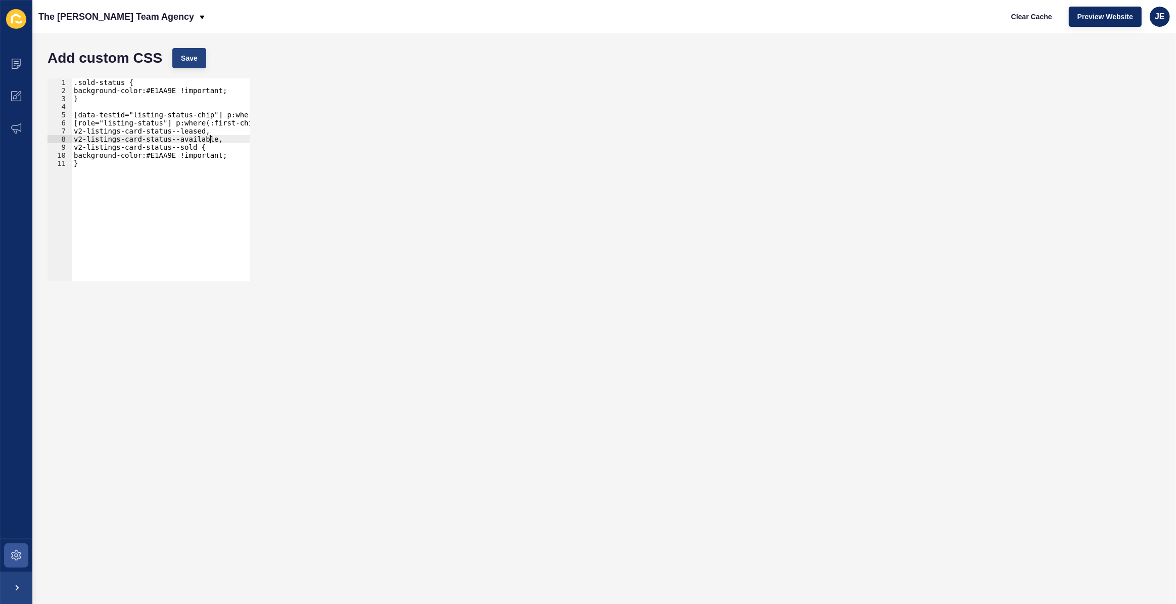
type textarea "v2-listings-card-status--available,"
click at [192, 59] on span "Save" at bounding box center [189, 58] width 17 height 10
click at [1036, 17] on span "Clear Cache" at bounding box center [1031, 17] width 41 height 10
click at [1003, 7] on button "Clear Cache" at bounding box center [1032, 17] width 58 height 20
click at [197, 128] on div ".sold-status { background-color:#E1AA9E !important; } [data-testid="listing-sta…" at bounding box center [186, 183] width 229 height 211
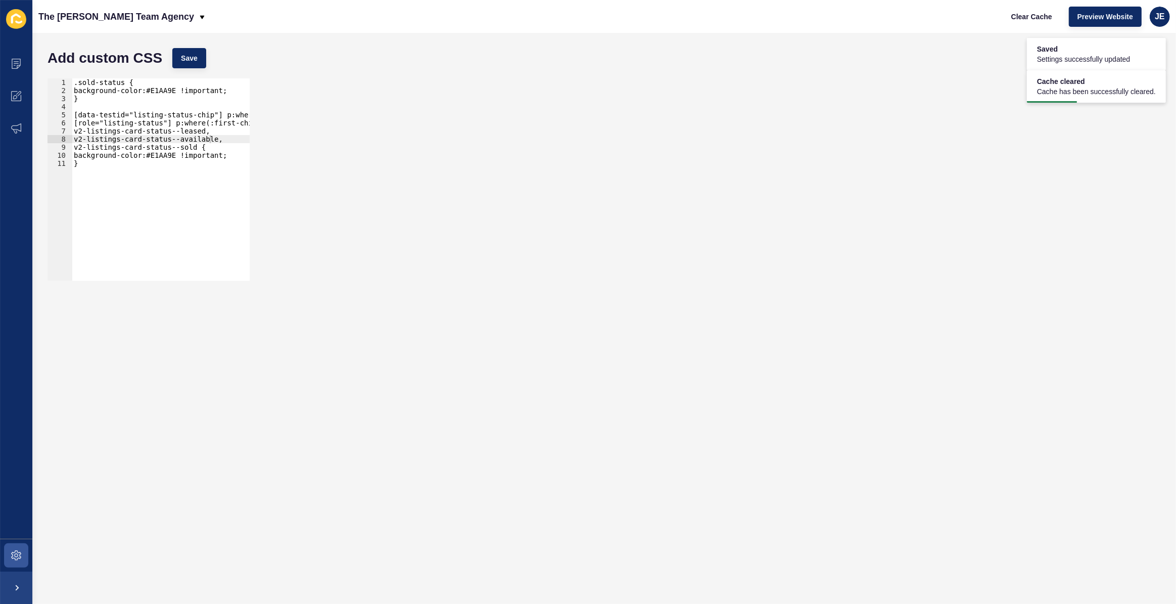
scroll to position [0, 9]
click at [186, 149] on div ".sold-status { background-color:#E1AA9E !important; } [data-testid="listing-sta…" at bounding box center [186, 183] width 229 height 211
paste textarea "v2-listings-block__card-status"
click at [201, 55] on button "Save" at bounding box center [189, 58] width 34 height 20
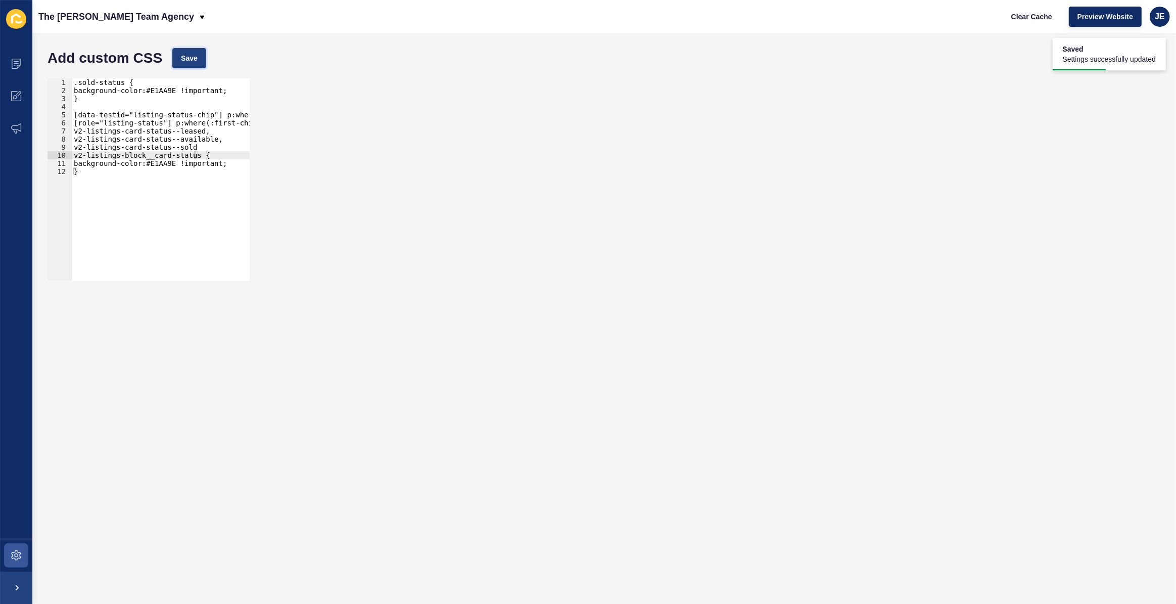
click at [204, 56] on button "Save" at bounding box center [189, 58] width 34 height 20
click at [188, 70] on div "Add custom CSS Save" at bounding box center [604, 58] width 1124 height 30
click at [194, 63] on span "Save" at bounding box center [189, 58] width 17 height 10
click at [1040, 16] on span "Clear Cache" at bounding box center [1031, 17] width 41 height 10
click at [131, 165] on div ".sold-status { background-color:#E1AA9E !important; } [data-testid="listing-sta…" at bounding box center [186, 183] width 229 height 211
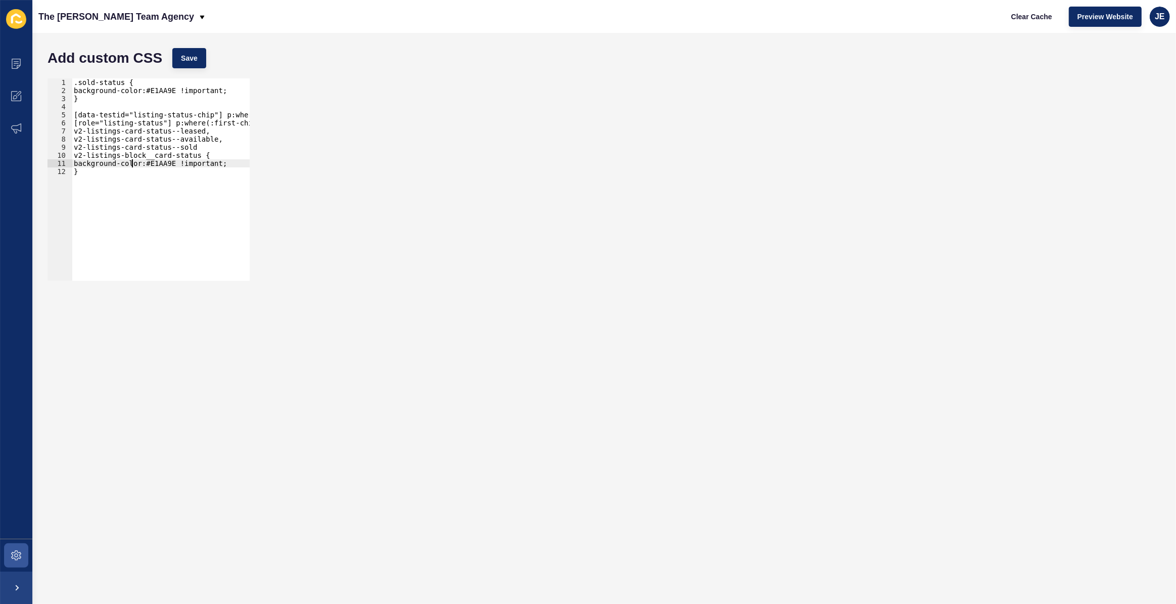
click at [75, 155] on div ".sold-status { background-color:#E1AA9E !important; } [data-testid="listing-sta…" at bounding box center [186, 183] width 229 height 211
click at [74, 147] on div ".sold-status { background-color:#E1AA9E !important; } [data-testid="listing-sta…" at bounding box center [186, 183] width 229 height 211
click at [73, 141] on div ".sold-status { background-color:#E1AA9E !important; } [data-testid="listing-sta…" at bounding box center [186, 183] width 229 height 211
click at [71, 132] on div "7" at bounding box center [60, 131] width 25 height 8
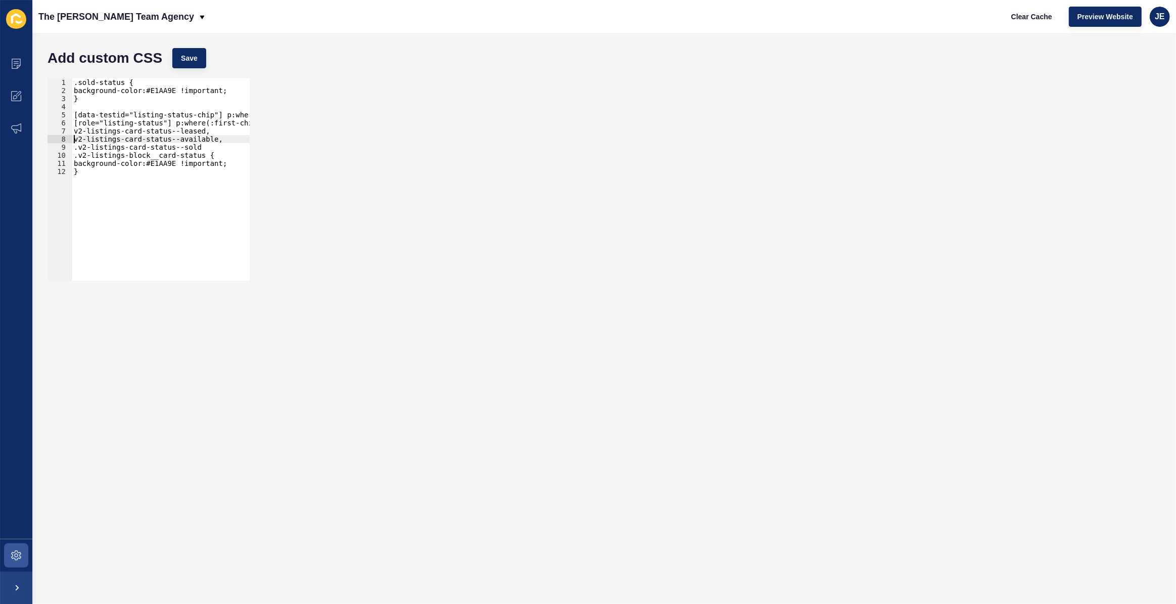
click at [76, 134] on div ".sold-status { background-color:#E1AA9E !important; } [data-testid="listing-sta…" at bounding box center [186, 183] width 229 height 211
click at [194, 57] on span "Save" at bounding box center [189, 58] width 17 height 10
click at [74, 139] on div ".sold-status { background-color:#E1AA9E !important; } [data-testid="listing-sta…" at bounding box center [186, 183] width 229 height 211
type textarea ".v2-listings-card-status--available,"
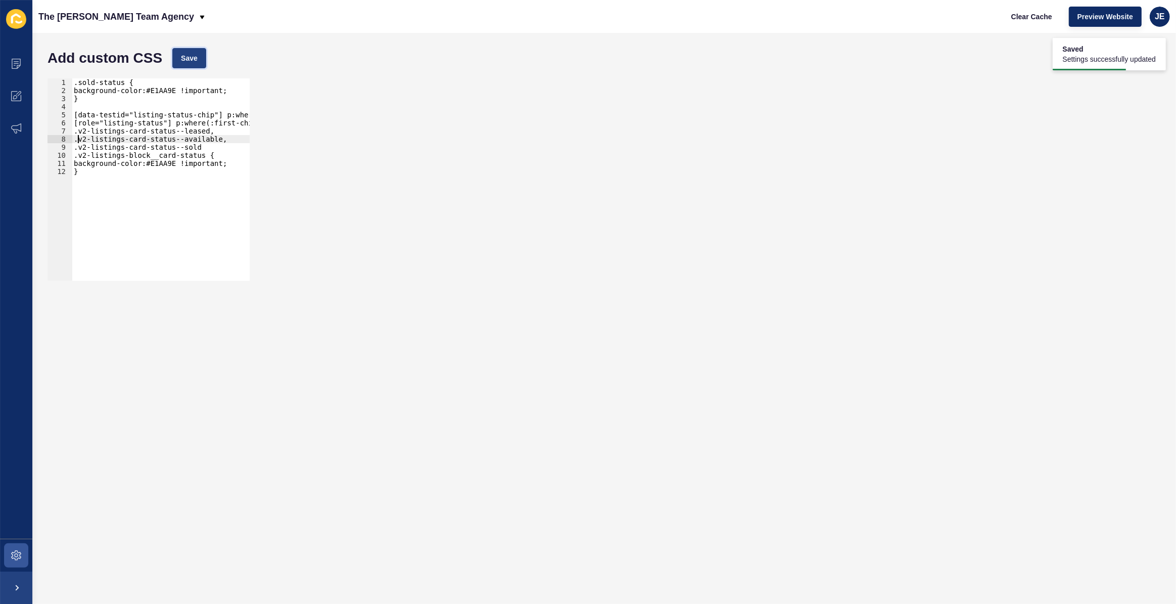
click at [191, 57] on span "Save" at bounding box center [189, 58] width 17 height 10
click at [1040, 15] on span "Clear Cache" at bounding box center [1031, 17] width 41 height 10
drag, startPoint x: 111, startPoint y: 107, endPoint x: 52, endPoint y: 73, distance: 68.2
click at [52, 73] on div "1 2 3 4 5 6 7 8 9 10 11 12 .sold-status { background-color:#E1AA9E !important; …" at bounding box center [604, 179] width 1124 height 212
type textarea ".sold-status { background-color:#E1AA9E !important;"
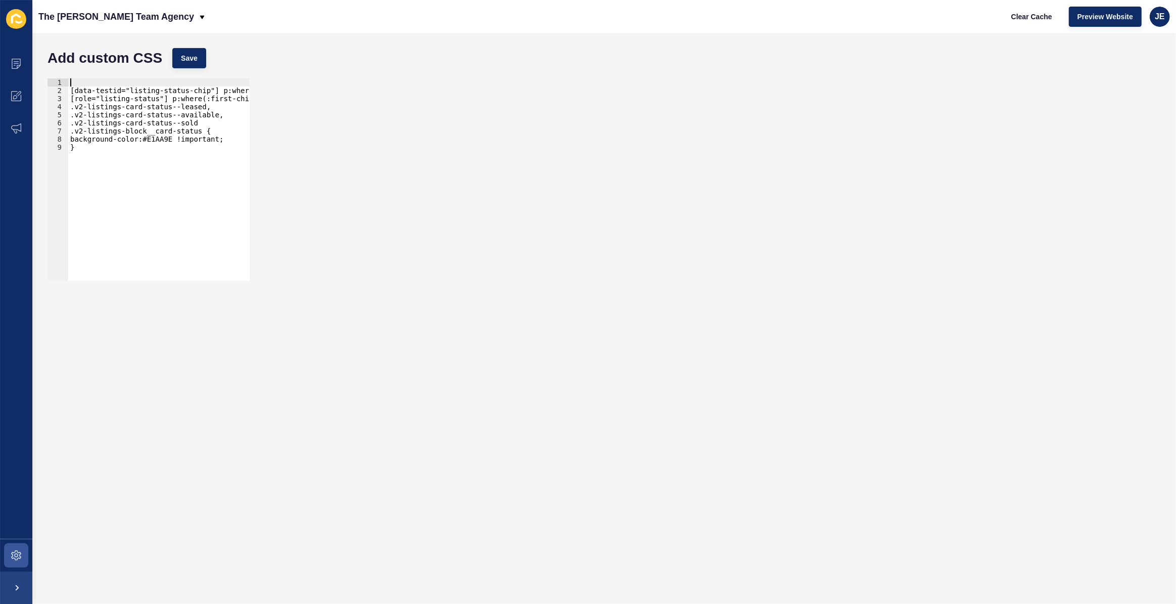
click at [69, 91] on div "[data-testid="listing-status-chip"] p:where(:first-child), [role="listing-statu…" at bounding box center [182, 183] width 229 height 211
type textarea "[data-testid="listing-status-chip"] p:where(:first-child),"
click at [199, 51] on button "Save" at bounding box center [189, 58] width 34 height 20
click at [914, 260] on div "[data-testid="listing-status-chip"] p:where(:first-child), 1 2 3 4 5 6 7 8 [dat…" at bounding box center [604, 179] width 1124 height 212
click at [572, 157] on div "[data-testid="listing-status-chip"] p:where(:first-child), 1 2 3 4 5 6 7 8 [dat…" at bounding box center [604, 179] width 1124 height 212
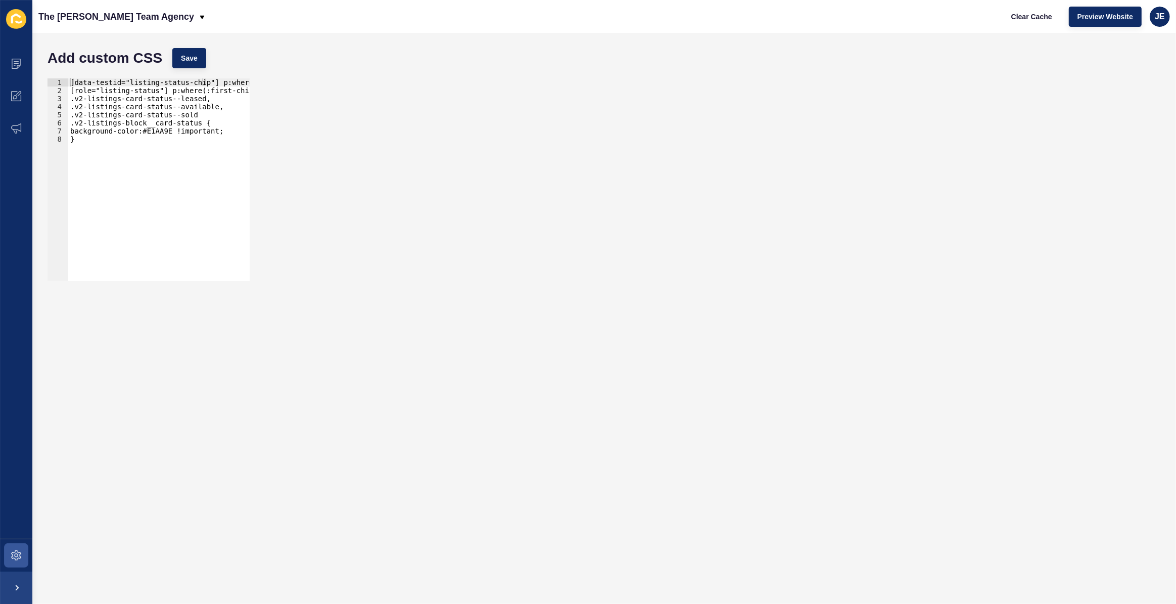
click at [634, 439] on form "Add custom CSS Save [data-testid="listing-status-chip"] p:where(:first-child), …" at bounding box center [604, 318] width 1124 height 550
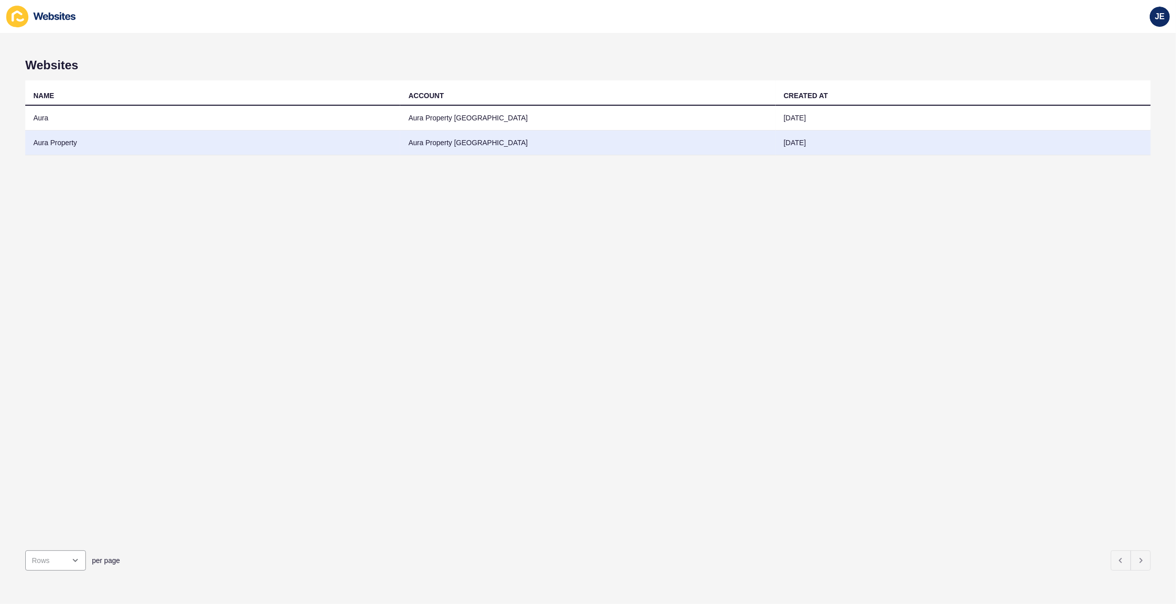
click at [48, 137] on td "Aura Property" at bounding box center [212, 142] width 375 height 25
